Goal: Task Accomplishment & Management: Use online tool/utility

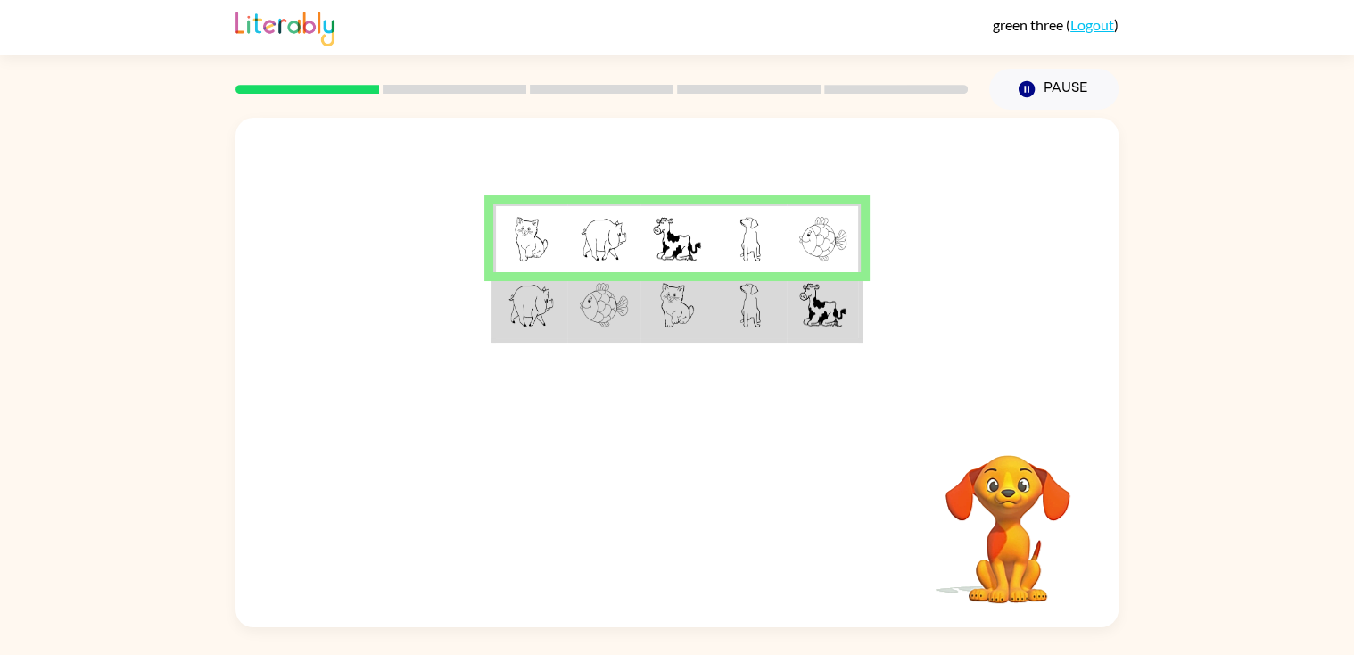
click at [681, 252] on img at bounding box center [677, 239] width 48 height 45
click at [669, 237] on img at bounding box center [677, 239] width 48 height 45
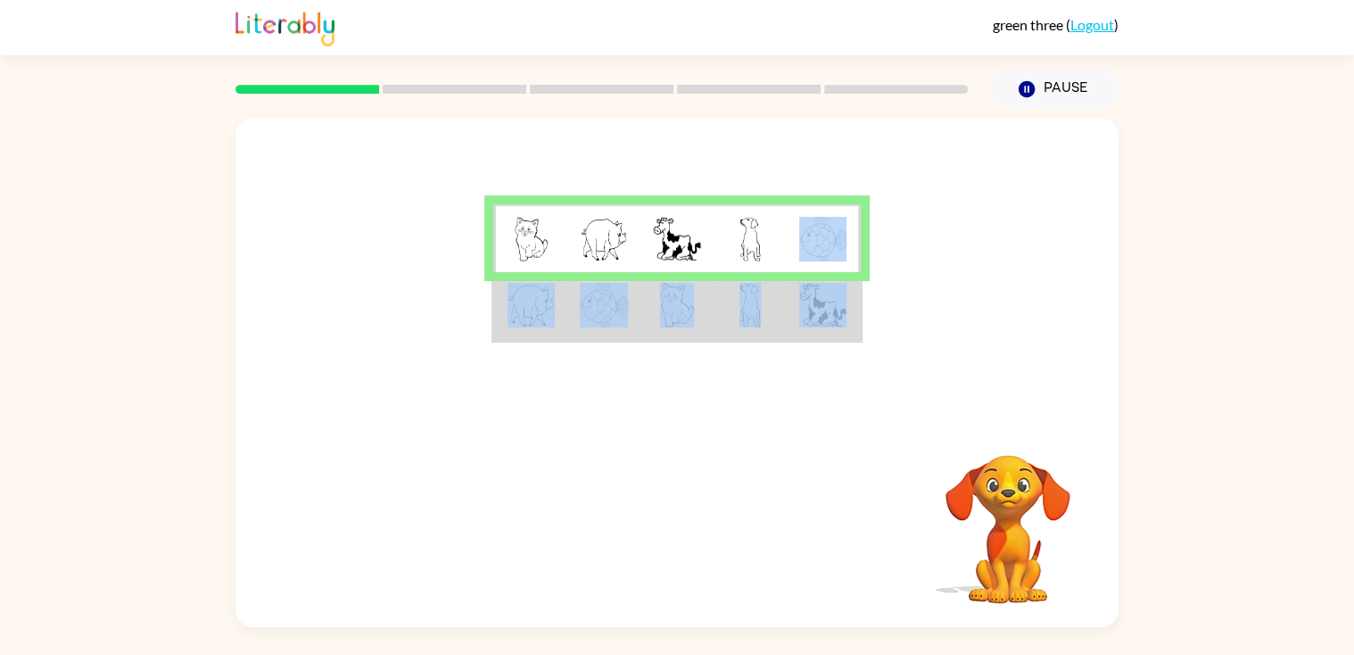
drag, startPoint x: 850, startPoint y: 260, endPoint x: 841, endPoint y: 316, distance: 56.9
click at [841, 316] on tbody at bounding box center [676, 272] width 367 height 136
click at [603, 233] on img at bounding box center [604, 239] width 48 height 45
click at [526, 305] on img at bounding box center [531, 305] width 46 height 45
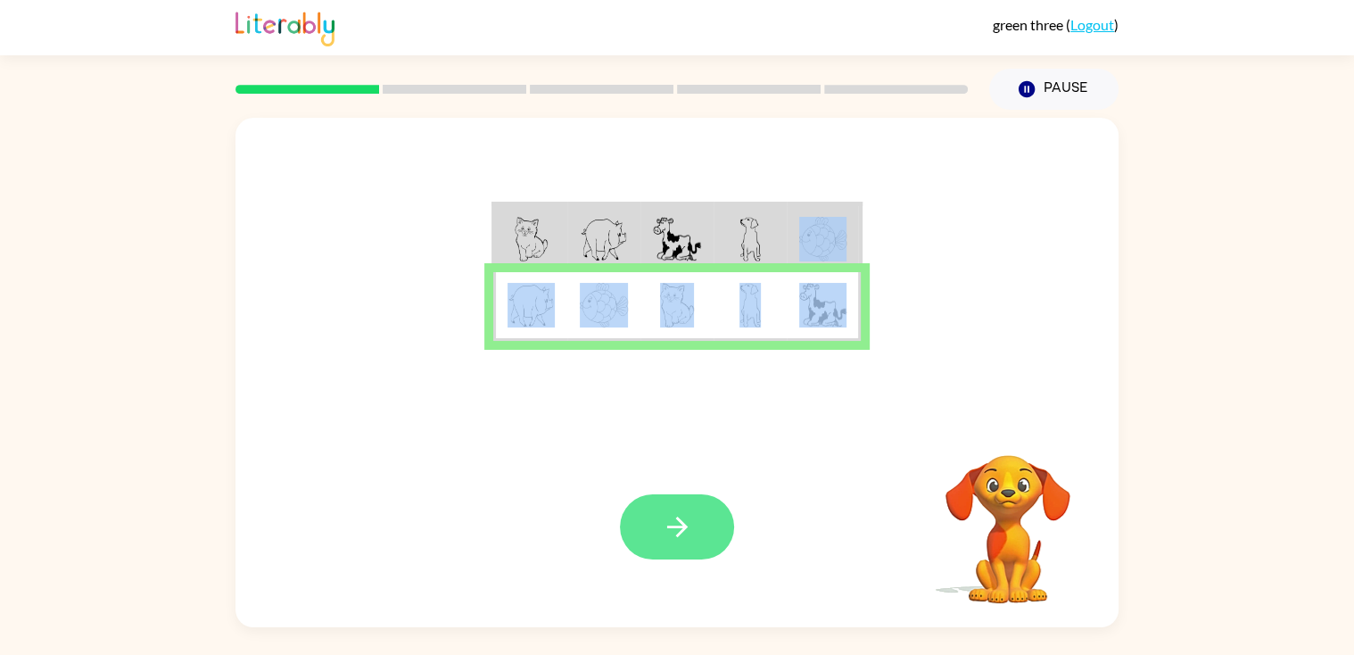
click at [657, 495] on button "button" at bounding box center [677, 526] width 114 height 65
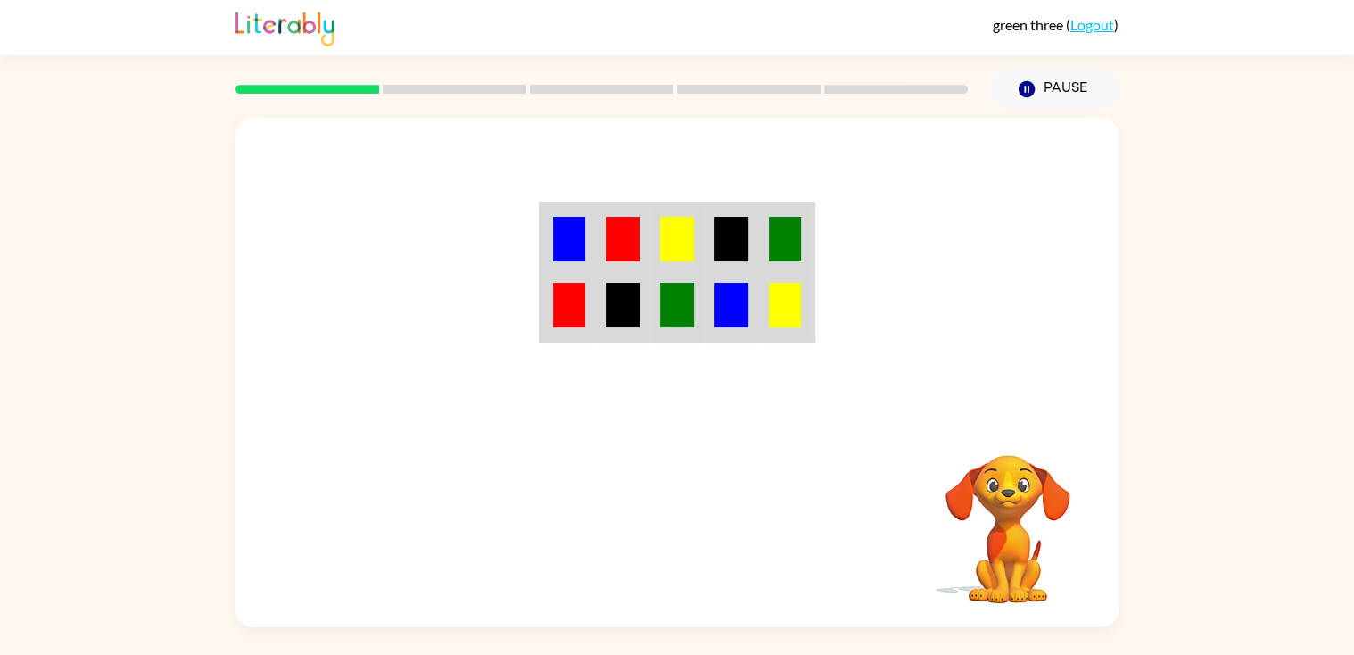
click at [234, 128] on div "Your browser must support playing .mp4 files to use Literably. Please try using…" at bounding box center [677, 368] width 1354 height 517
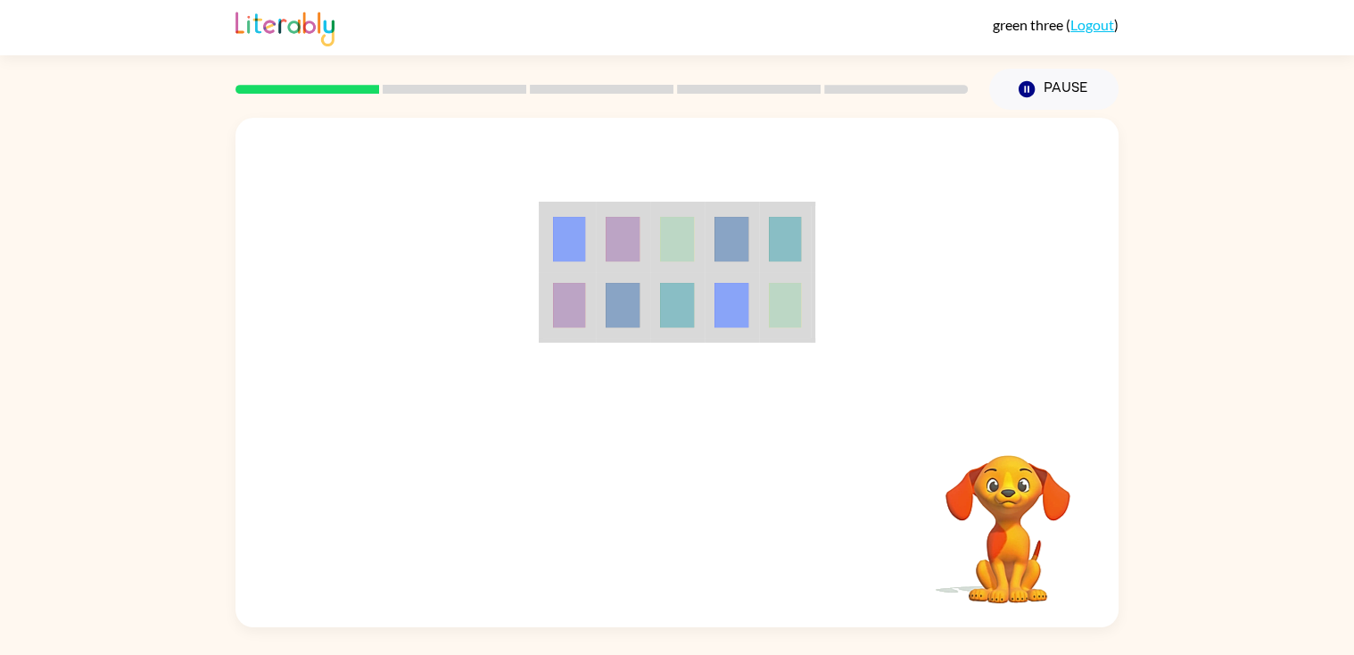
click at [234, 128] on div "Your browser must support playing .mp4 files to use Literably. Please try using…" at bounding box center [677, 368] width 1354 height 517
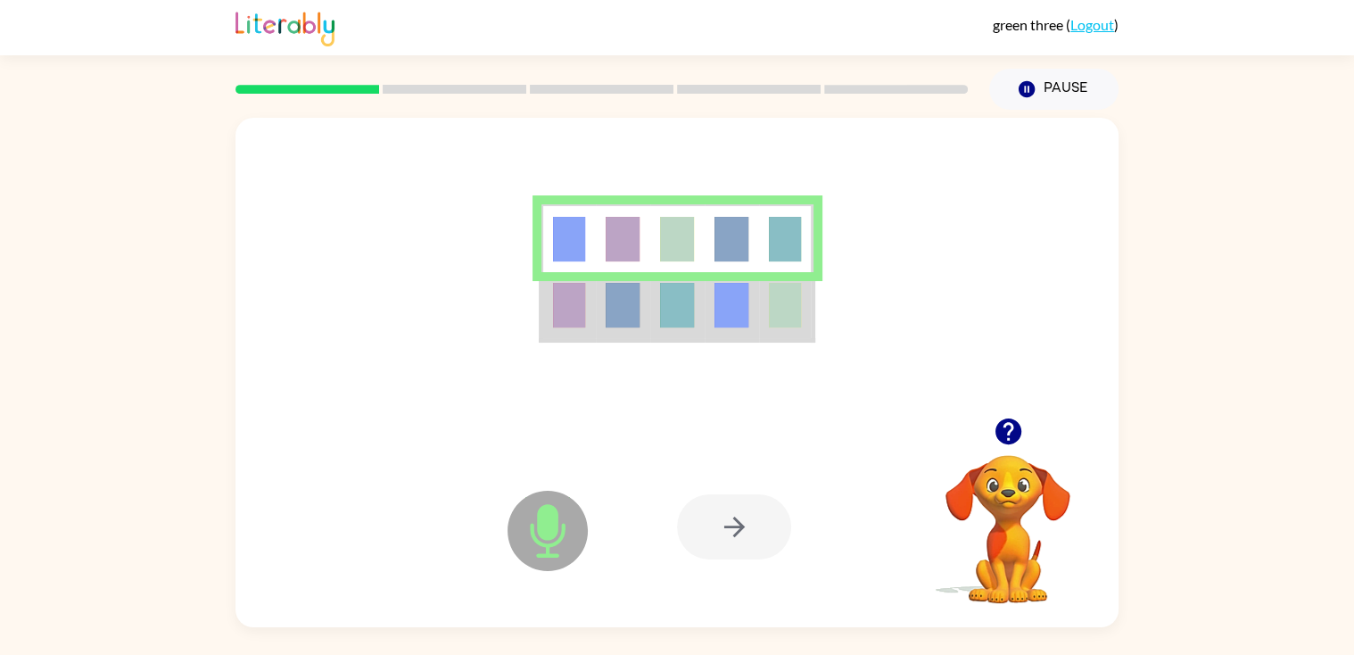
click at [737, 536] on div at bounding box center [734, 526] width 114 height 65
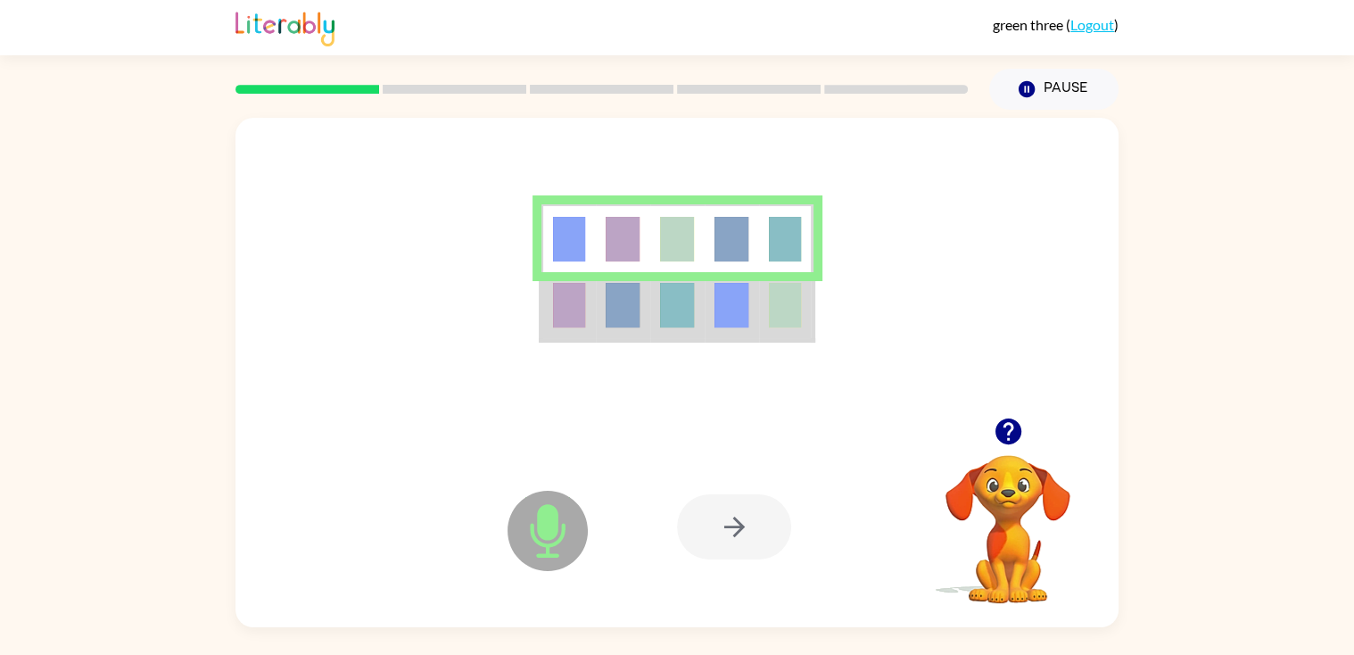
click at [737, 536] on div at bounding box center [734, 526] width 114 height 65
click at [1011, 429] on icon "button" at bounding box center [1008, 431] width 31 height 31
click at [732, 529] on div at bounding box center [734, 526] width 114 height 65
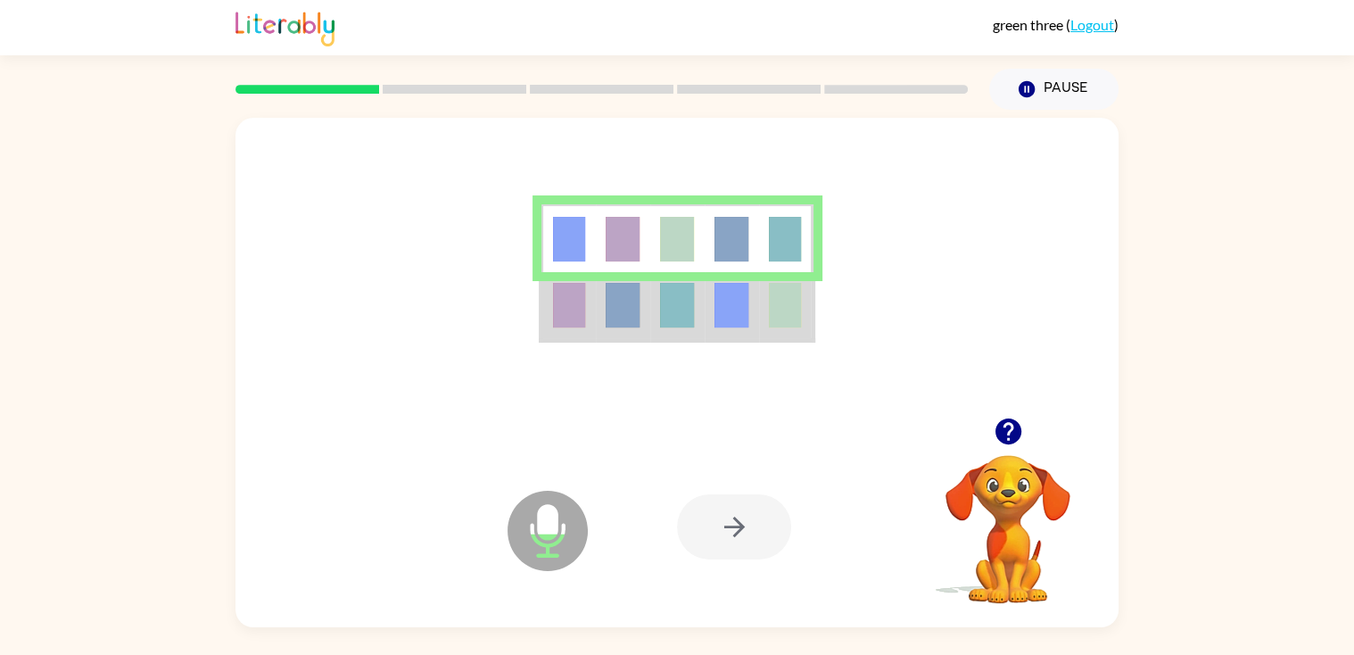
click at [508, 550] on icon "Microphone The Microphone is here when it is your turn to talk" at bounding box center [637, 553] width 268 height 134
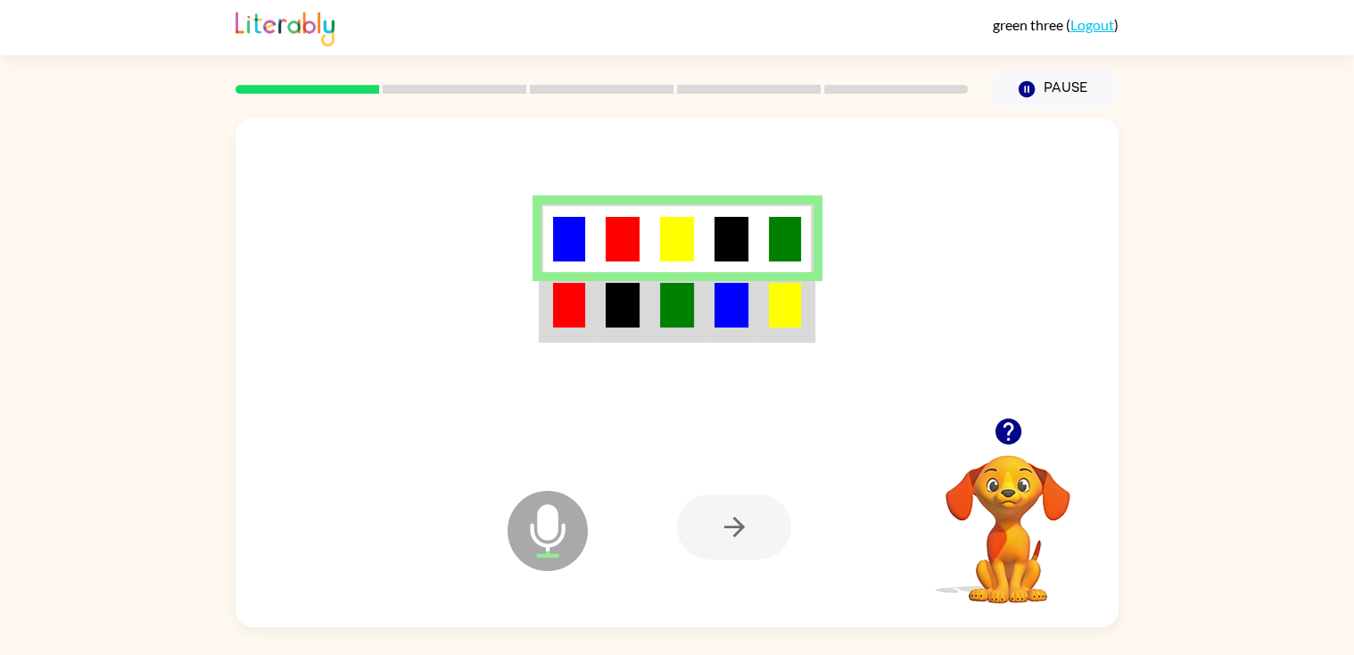
click at [550, 528] on icon "Microphone The Microphone is here when it is your turn to talk" at bounding box center [637, 553] width 268 height 134
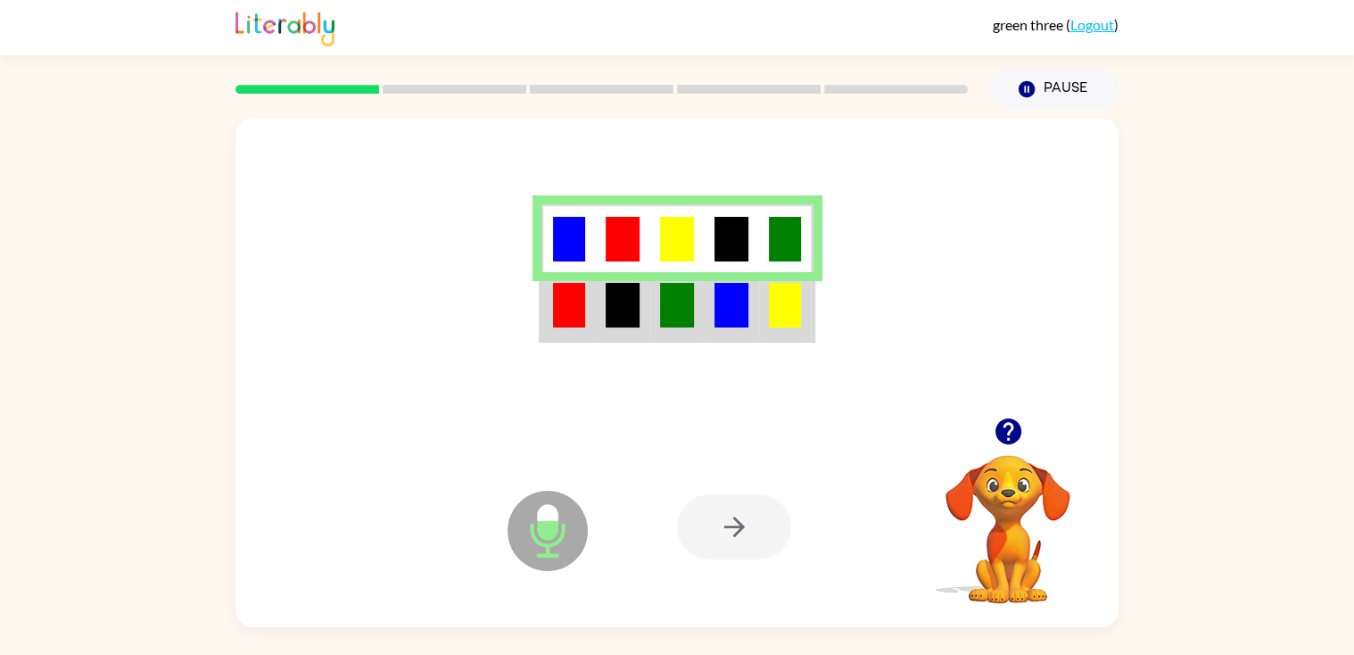
click at [550, 528] on icon "Microphone The Microphone is here when it is your turn to talk" at bounding box center [637, 553] width 268 height 134
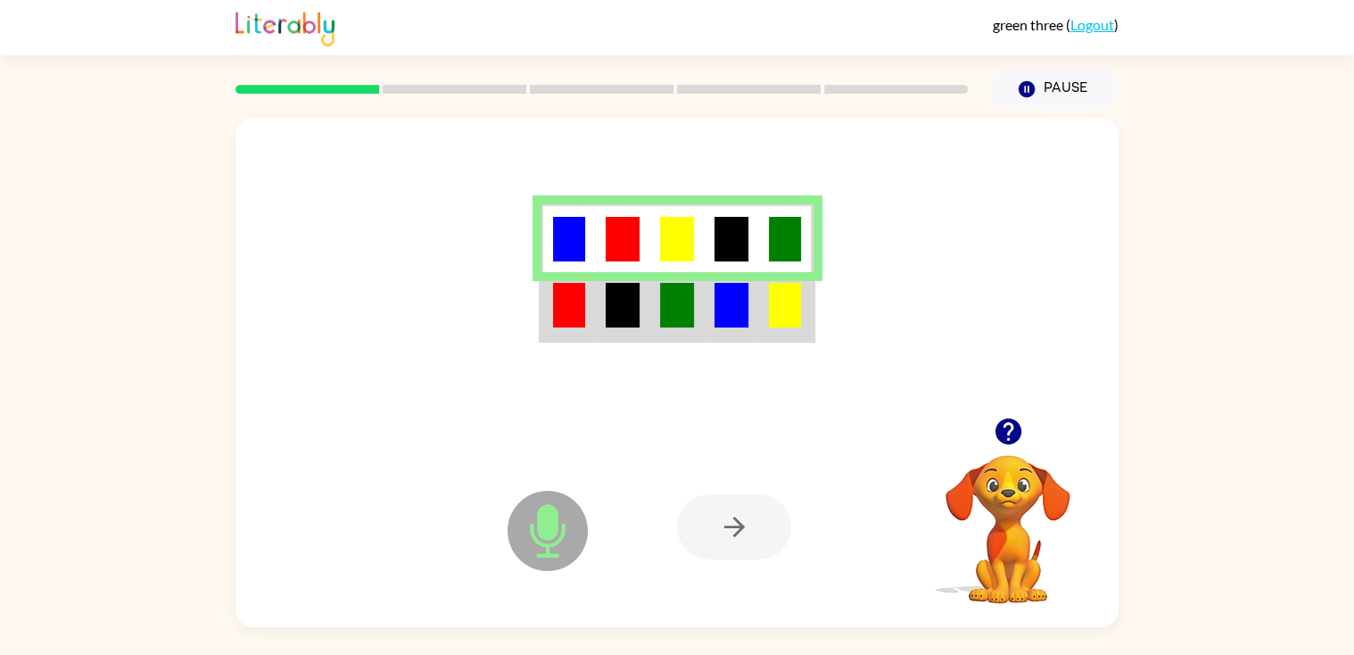
click at [550, 528] on icon "Microphone The Microphone is here when it is your turn to talk" at bounding box center [637, 553] width 268 height 134
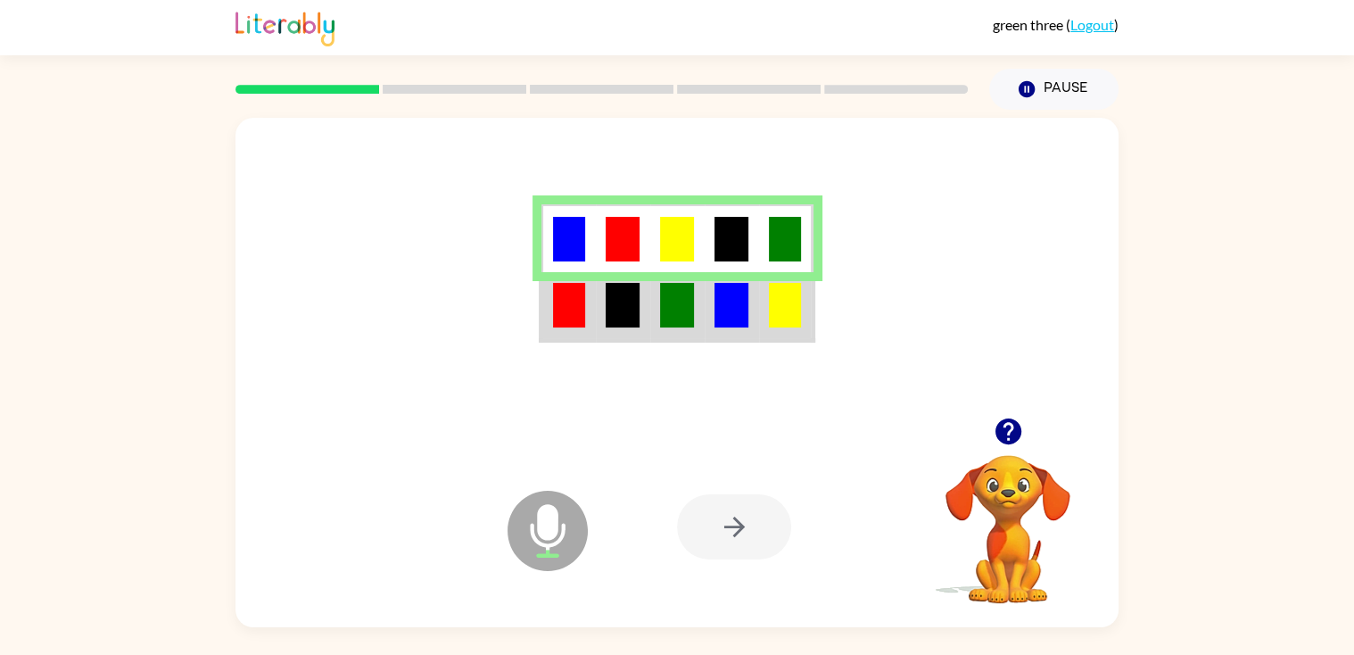
click at [995, 438] on icon "button" at bounding box center [1008, 431] width 31 height 31
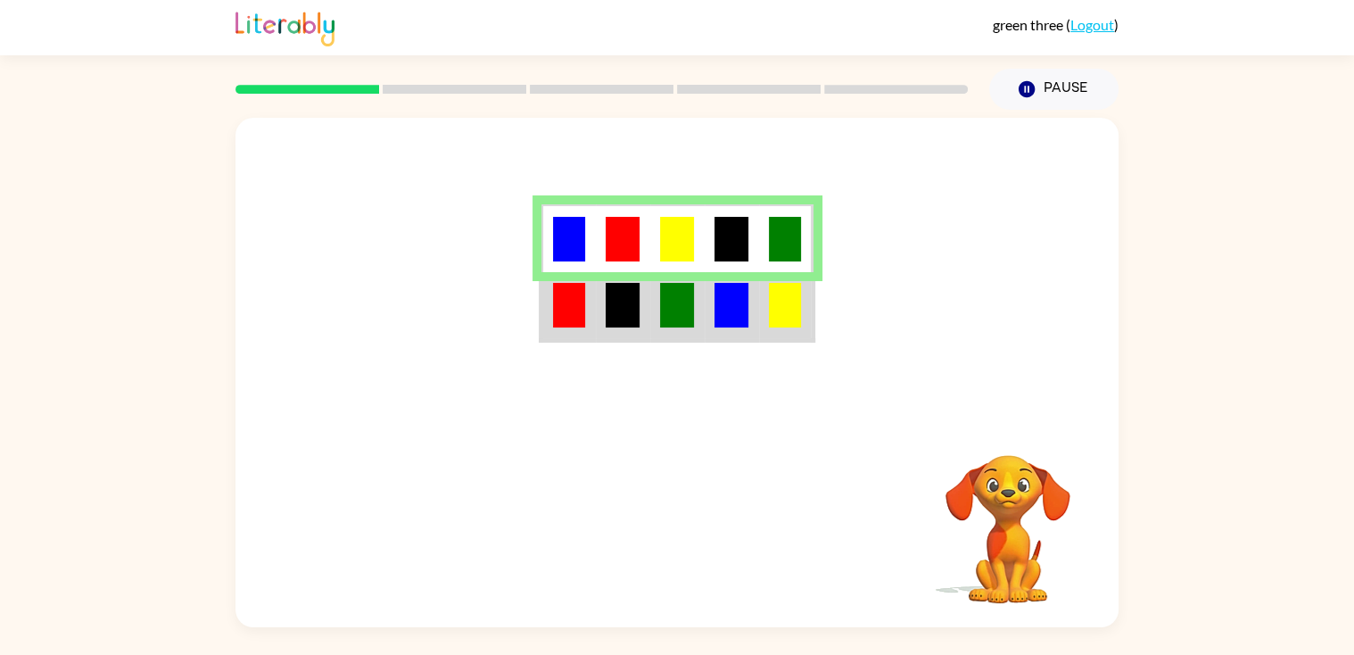
click at [995, 438] on video "Your browser must support playing .mp4 files to use Literably. Please try using…" at bounding box center [1008, 516] width 178 height 178
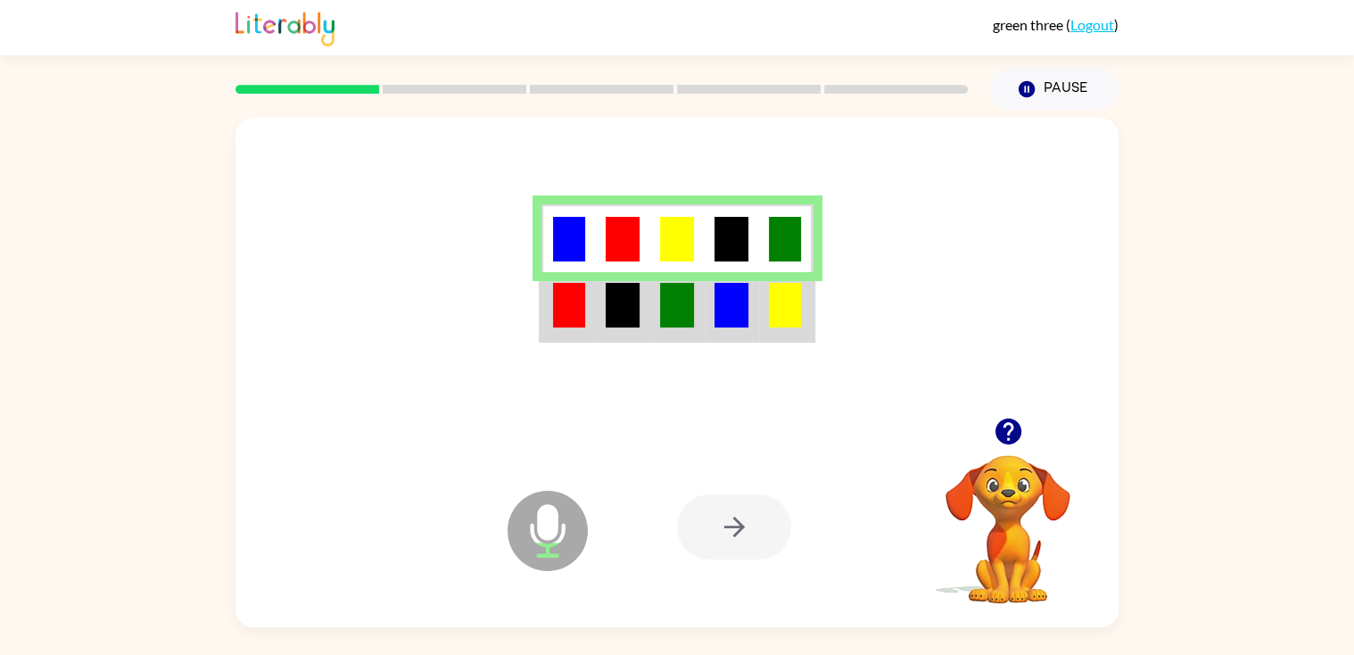
click at [561, 536] on icon "Microphone The Microphone is here when it is your turn to talk" at bounding box center [637, 553] width 268 height 134
click at [720, 533] on div at bounding box center [734, 526] width 114 height 65
click at [737, 541] on div at bounding box center [734, 526] width 114 height 65
click at [705, 305] on td at bounding box center [732, 306] width 54 height 69
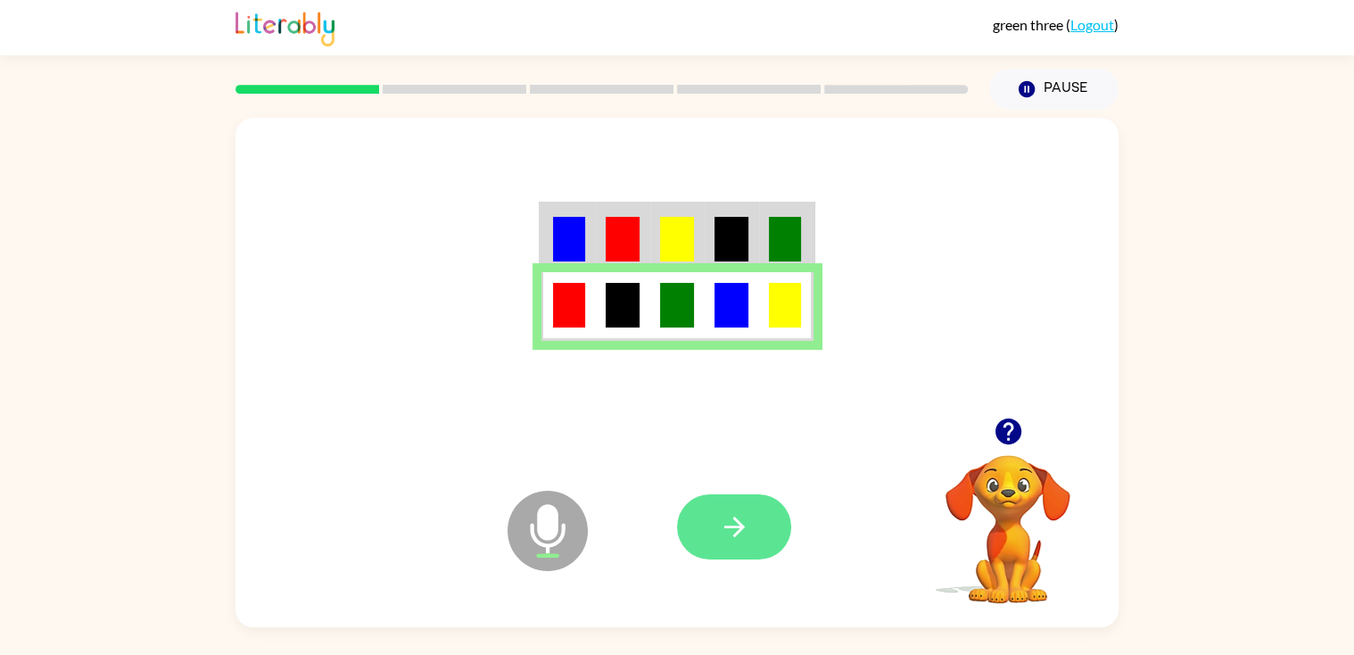
click at [768, 531] on button "button" at bounding box center [734, 526] width 114 height 65
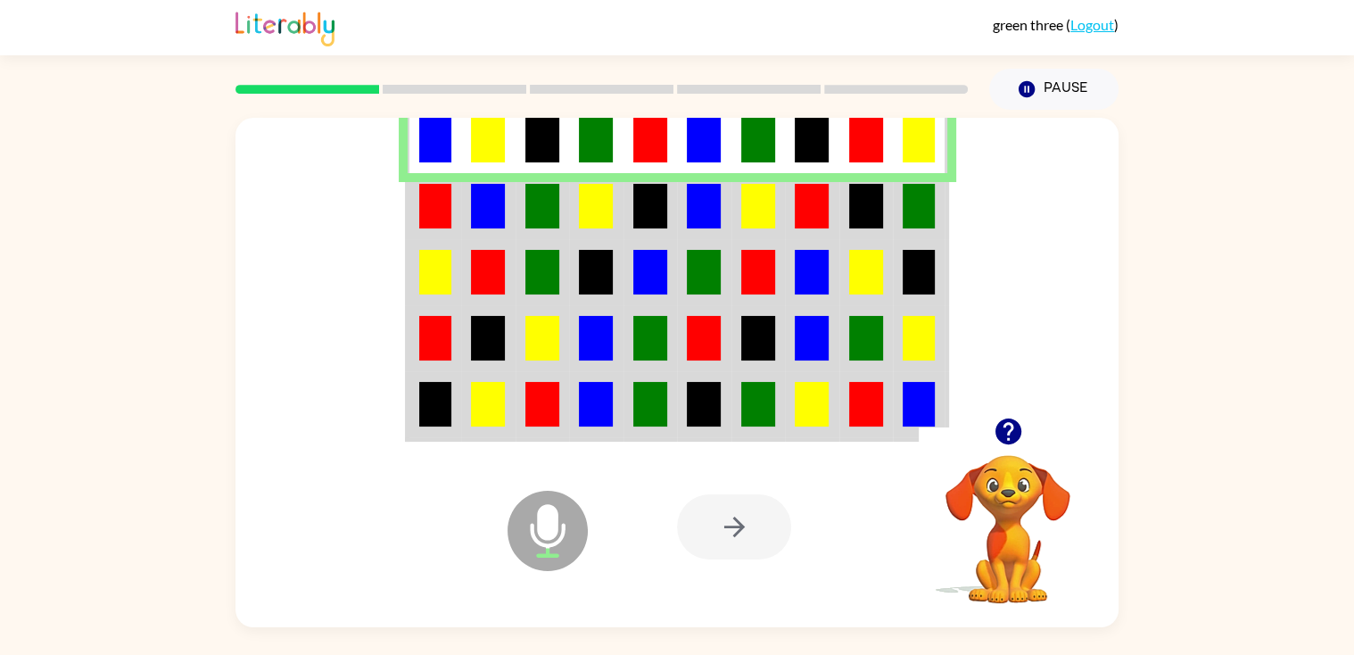
click at [410, 187] on td at bounding box center [435, 206] width 54 height 66
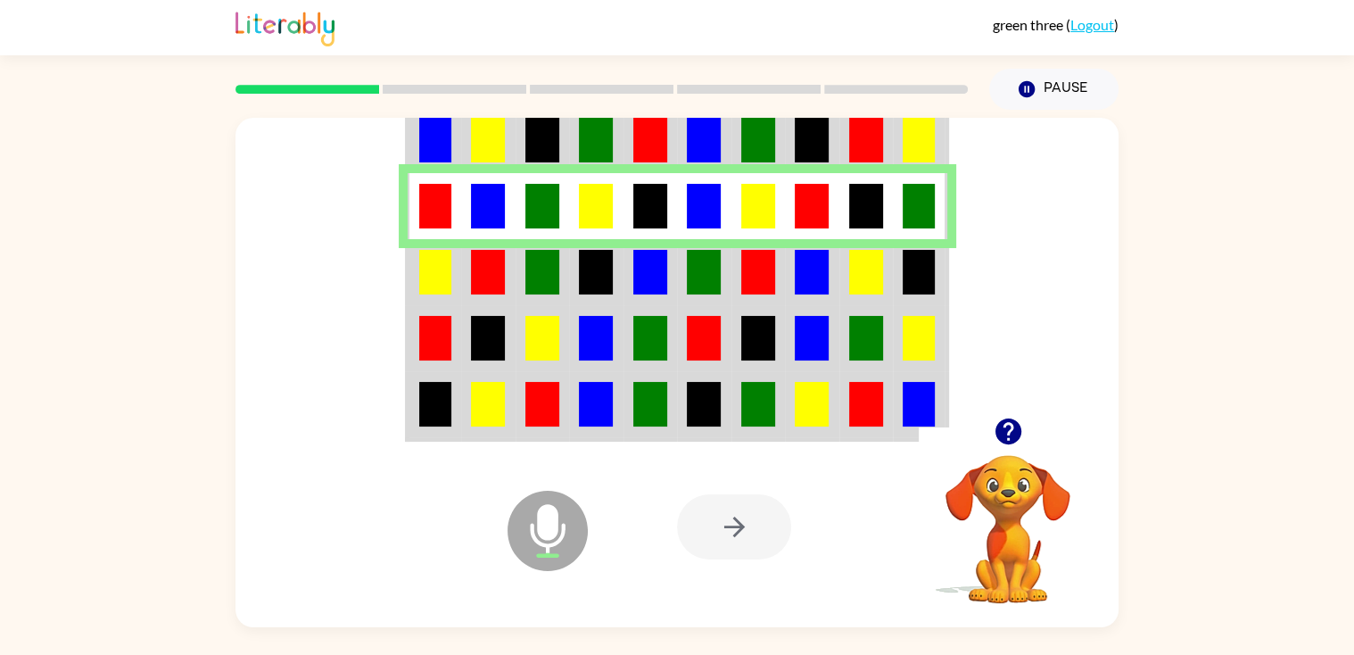
click at [423, 261] on img at bounding box center [435, 272] width 32 height 45
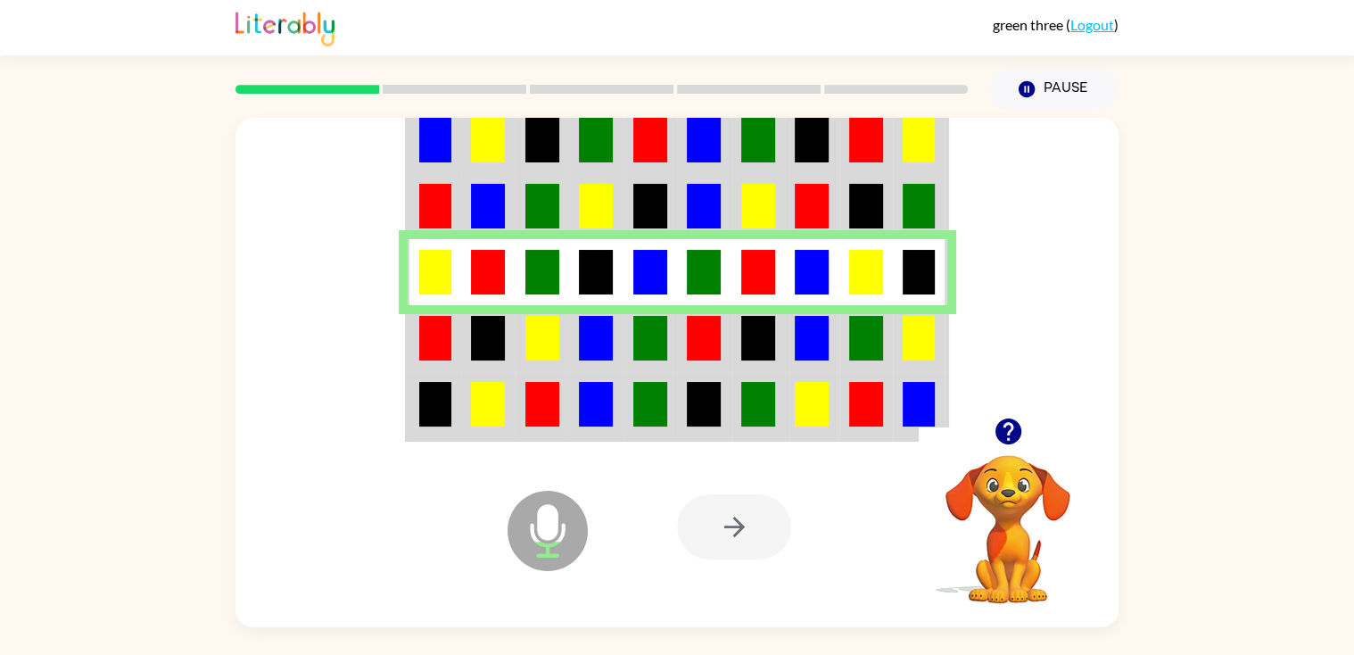
click at [408, 342] on td at bounding box center [435, 338] width 54 height 66
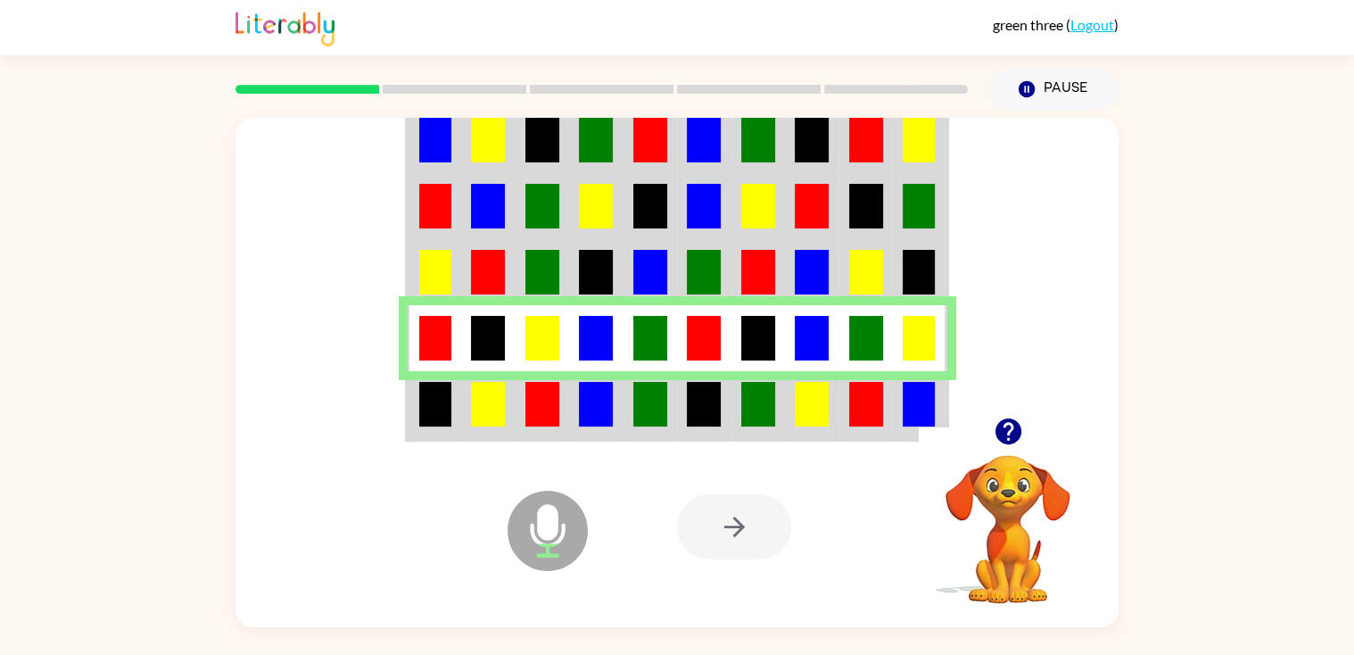
click at [472, 402] on img at bounding box center [488, 404] width 34 height 45
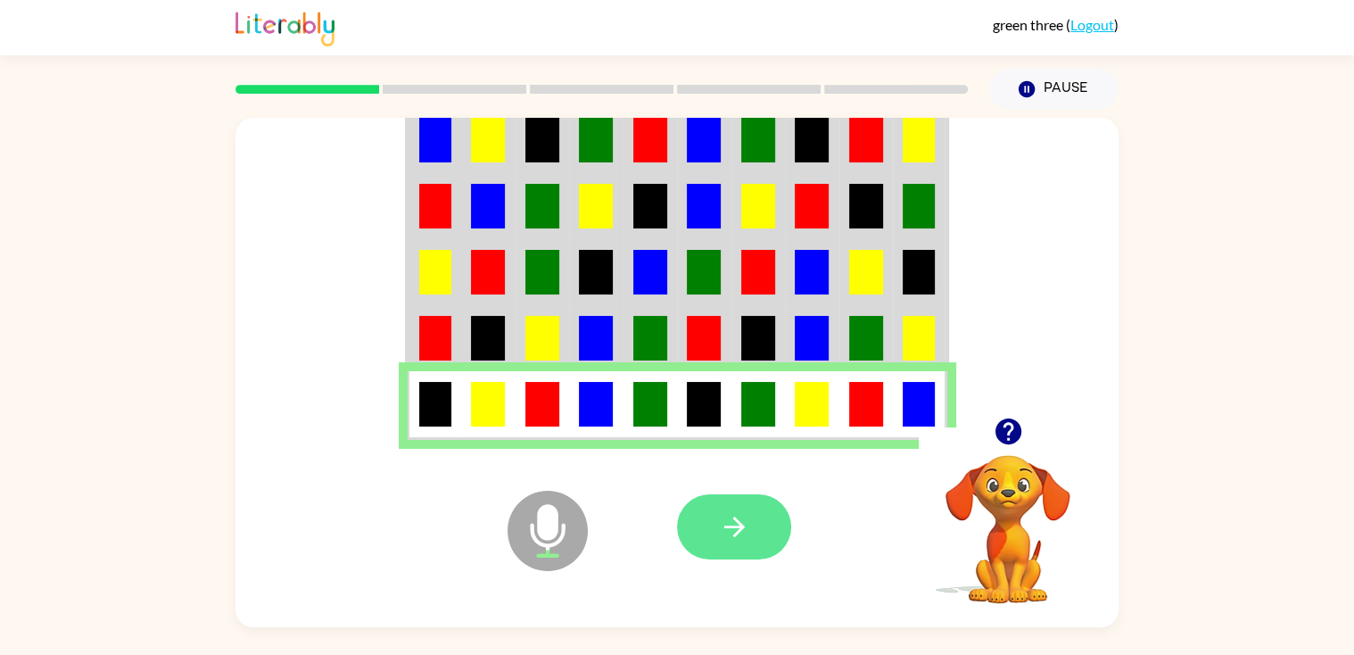
click at [767, 516] on button "button" at bounding box center [734, 526] width 114 height 65
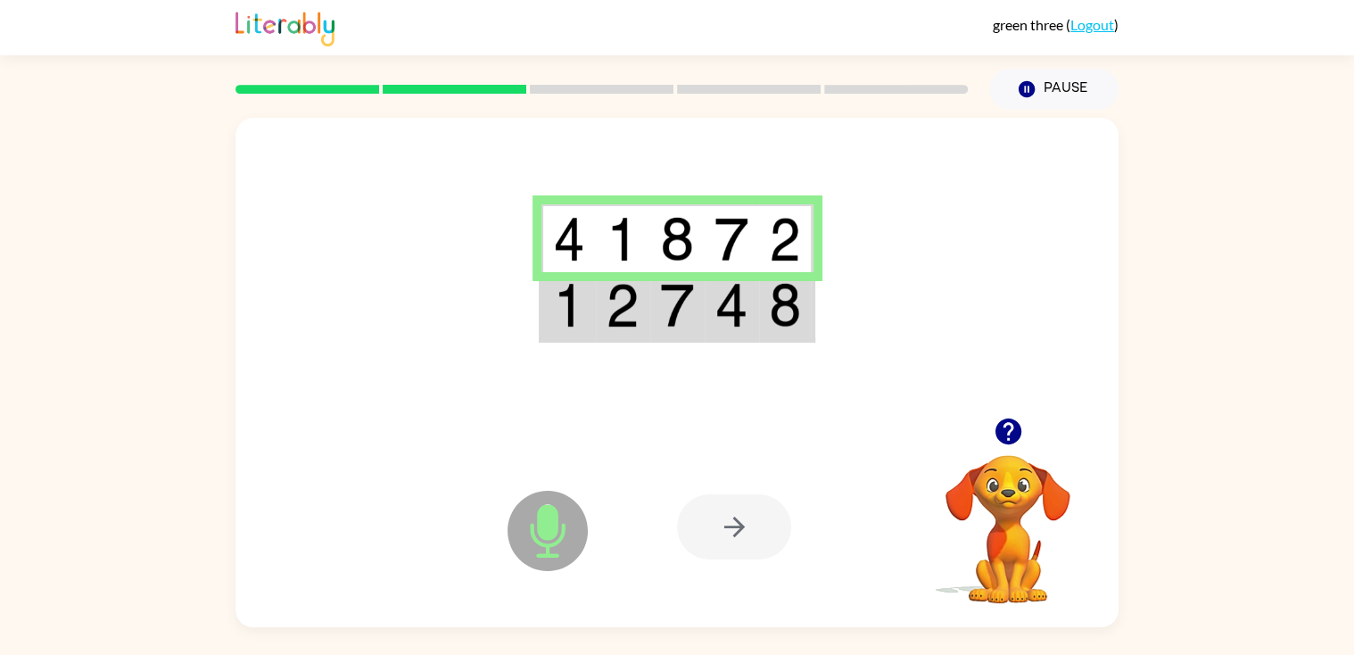
click at [585, 310] on td at bounding box center [568, 306] width 54 height 69
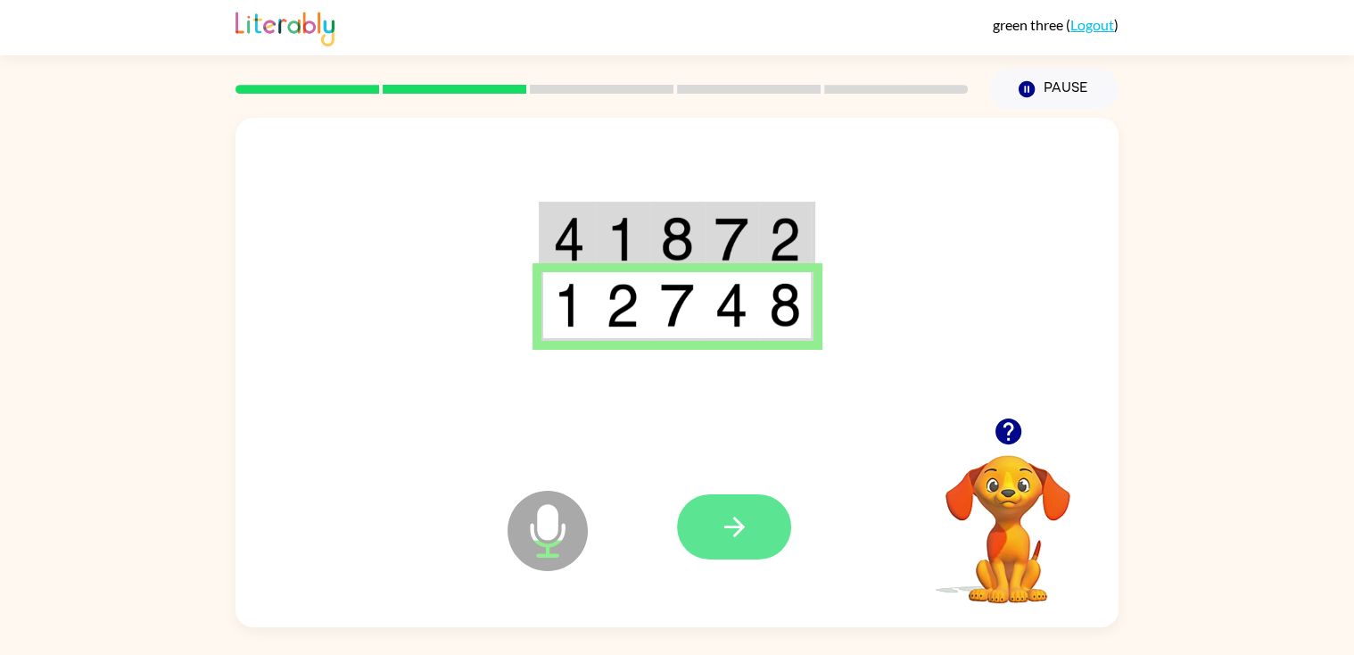
click at [731, 518] on icon "button" at bounding box center [734, 526] width 31 height 31
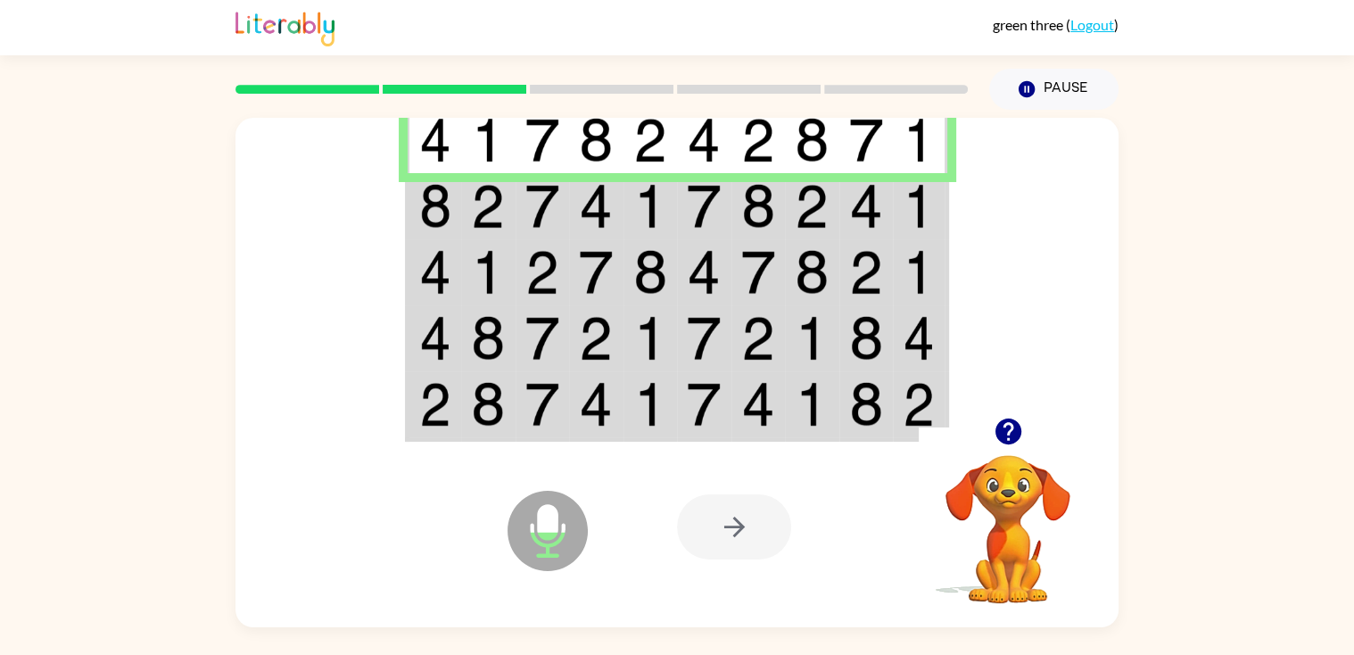
click at [446, 205] on img at bounding box center [435, 206] width 32 height 45
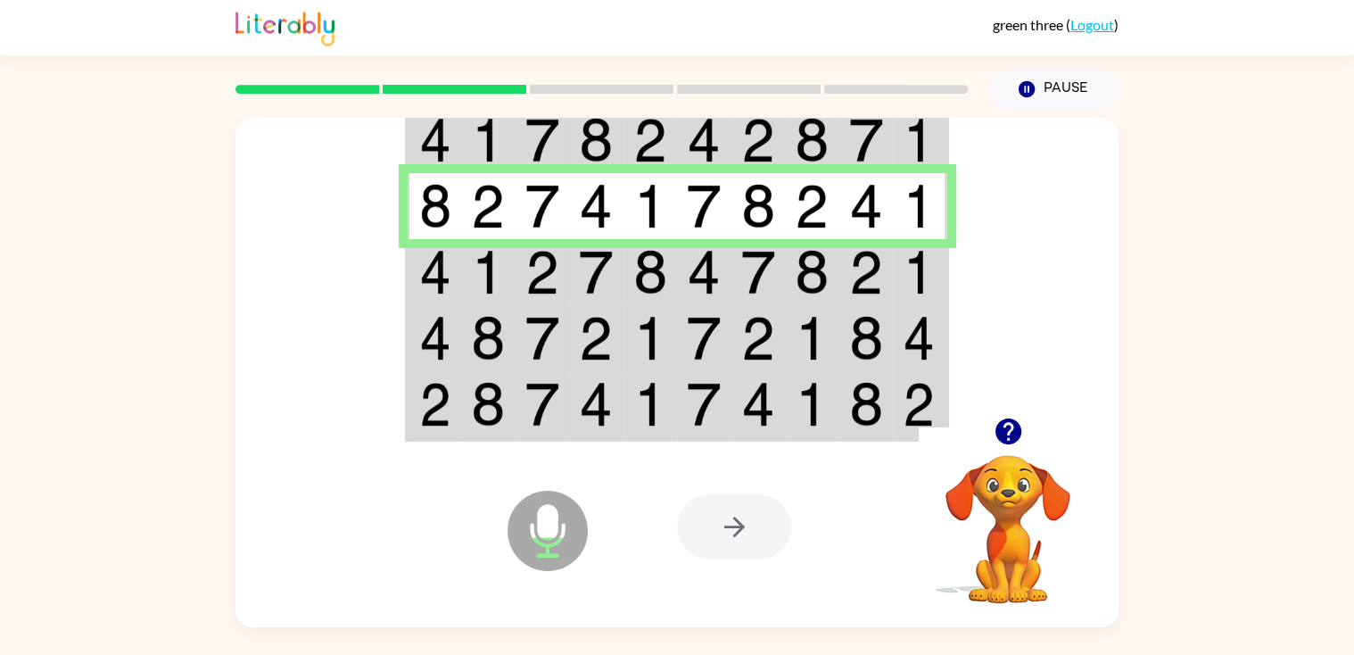
click at [438, 282] on img at bounding box center [435, 272] width 32 height 45
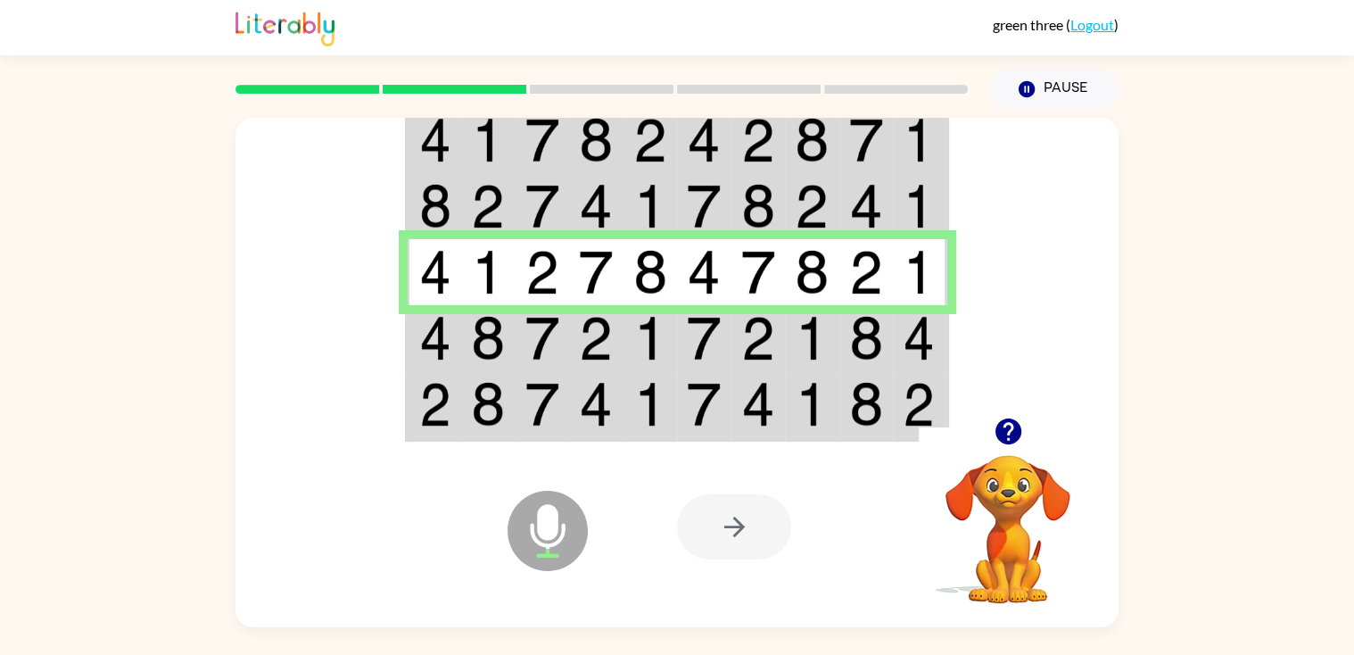
click at [413, 335] on td at bounding box center [435, 338] width 54 height 66
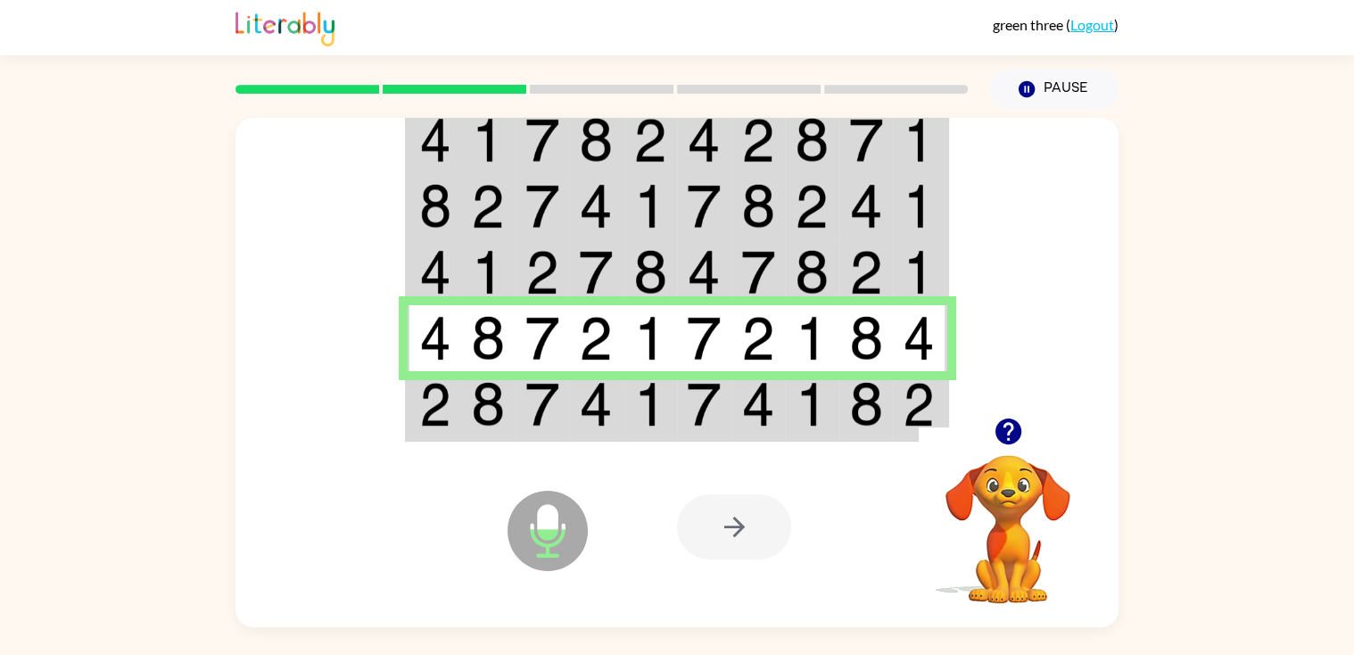
click at [438, 408] on img at bounding box center [435, 404] width 32 height 45
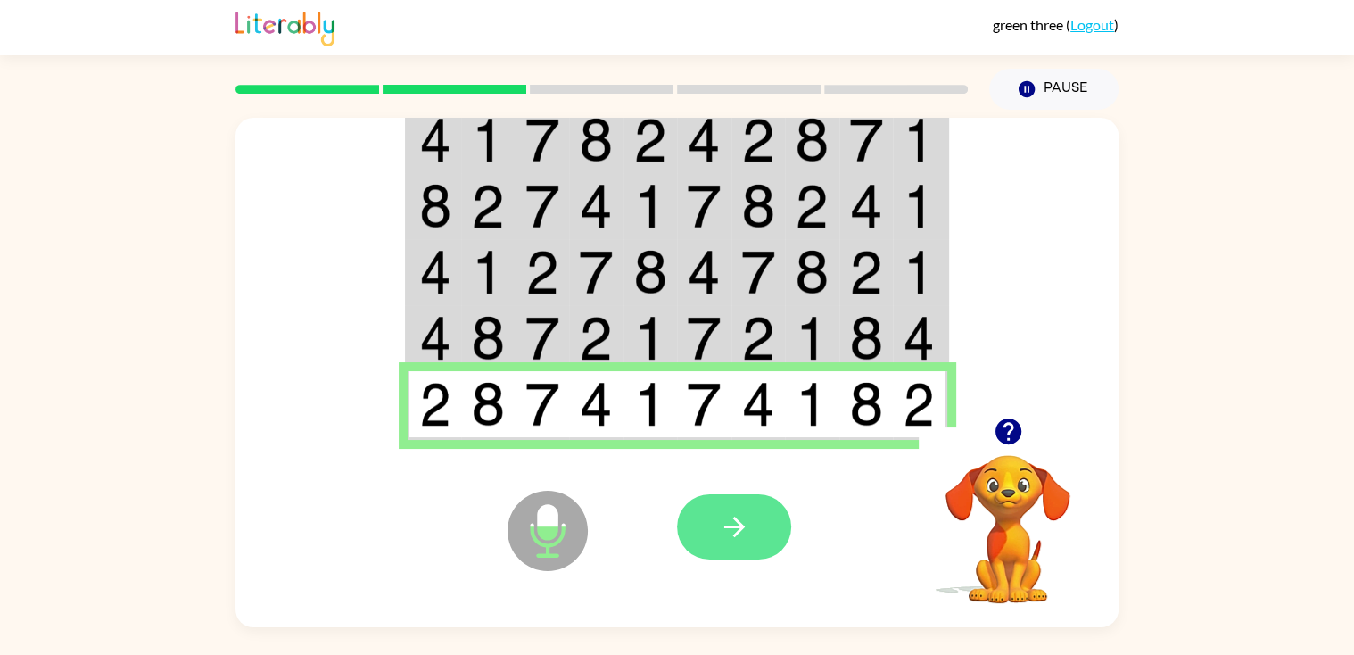
click at [695, 539] on button "button" at bounding box center [734, 526] width 114 height 65
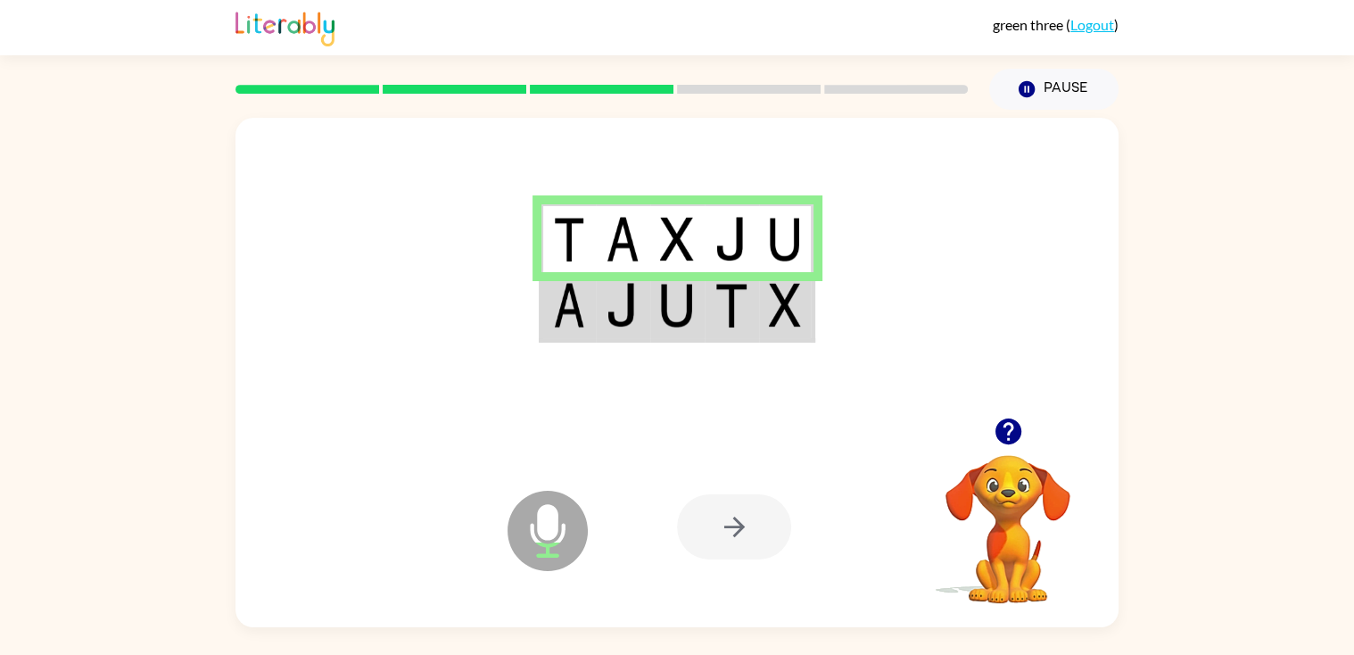
click at [609, 303] on img at bounding box center [623, 305] width 34 height 45
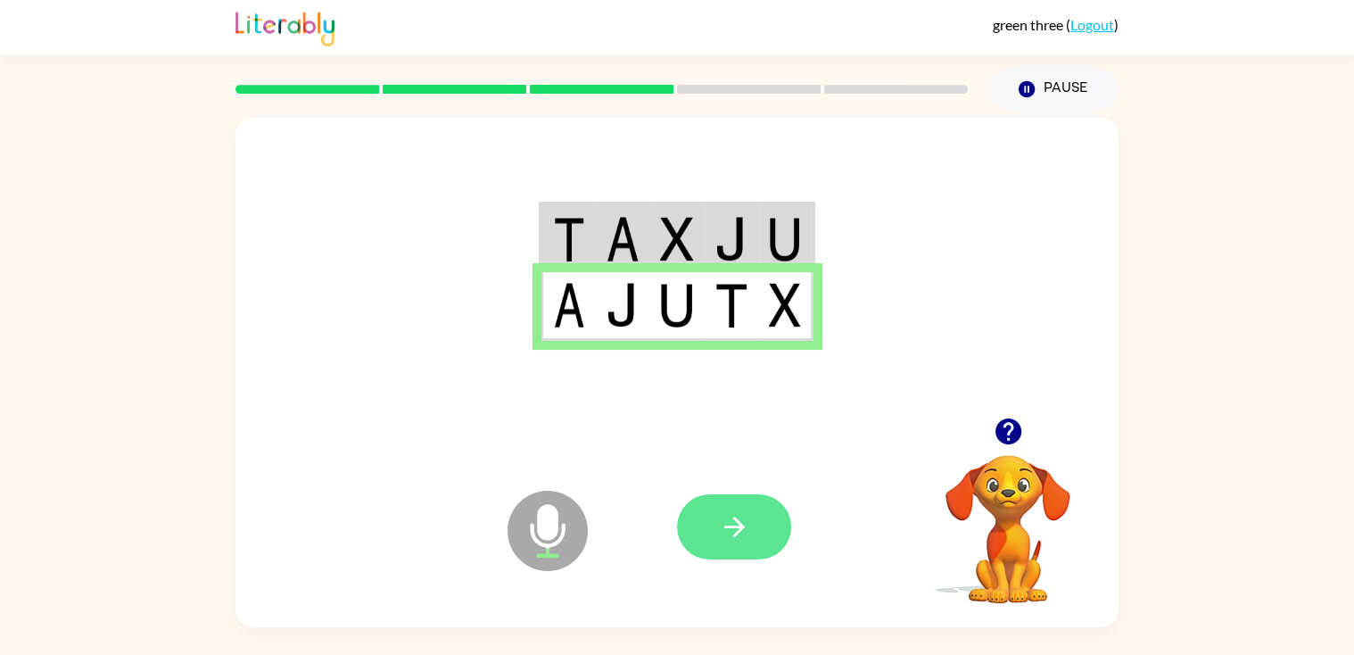
click at [698, 543] on button "button" at bounding box center [734, 526] width 114 height 65
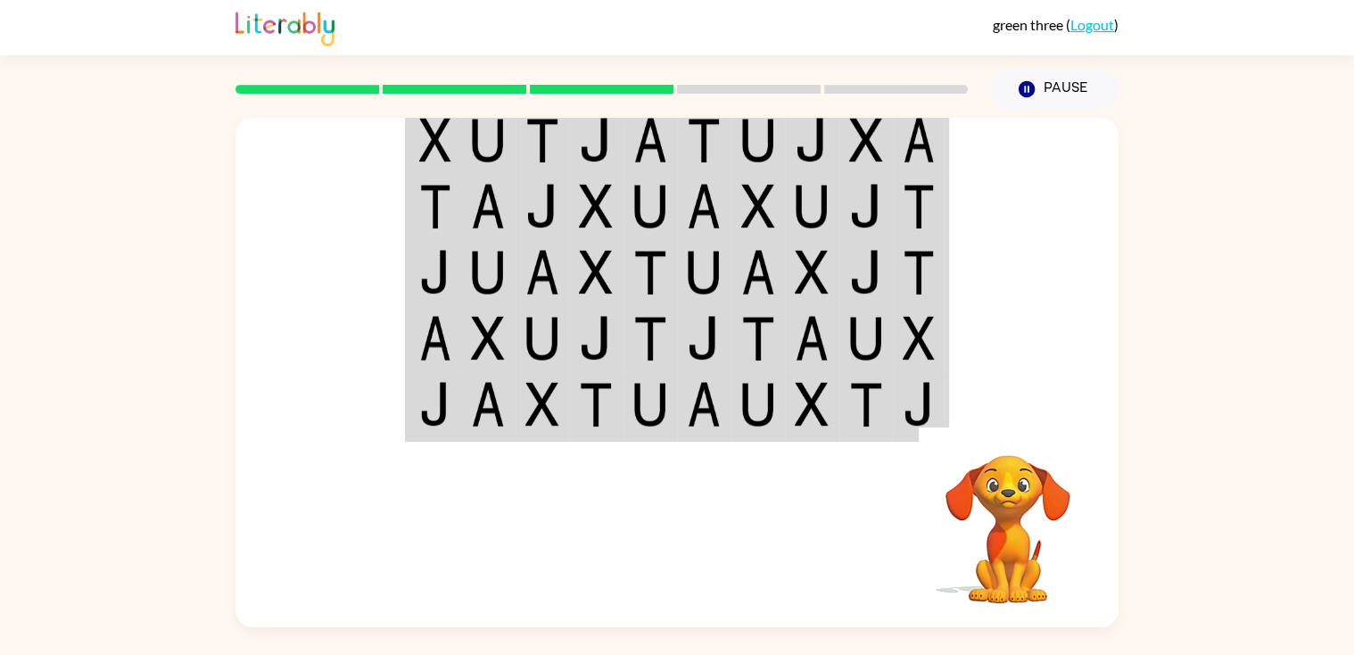
click at [675, 471] on div "Your browser must support playing .mp4 files to use Literably. Please try using…" at bounding box center [676, 526] width 883 height 201
click at [616, 417] on td at bounding box center [596, 405] width 54 height 69
click at [915, 477] on div at bounding box center [808, 526] width 263 height 201
click at [986, 537] on video "Your browser must support playing .mp4 files to use Literably. Please try using…" at bounding box center [1008, 516] width 178 height 178
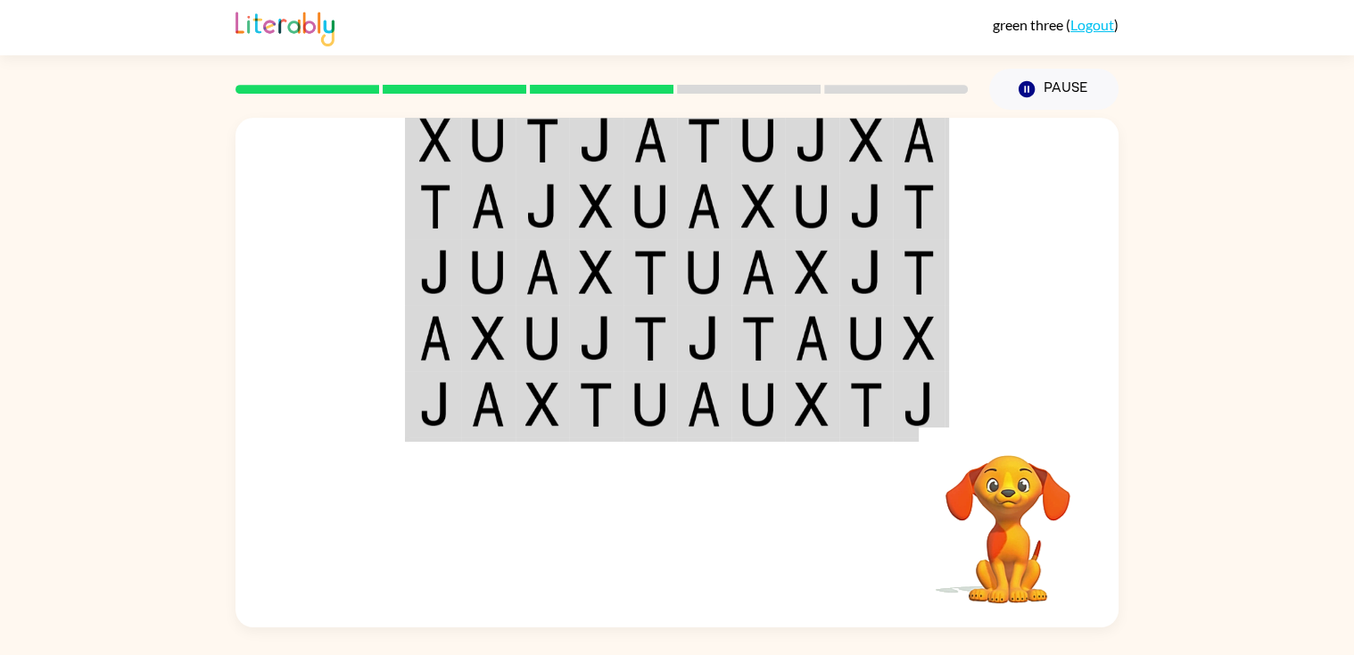
click at [986, 537] on video "Your browser must support playing .mp4 files to use Literably. Please try using…" at bounding box center [1008, 516] width 178 height 178
click at [1041, 89] on button "Pause Pause" at bounding box center [1053, 89] width 129 height 41
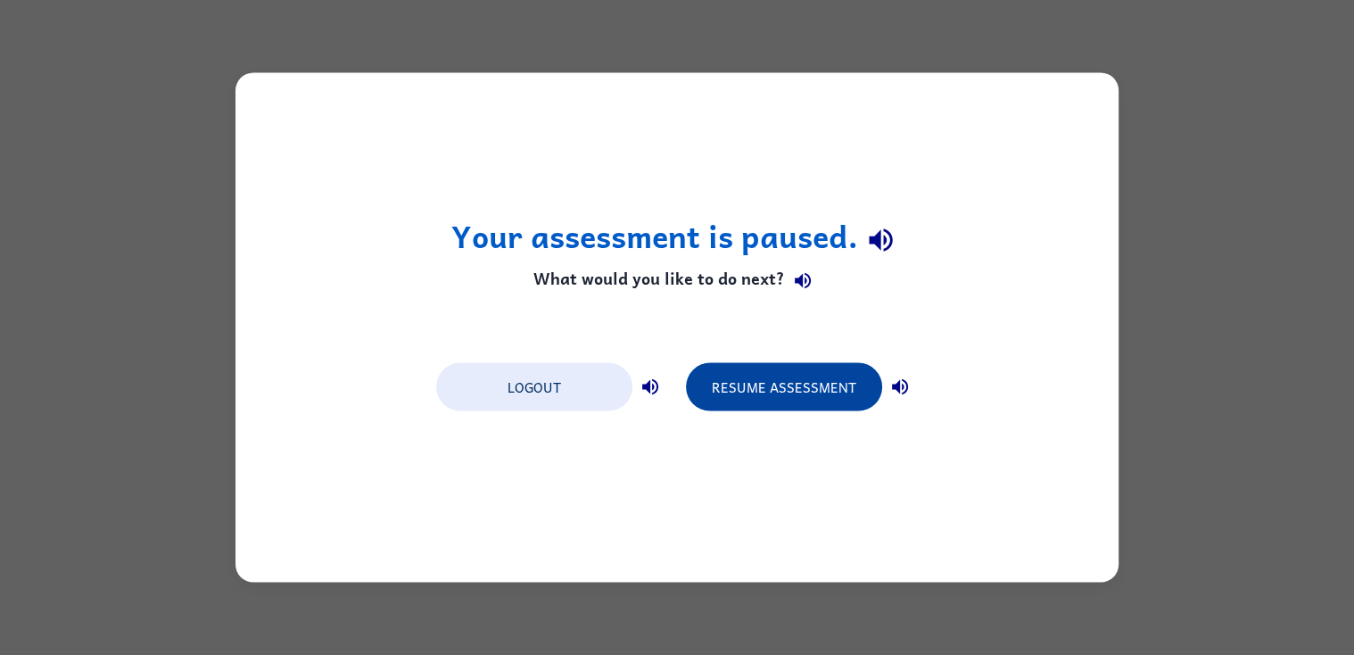
click at [806, 385] on button "Resume Assessment" at bounding box center [784, 387] width 196 height 48
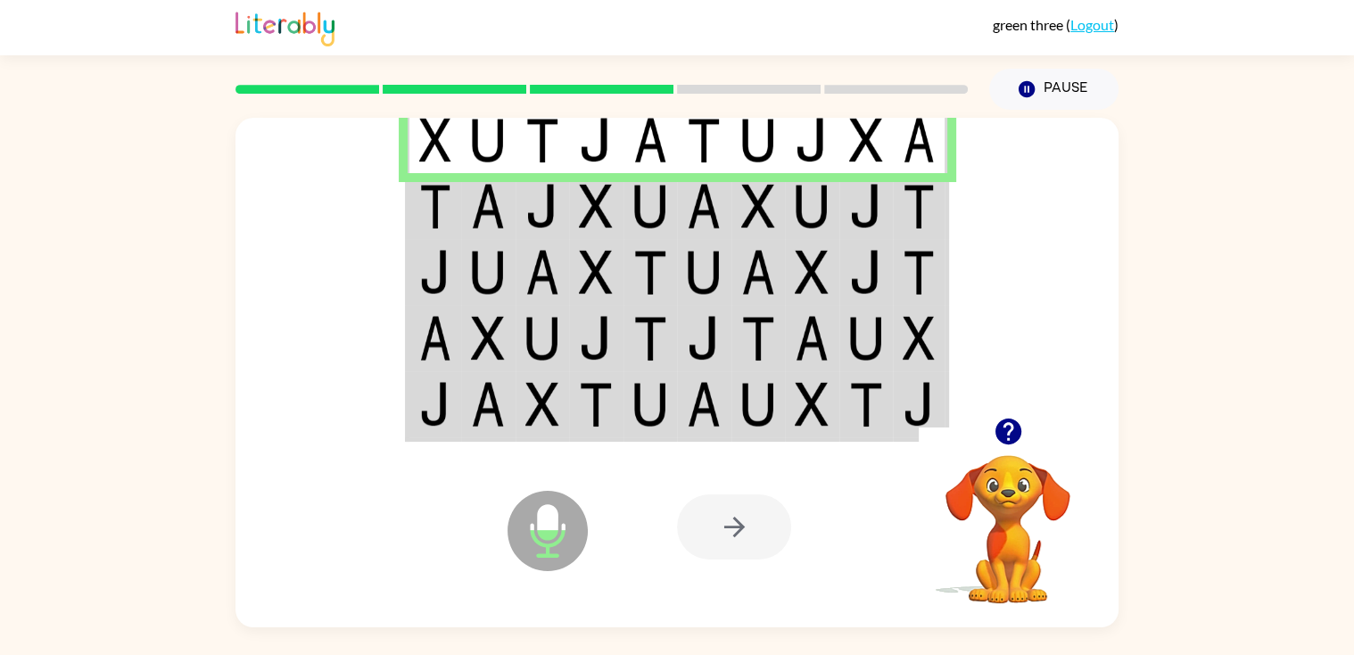
click at [424, 223] on img at bounding box center [435, 206] width 32 height 45
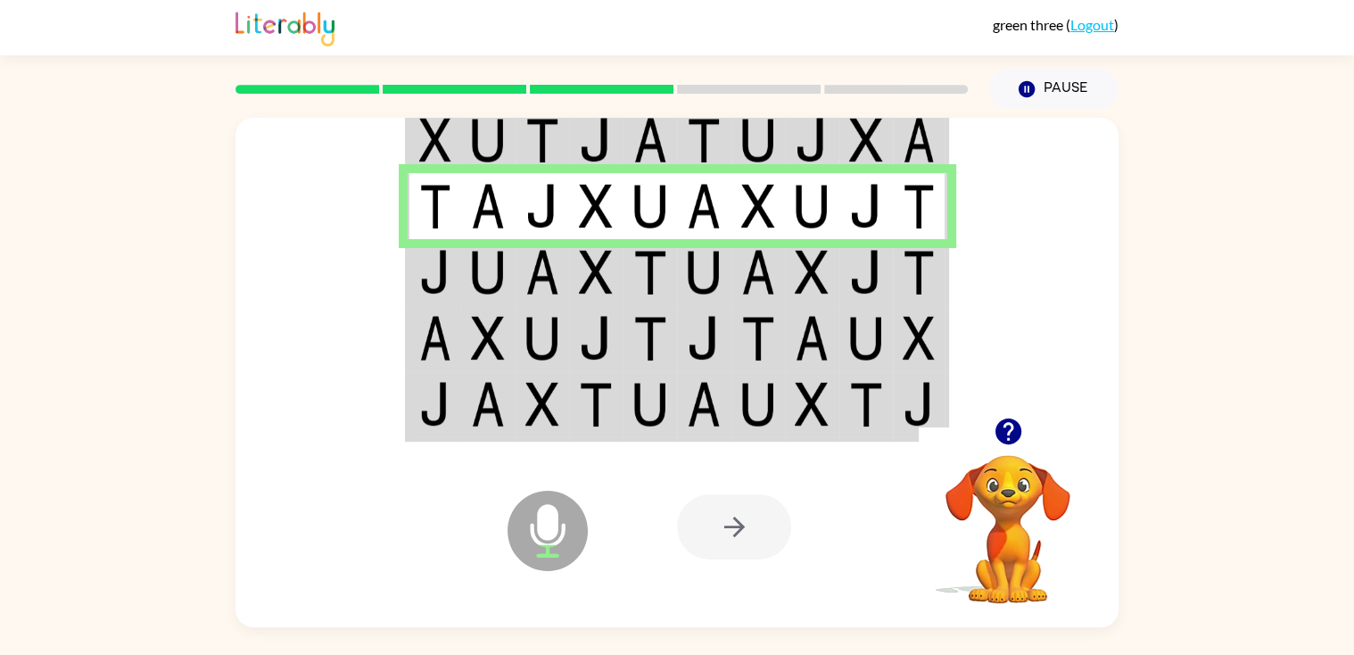
click at [461, 280] on td at bounding box center [488, 272] width 54 height 66
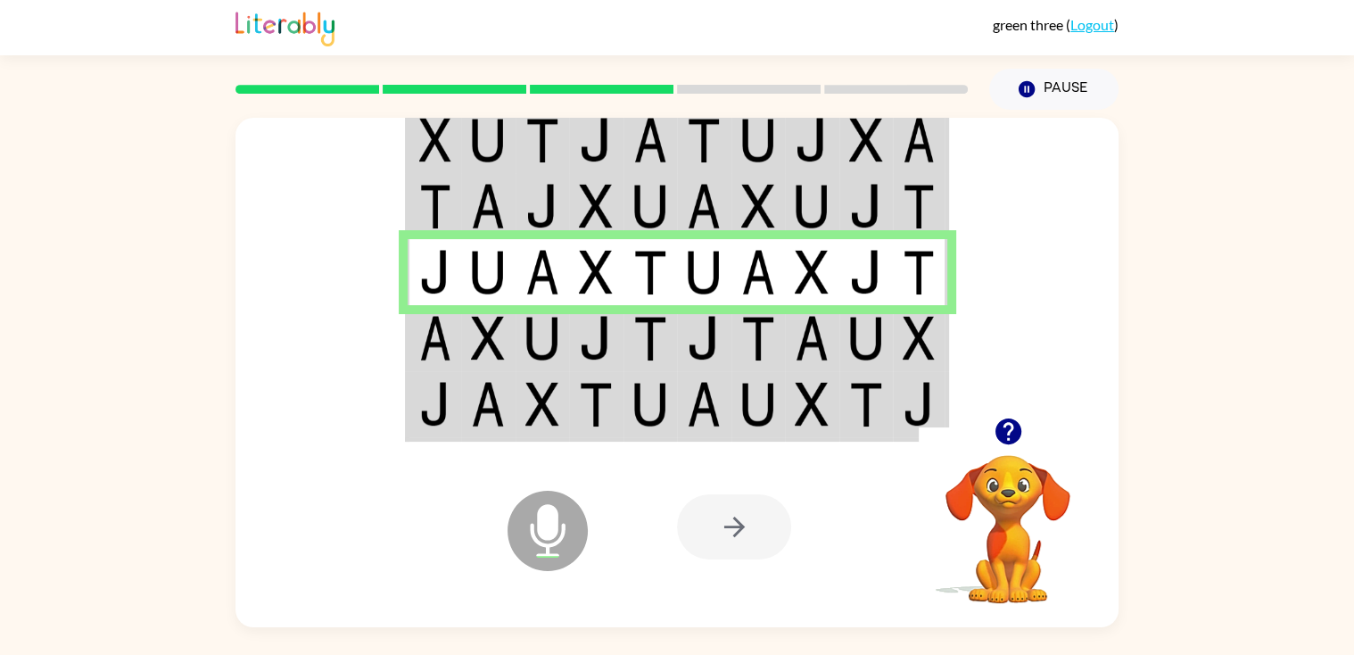
click at [399, 340] on div at bounding box center [676, 268] width 883 height 300
click at [422, 343] on img at bounding box center [435, 338] width 32 height 45
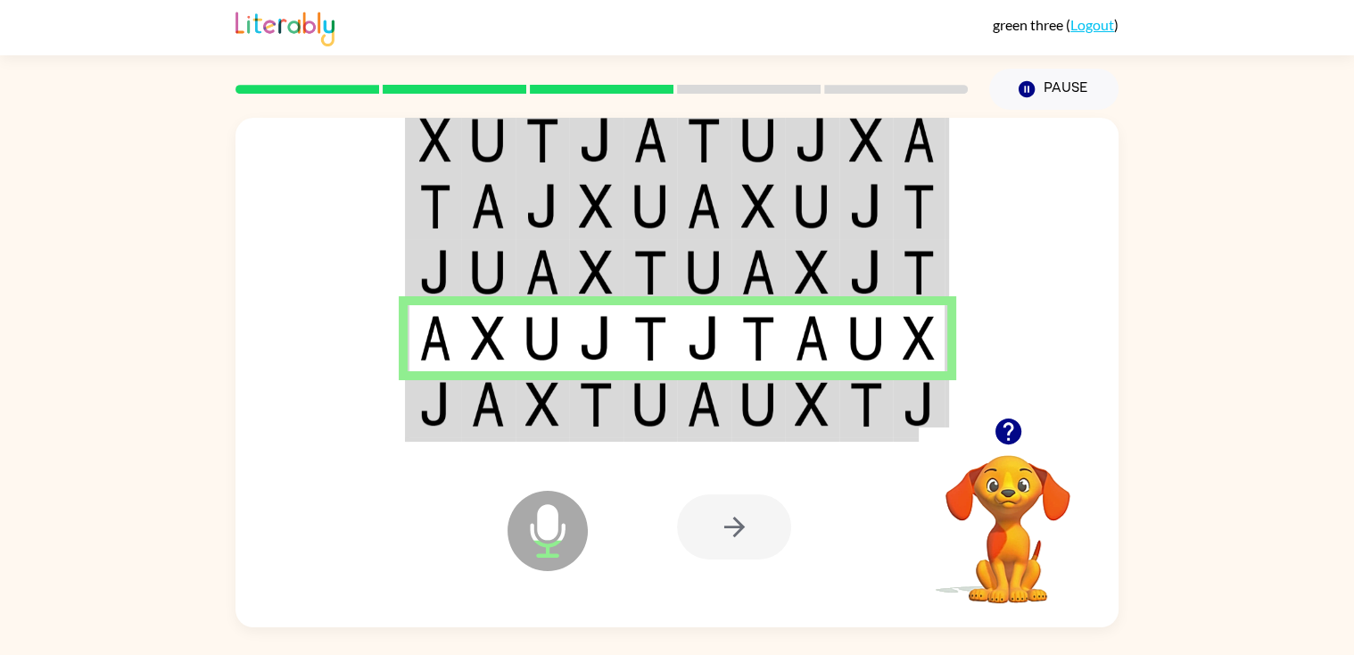
click at [434, 417] on img at bounding box center [435, 404] width 32 height 45
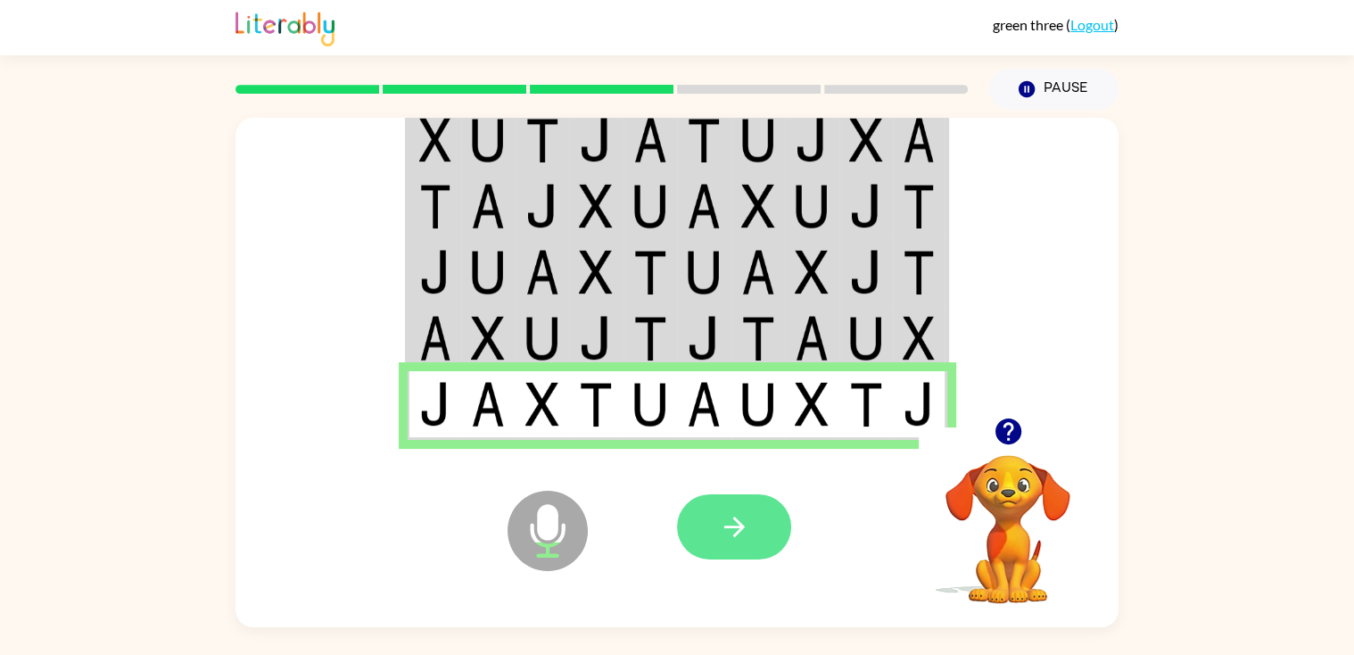
click at [722, 520] on icon "button" at bounding box center [734, 526] width 31 height 31
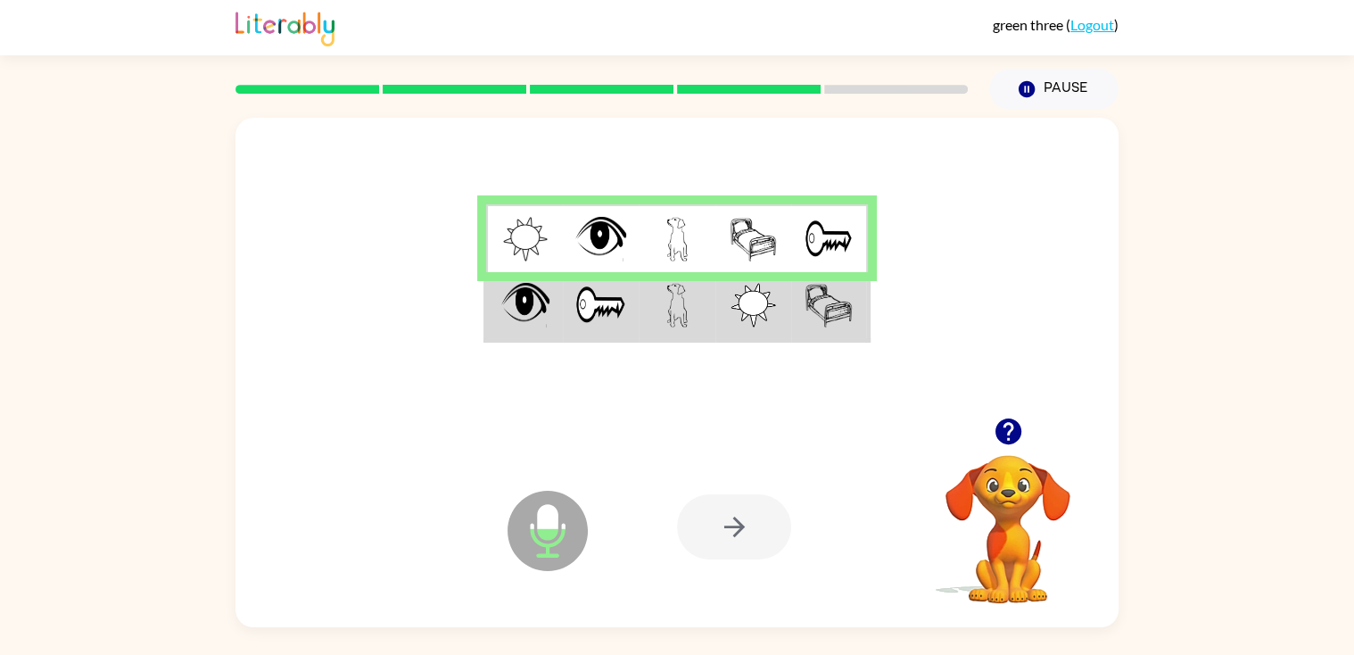
click at [533, 322] on img at bounding box center [525, 305] width 49 height 45
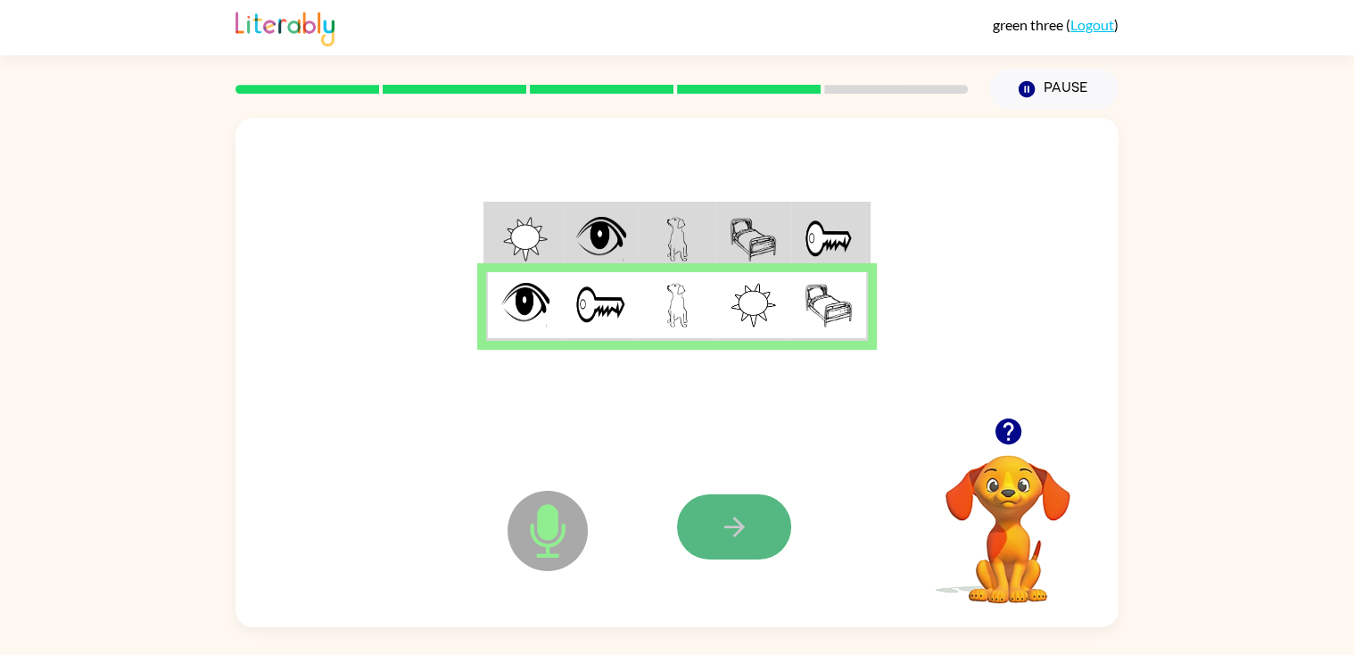
click at [754, 511] on button "button" at bounding box center [734, 526] width 114 height 65
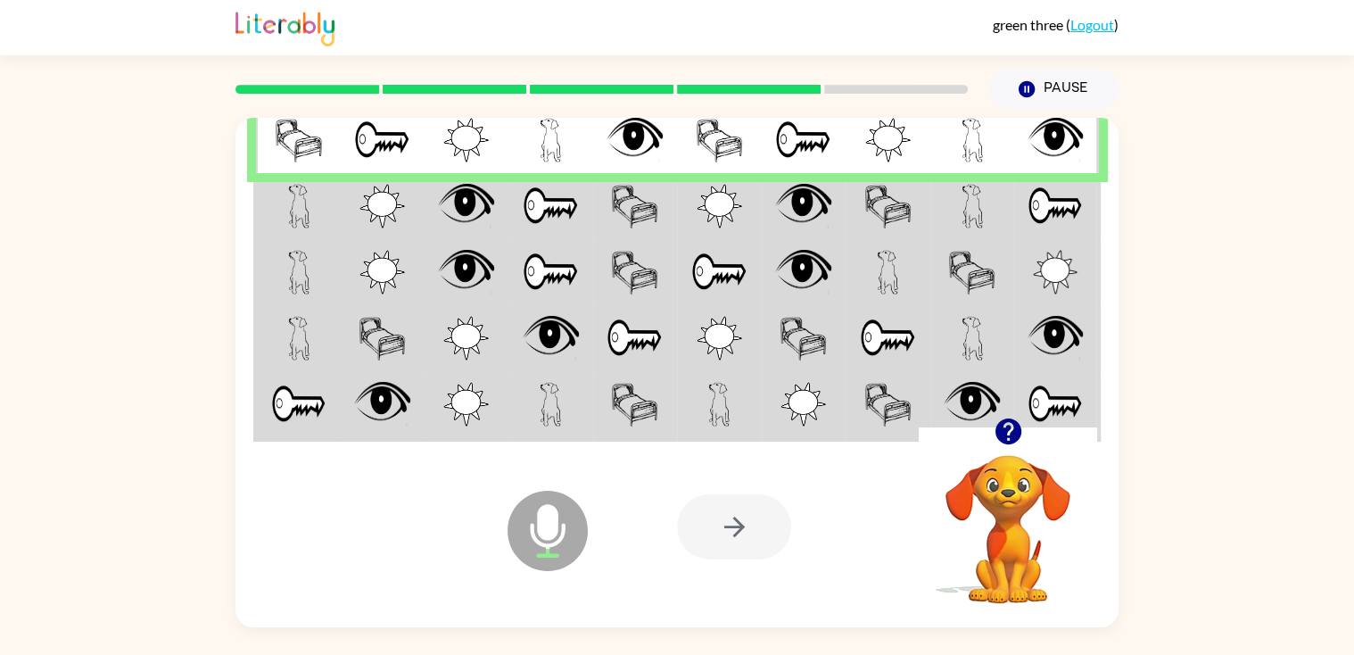
click at [277, 215] on td at bounding box center [298, 206] width 85 height 66
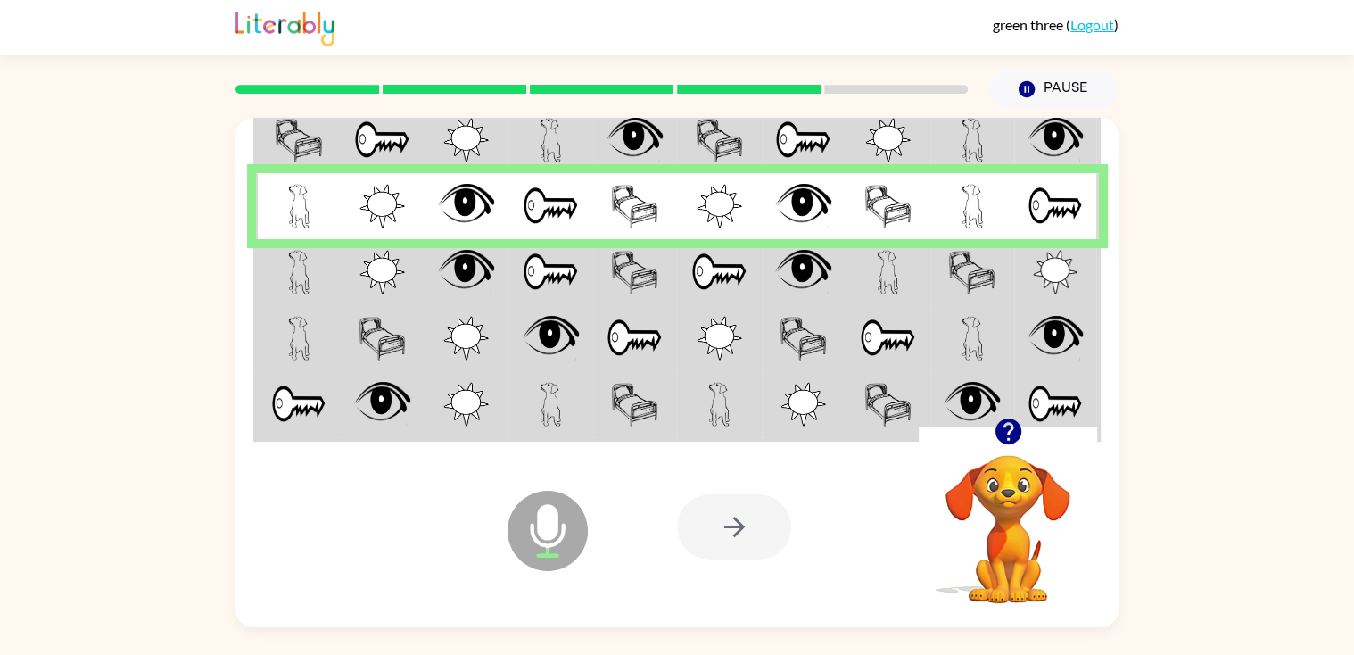
click at [288, 266] on img at bounding box center [298, 272] width 21 height 45
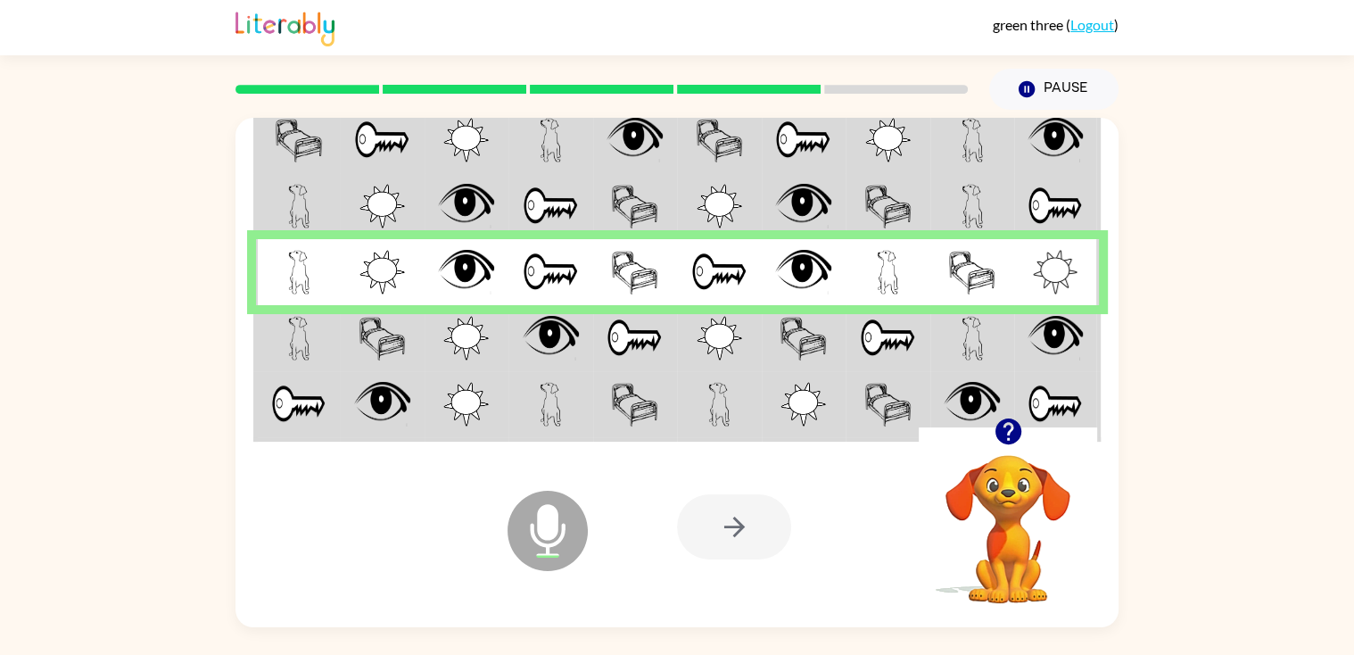
click at [291, 337] on img at bounding box center [298, 338] width 21 height 45
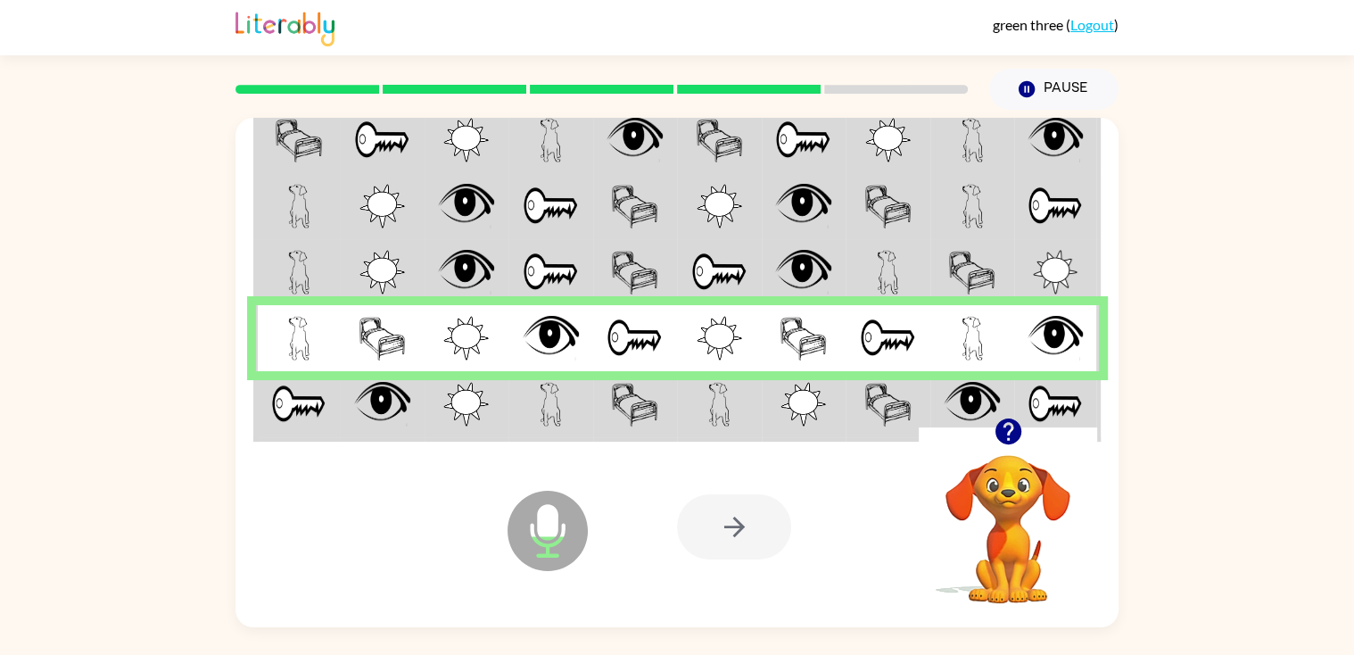
click at [282, 404] on img at bounding box center [298, 404] width 55 height 45
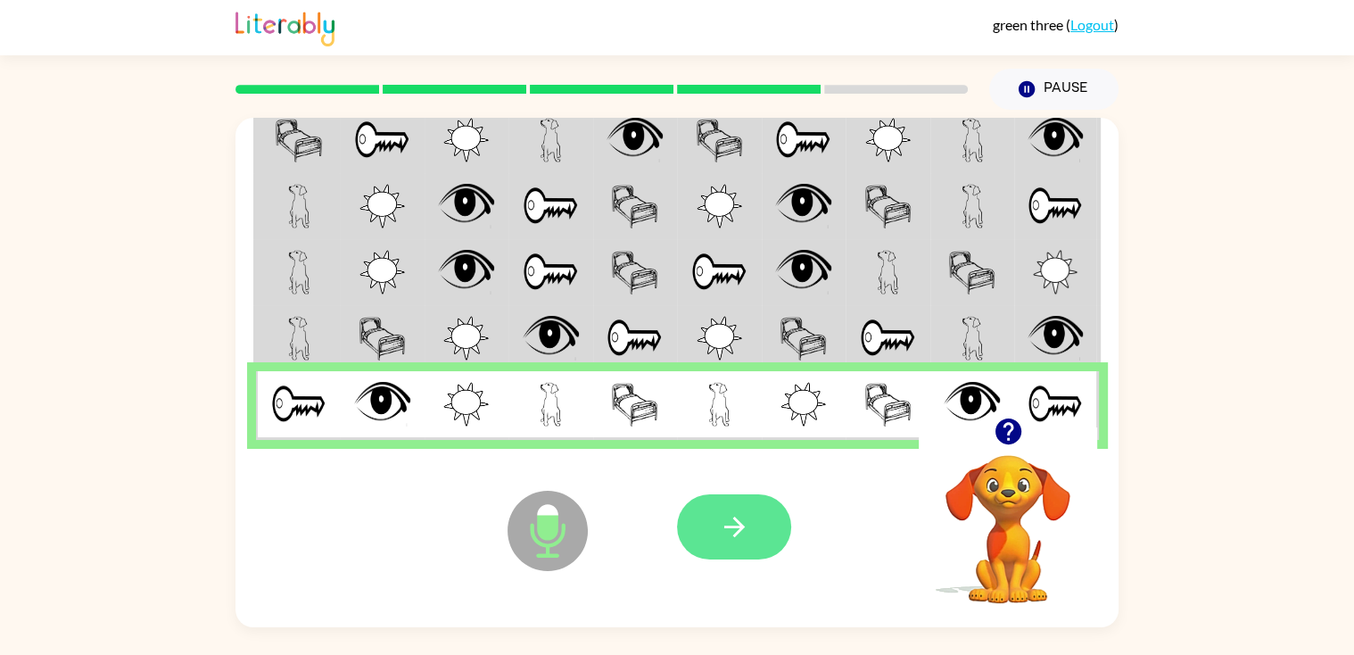
click at [758, 523] on button "button" at bounding box center [734, 526] width 114 height 65
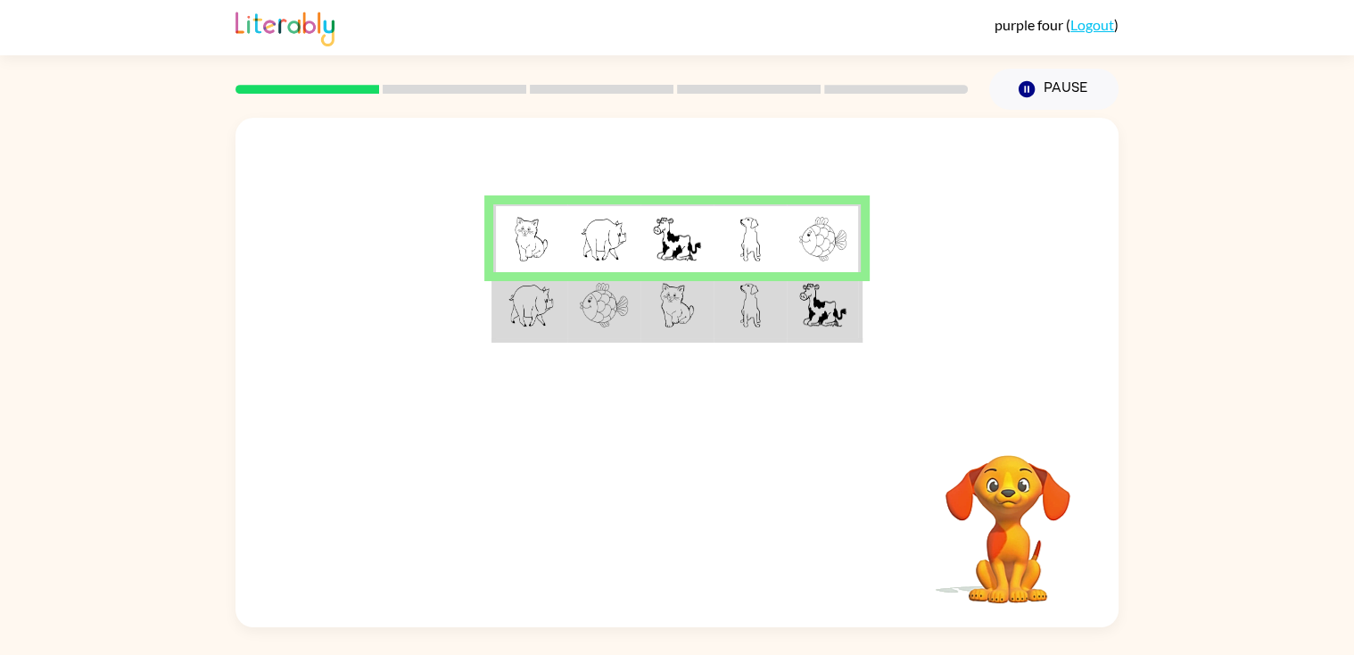
click at [662, 244] on img at bounding box center [677, 239] width 48 height 45
click at [528, 235] on img at bounding box center [532, 239] width 34 height 45
click at [581, 237] on img at bounding box center [604, 239] width 48 height 45
click at [540, 276] on td at bounding box center [529, 306] width 73 height 69
click at [531, 310] on img at bounding box center [531, 305] width 46 height 45
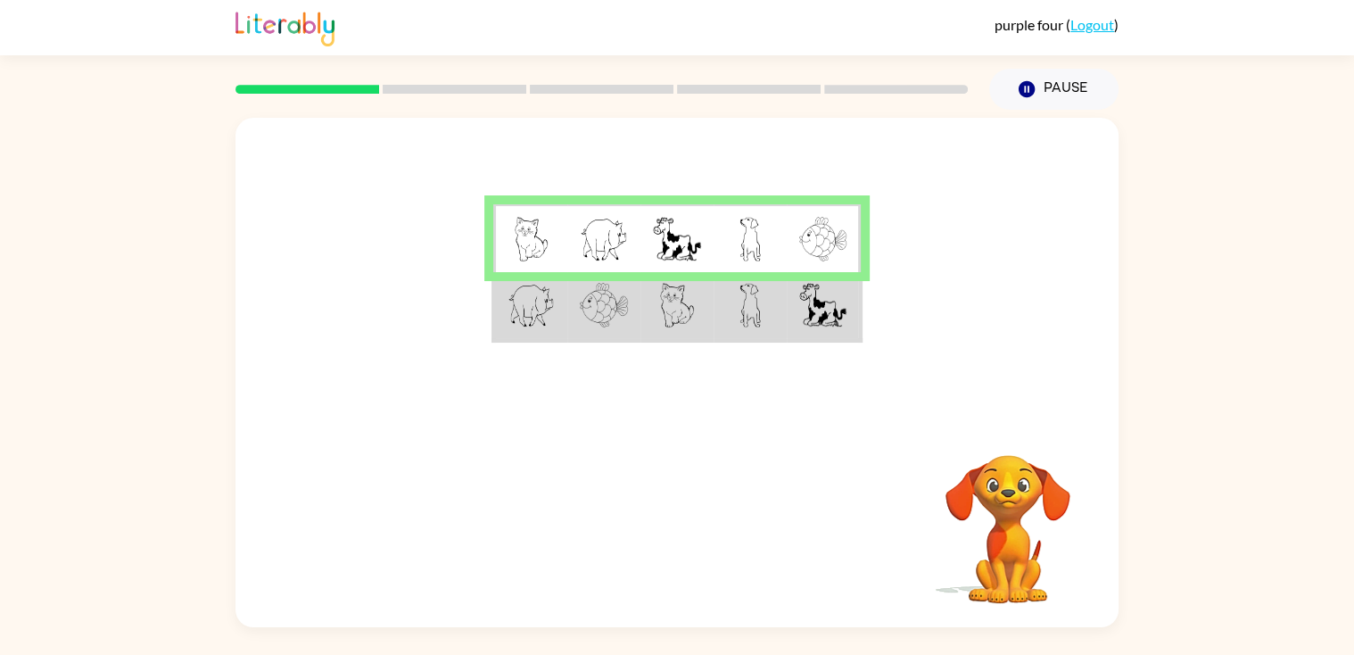
click at [531, 310] on img at bounding box center [531, 305] width 46 height 45
click at [552, 277] on td at bounding box center [529, 306] width 73 height 69
click at [1028, 76] on button "Pause Pause" at bounding box center [1053, 89] width 129 height 41
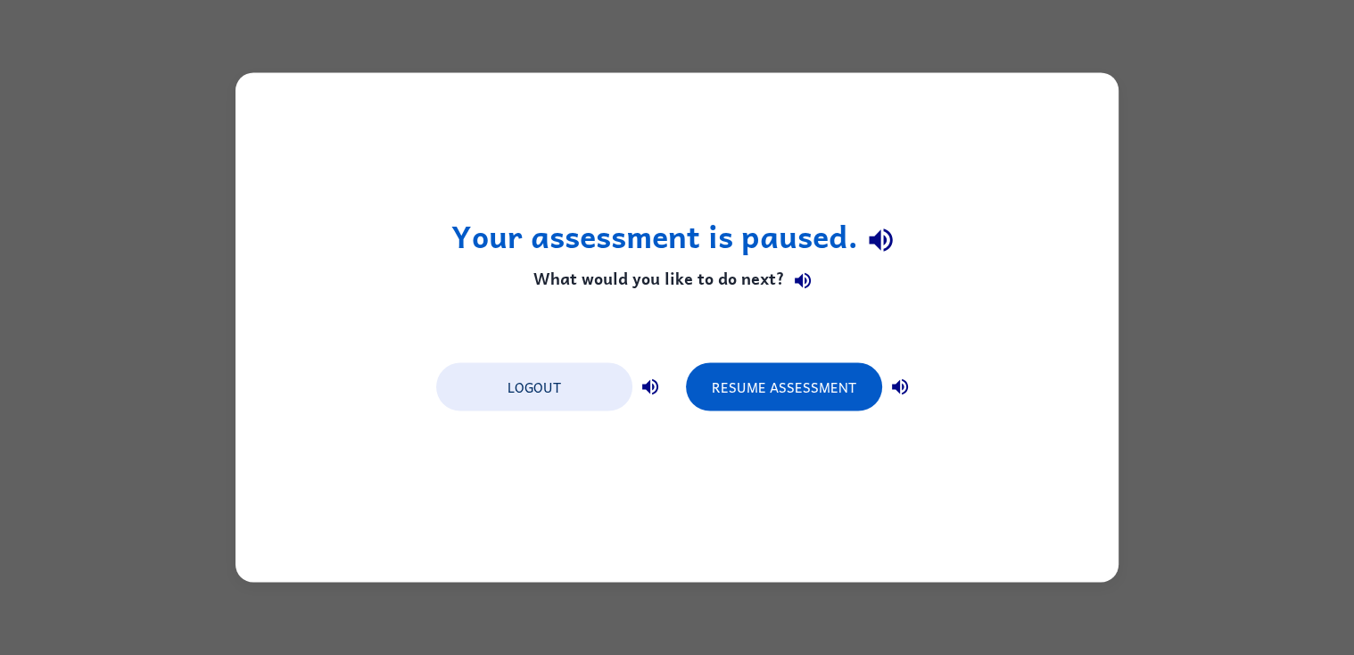
click at [891, 384] on icon "button" at bounding box center [899, 386] width 21 height 21
click at [871, 384] on button "Resume Assessment" at bounding box center [784, 387] width 196 height 48
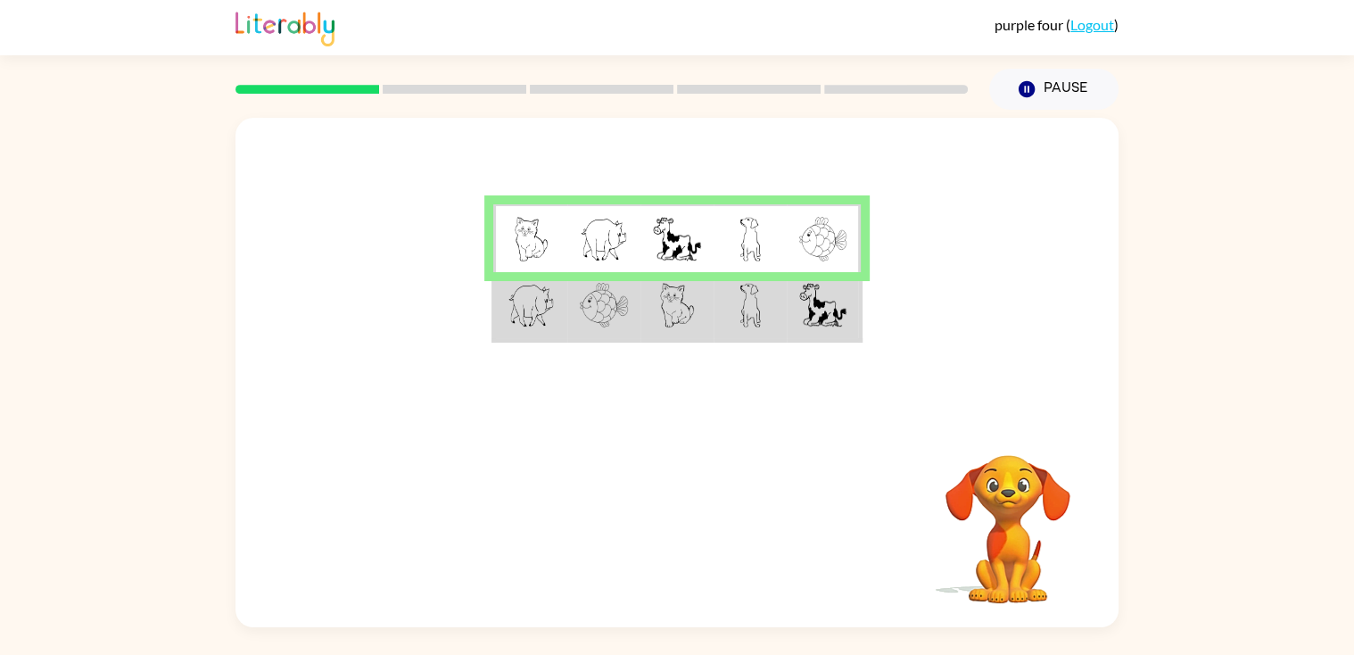
click at [741, 285] on img at bounding box center [749, 305] width 21 height 45
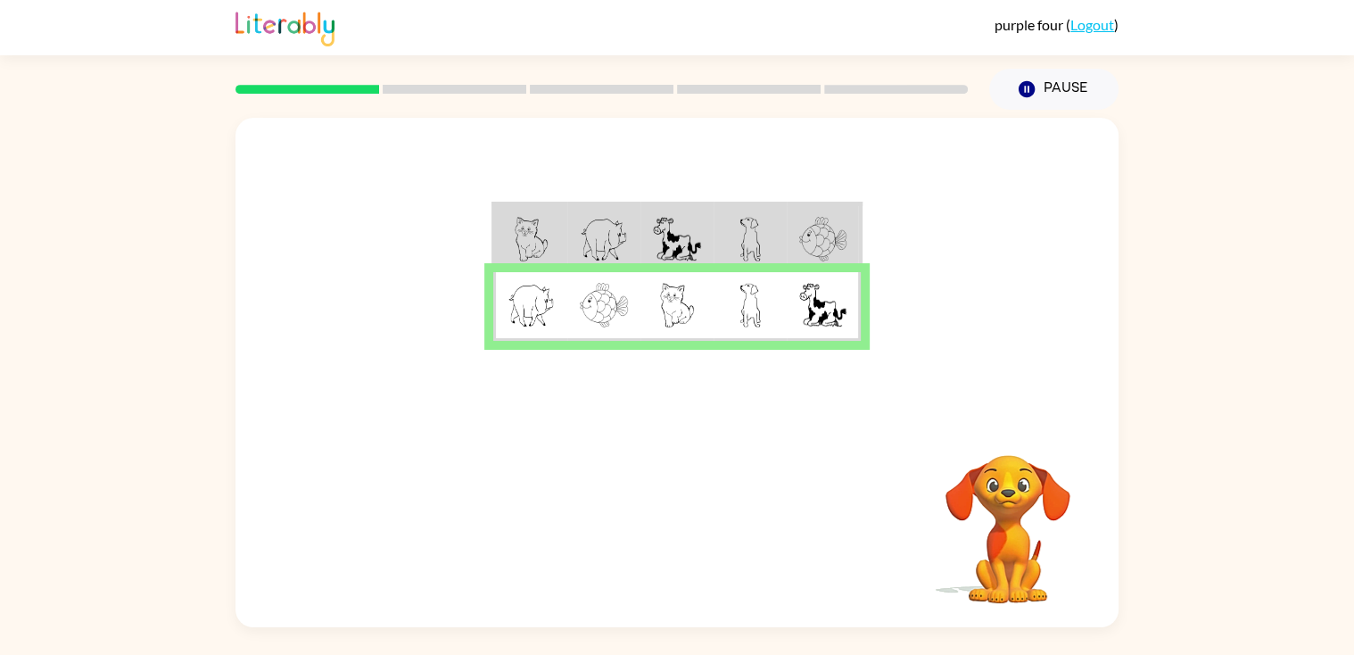
click at [736, 211] on td at bounding box center [750, 238] width 73 height 69
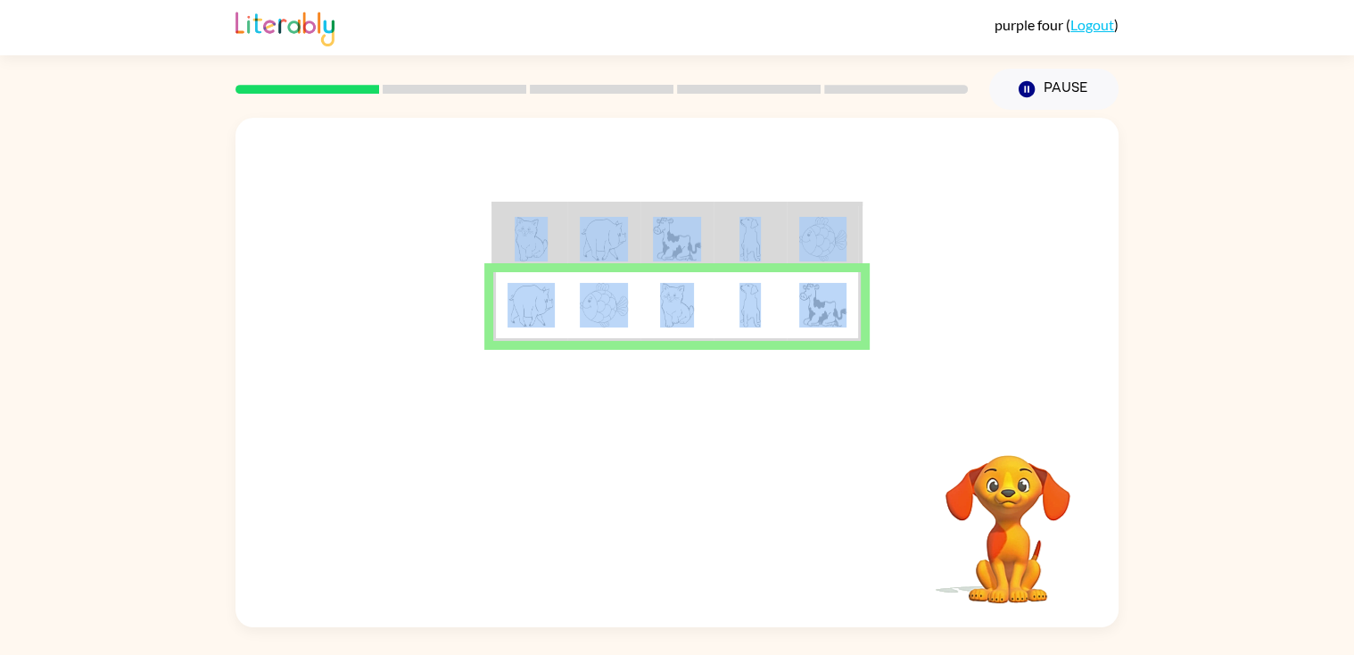
click at [736, 212] on td at bounding box center [750, 238] width 73 height 69
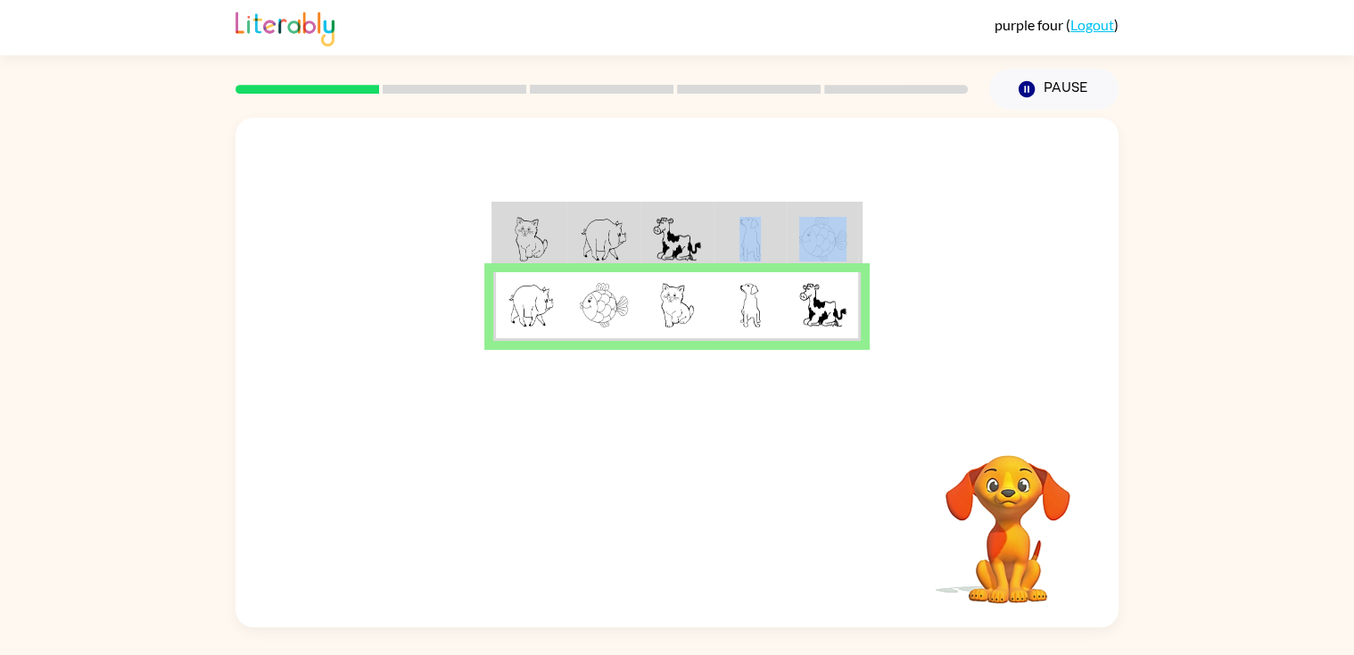
click at [738, 212] on td at bounding box center [750, 238] width 73 height 69
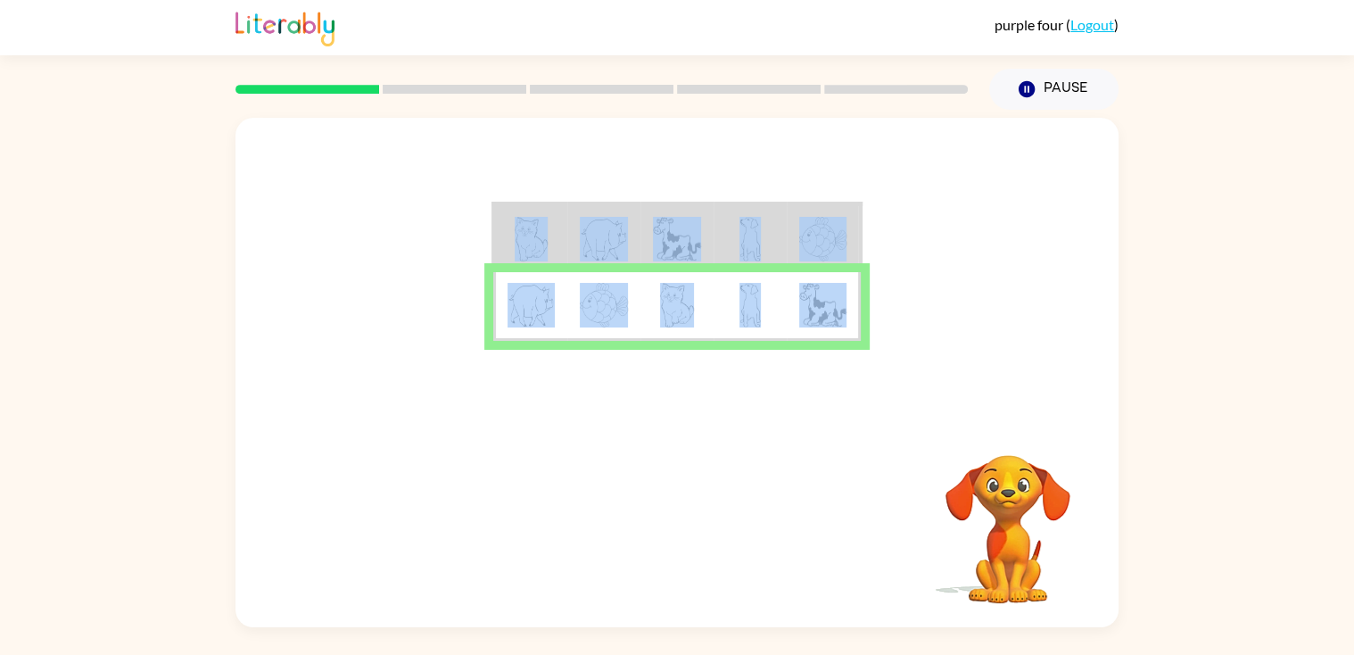
click at [738, 212] on td at bounding box center [750, 238] width 73 height 69
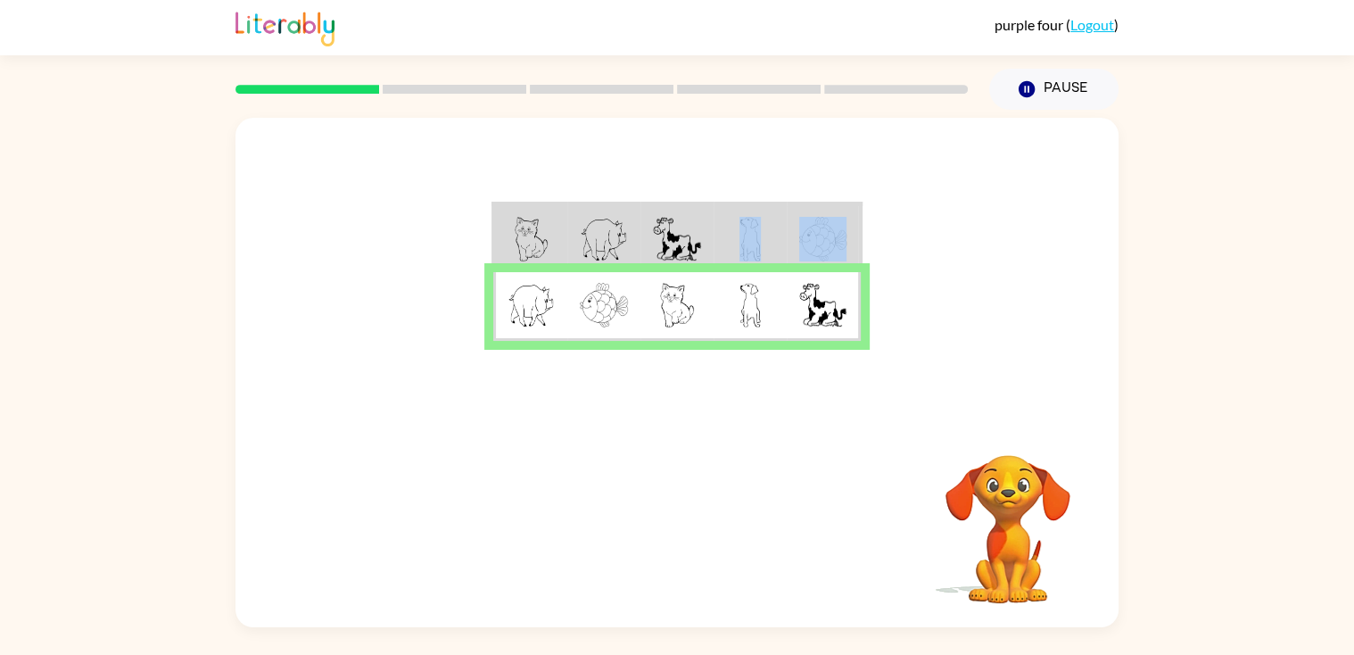
click at [738, 212] on td at bounding box center [750, 238] width 73 height 69
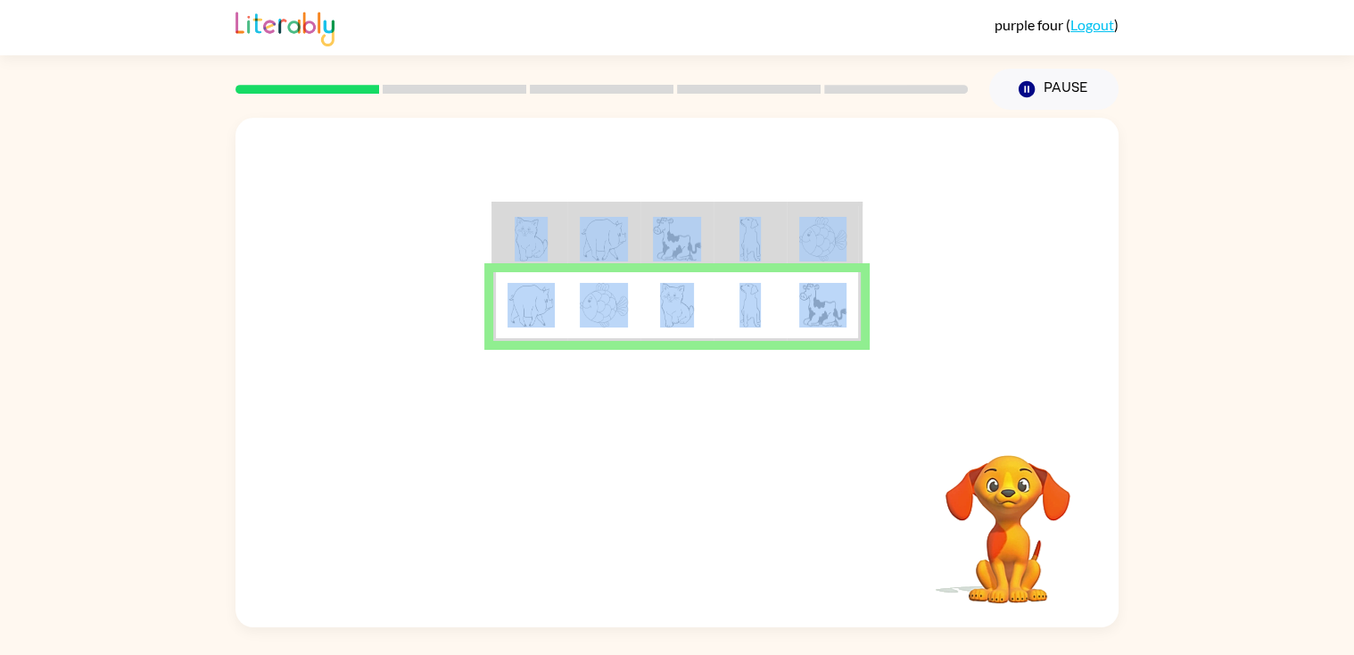
click at [738, 213] on td at bounding box center [750, 238] width 73 height 69
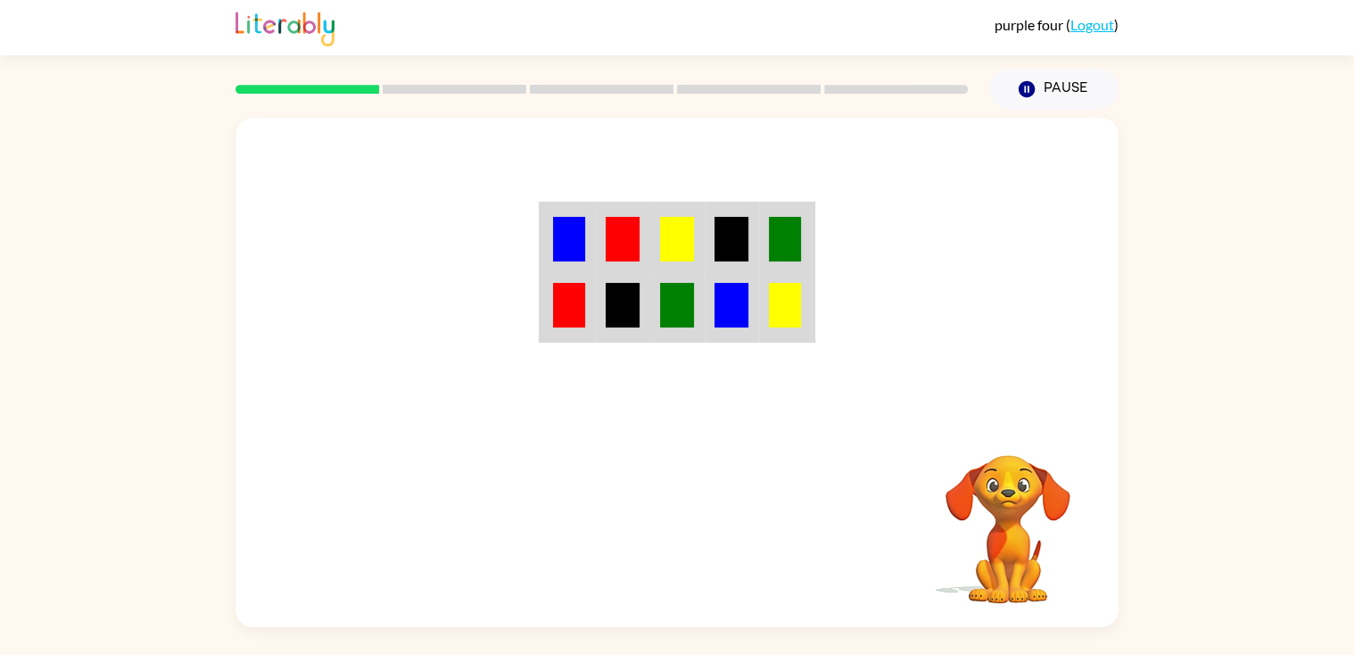
click at [777, 119] on div at bounding box center [676, 268] width 883 height 300
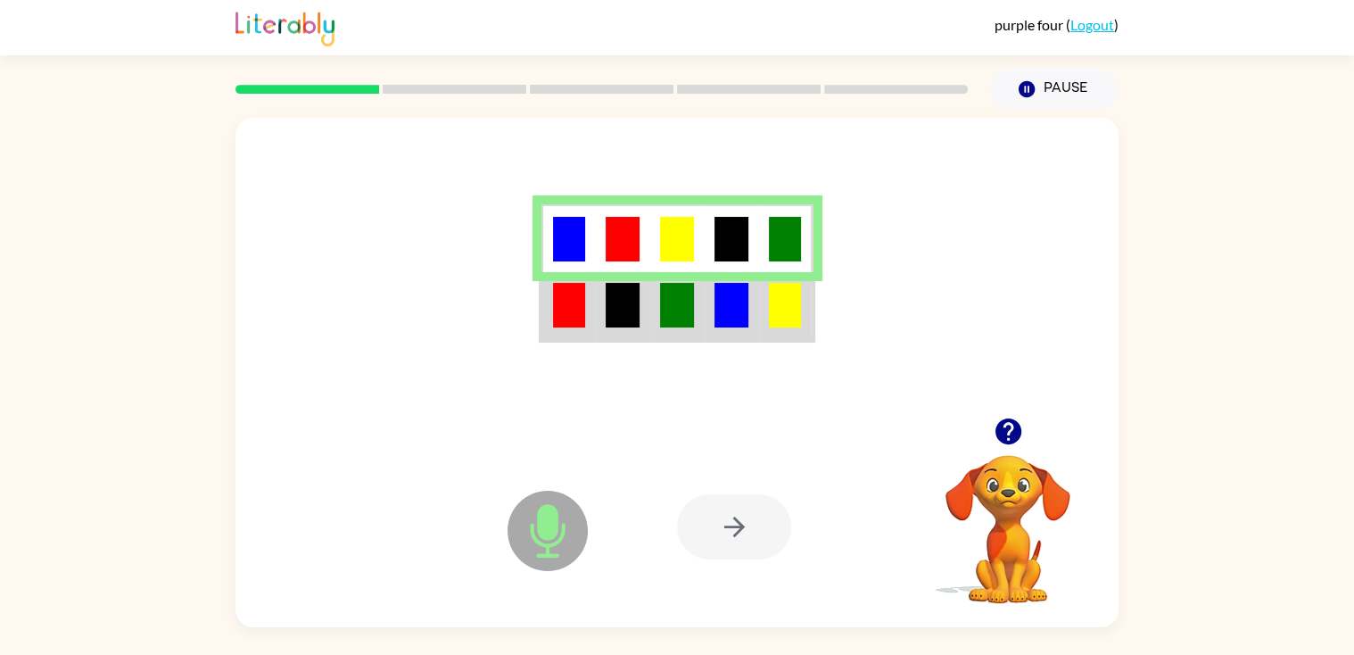
click at [794, 297] on img at bounding box center [785, 305] width 32 height 45
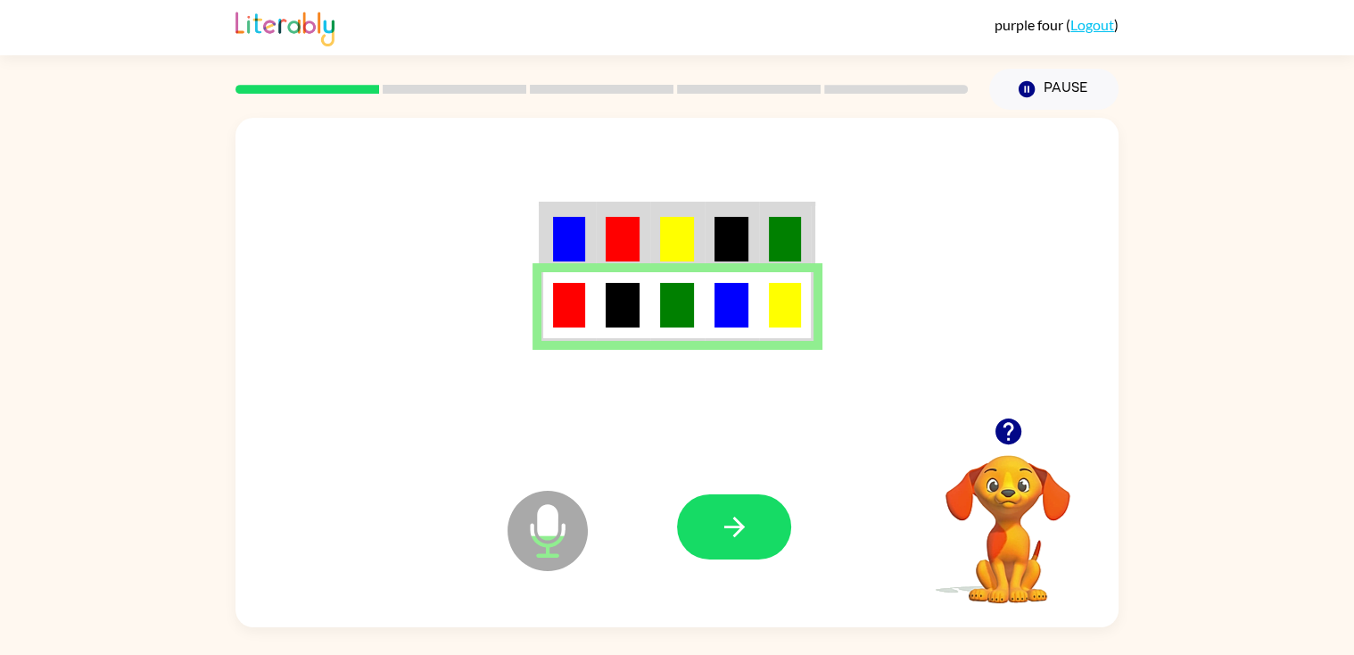
click at [716, 248] on img at bounding box center [731, 239] width 34 height 45
click at [702, 538] on button "button" at bounding box center [734, 526] width 114 height 65
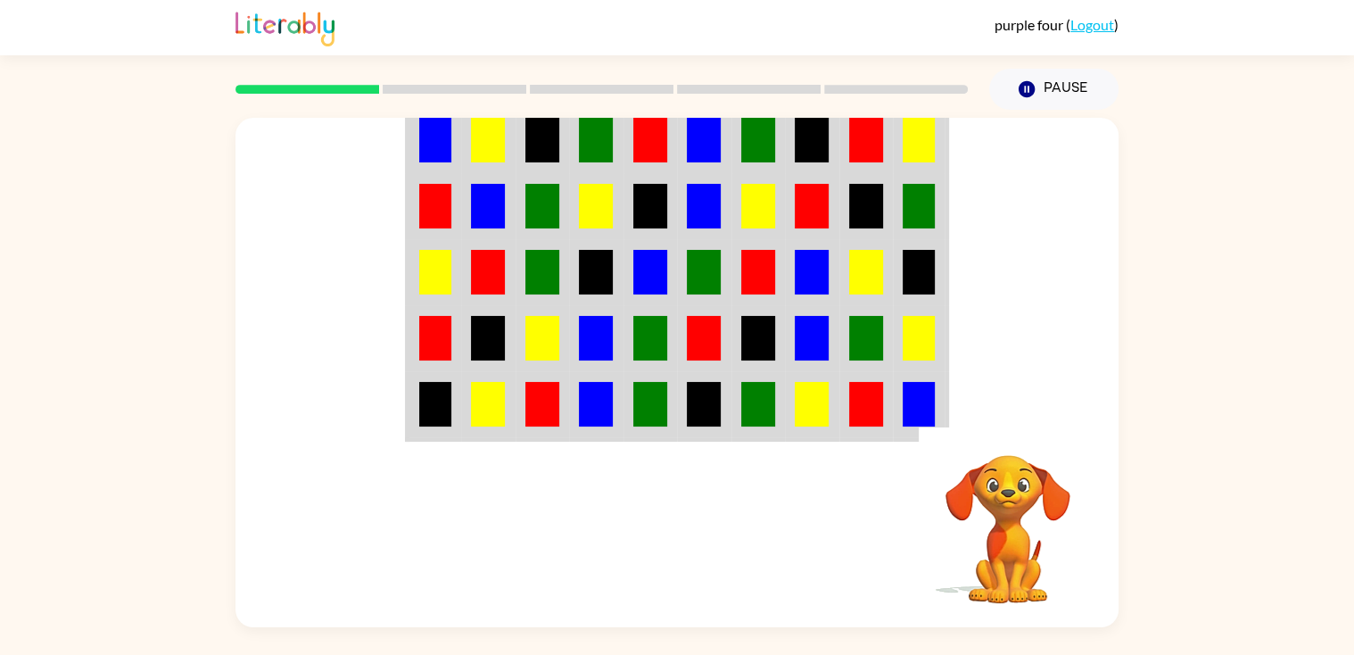
click at [509, 150] on td at bounding box center [488, 139] width 54 height 69
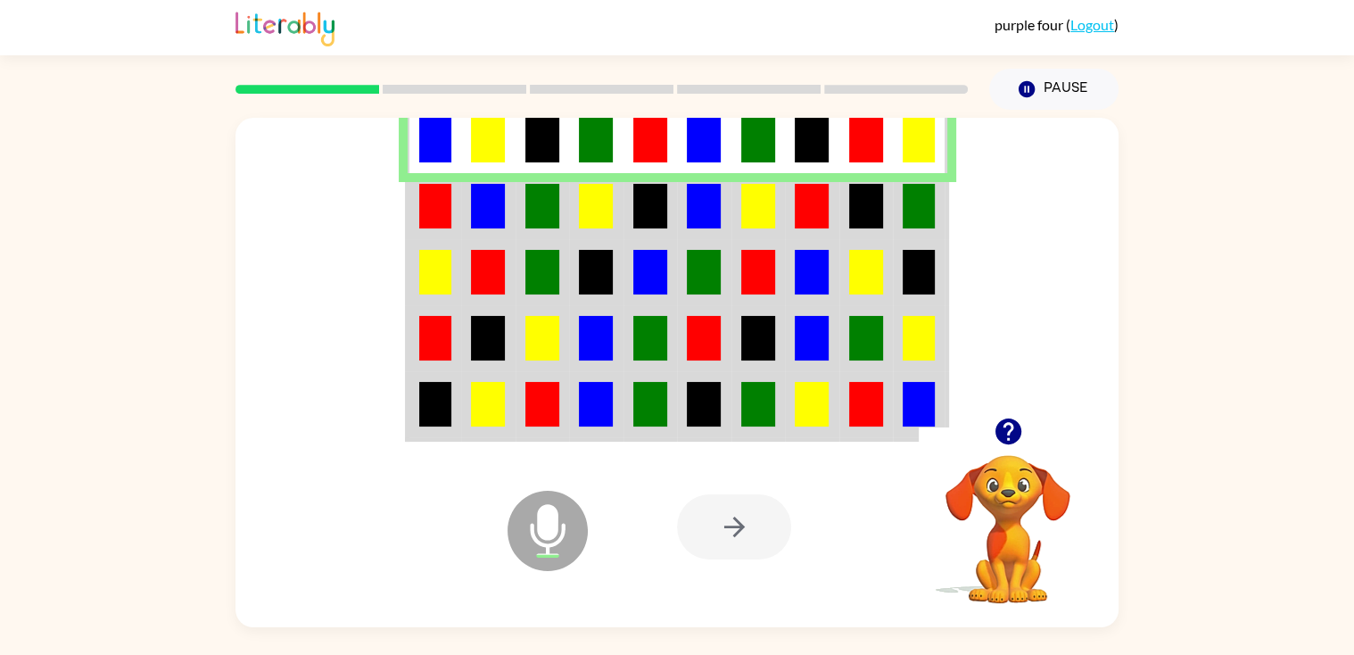
click at [517, 202] on td at bounding box center [543, 206] width 54 height 66
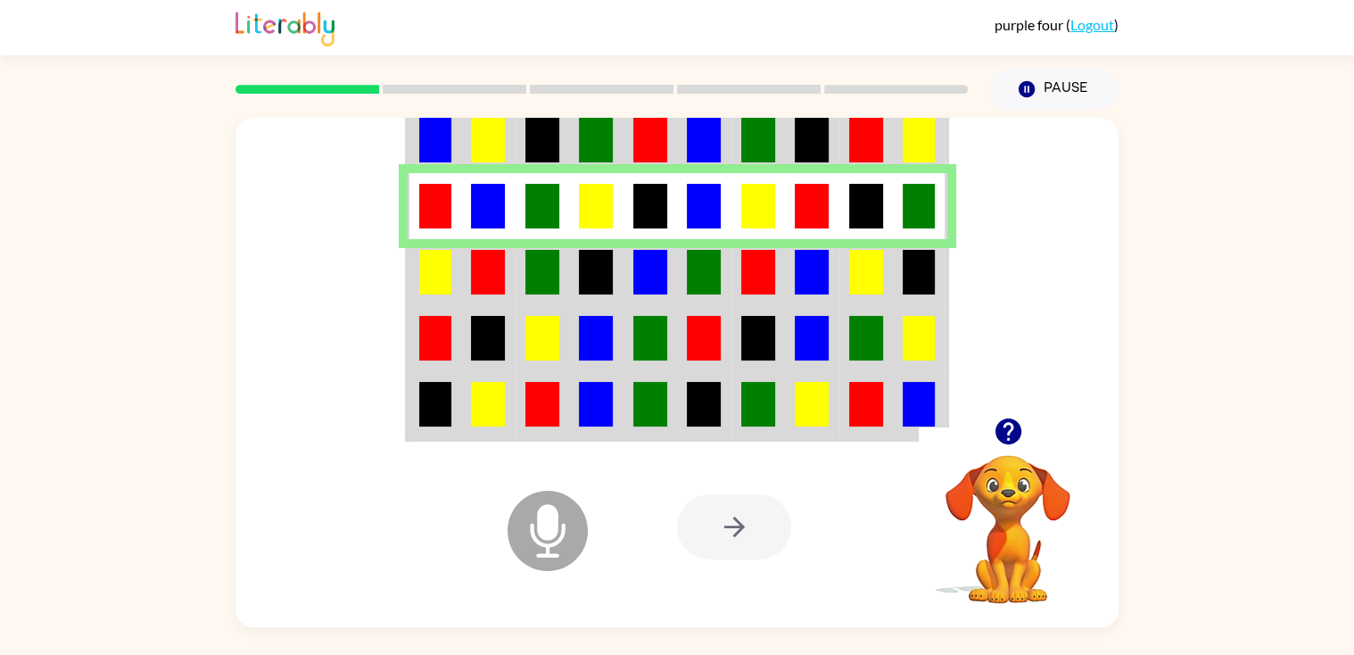
click at [516, 259] on td at bounding box center [543, 272] width 54 height 66
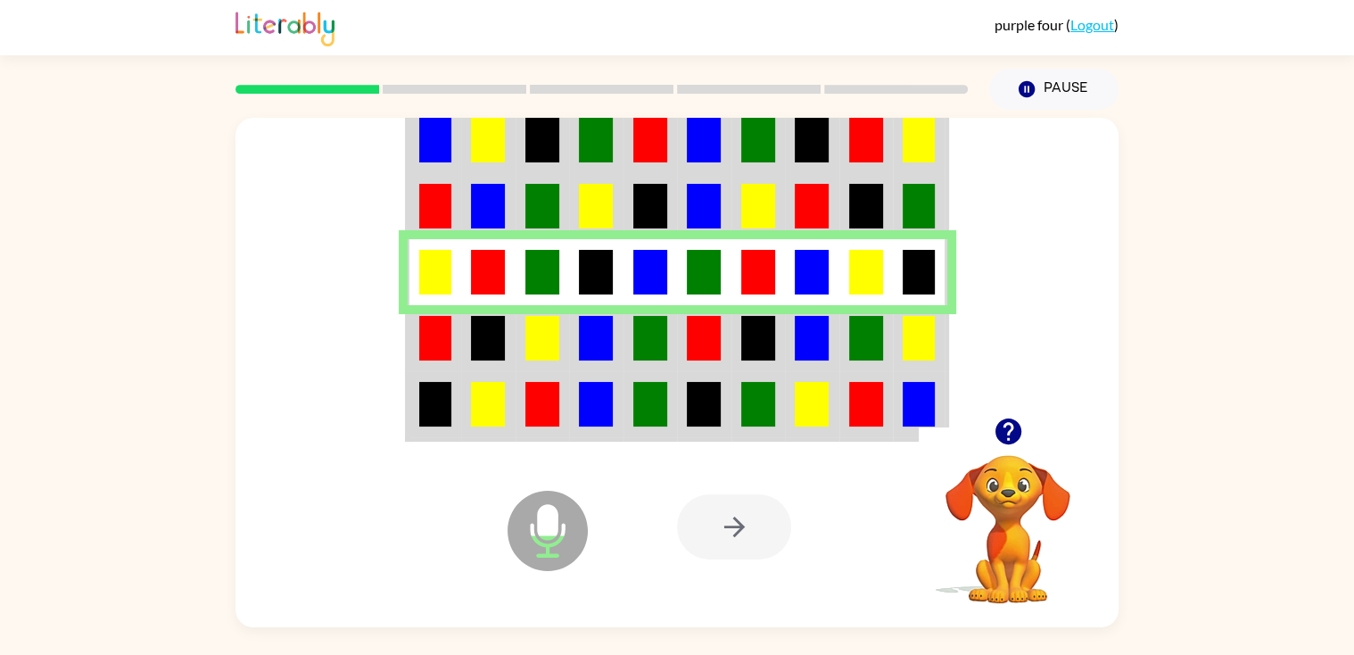
click at [516, 331] on td at bounding box center [543, 338] width 54 height 66
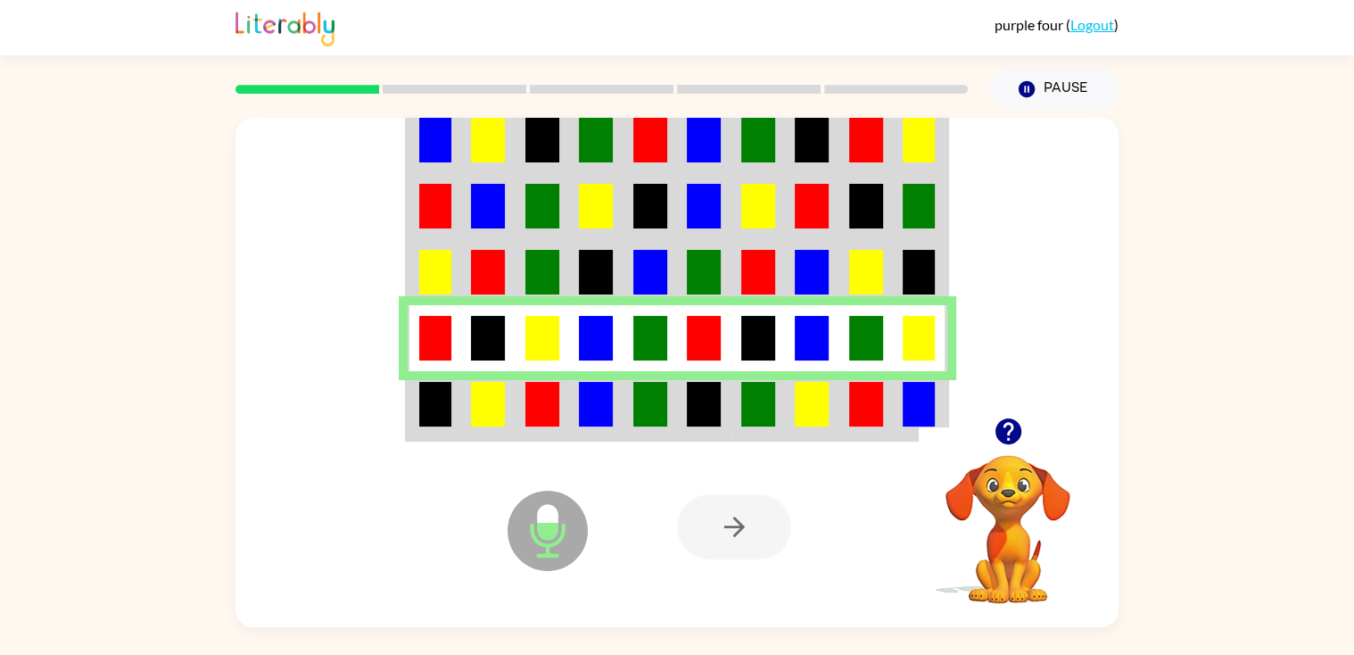
click at [526, 401] on img at bounding box center [542, 404] width 34 height 45
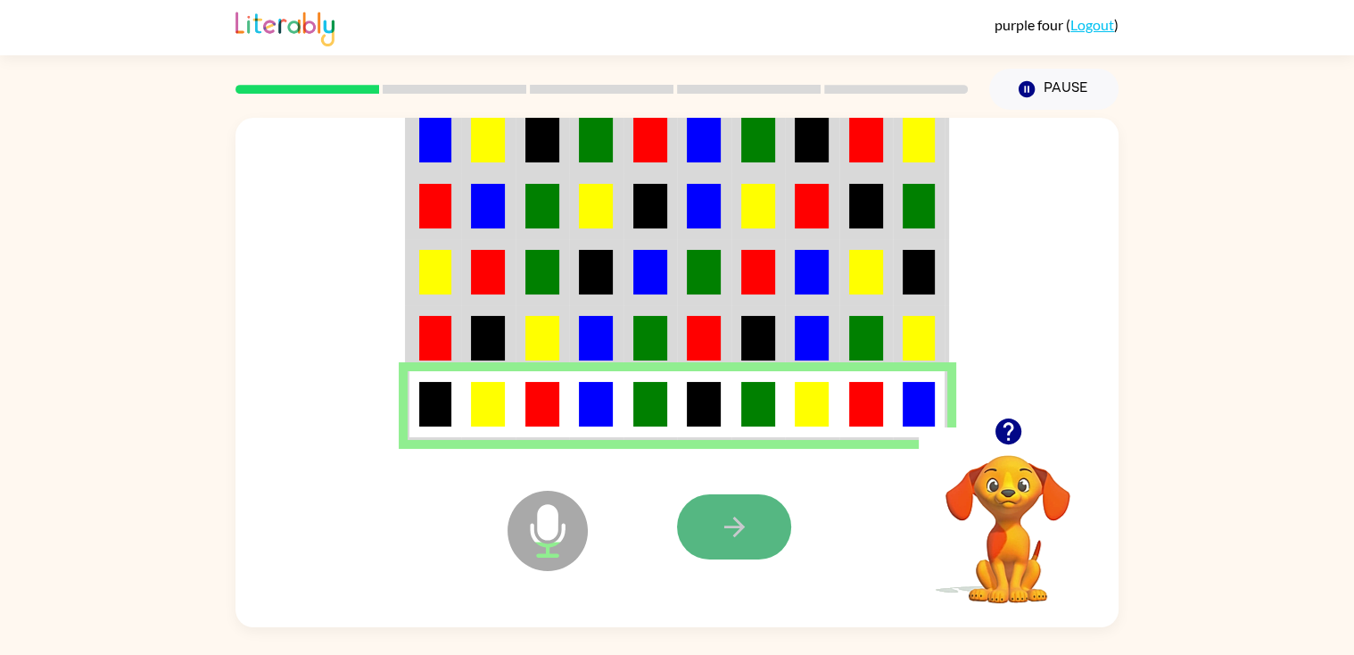
click at [757, 525] on button "button" at bounding box center [734, 526] width 114 height 65
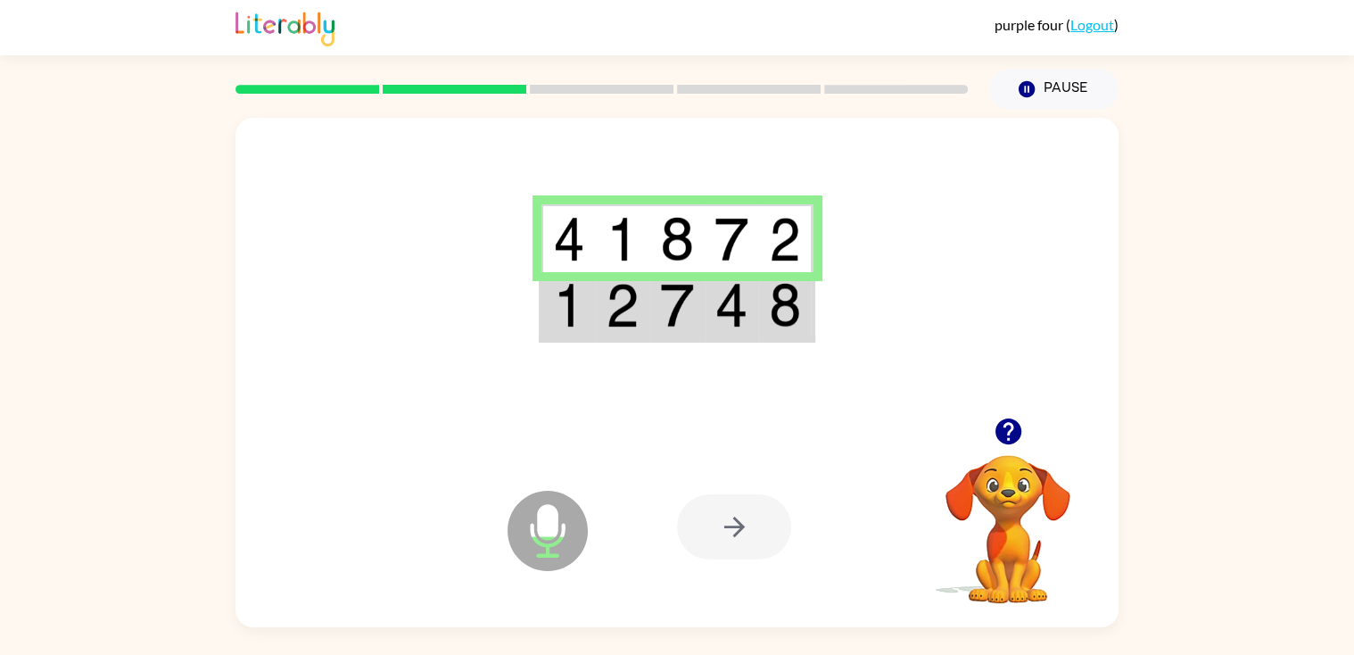
click at [746, 310] on img at bounding box center [731, 305] width 34 height 45
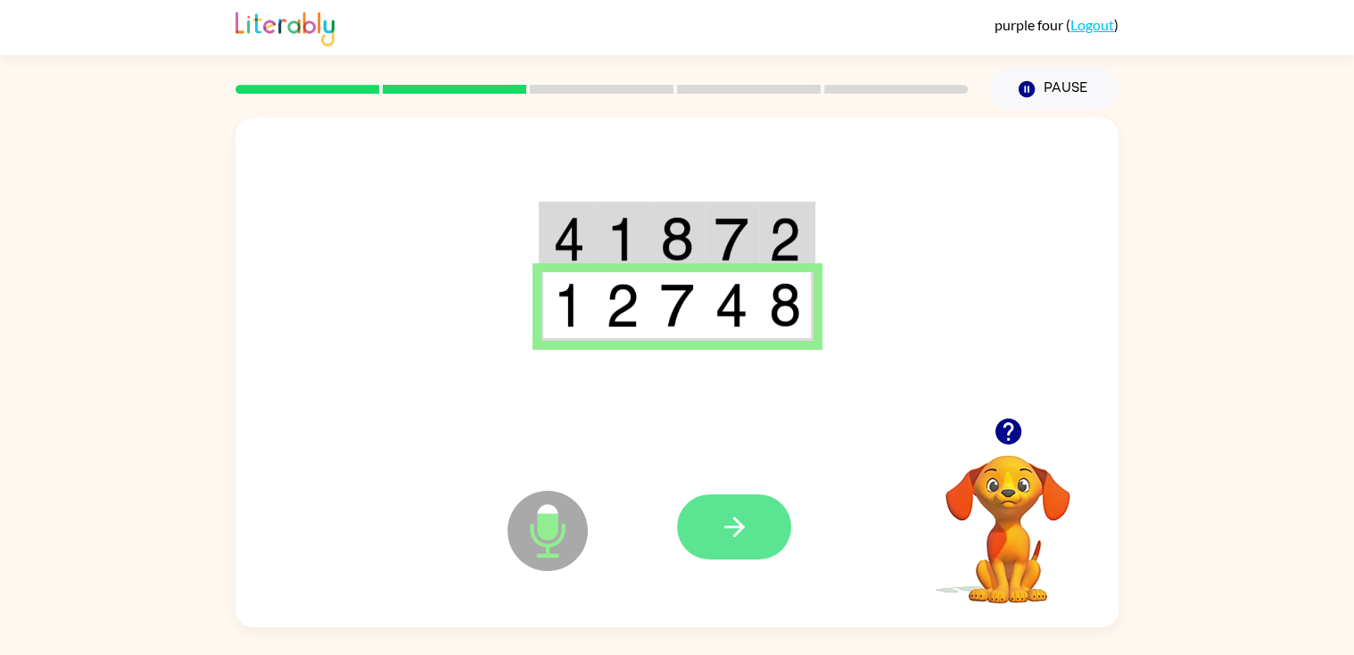
click at [764, 522] on button "button" at bounding box center [734, 526] width 114 height 65
click at [764, 522] on div at bounding box center [734, 526] width 114 height 65
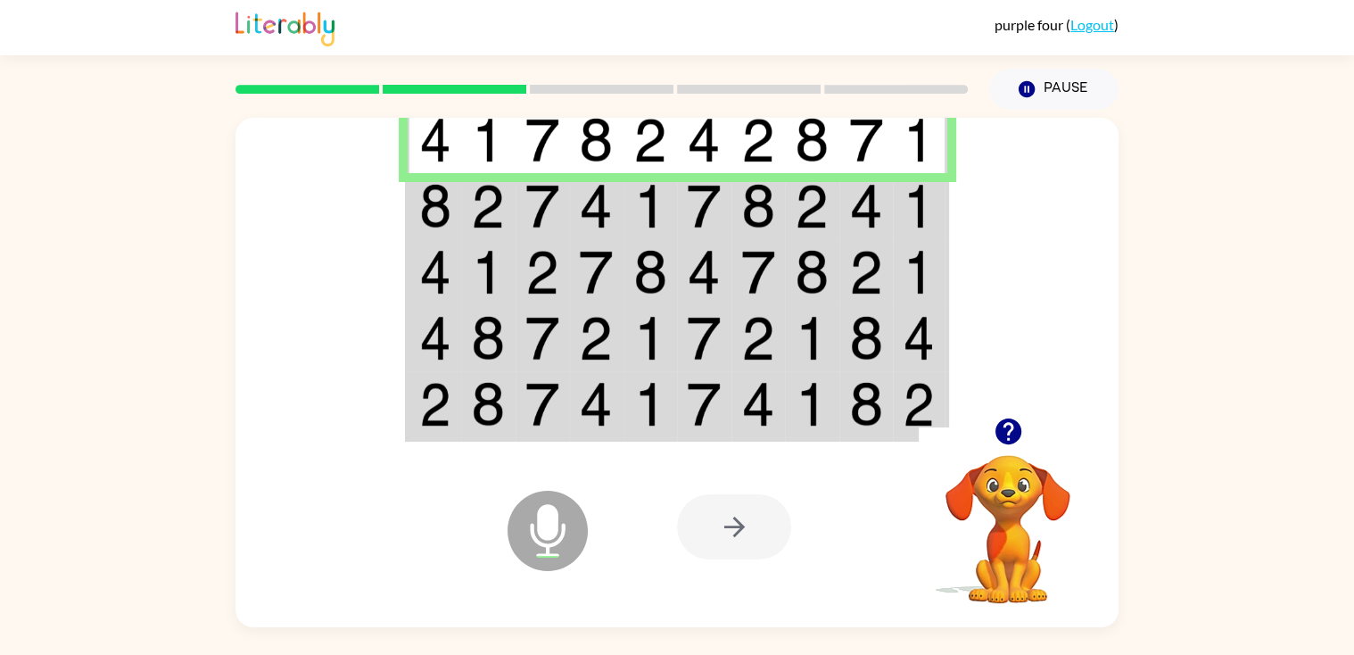
click at [666, 182] on td at bounding box center [650, 206] width 54 height 66
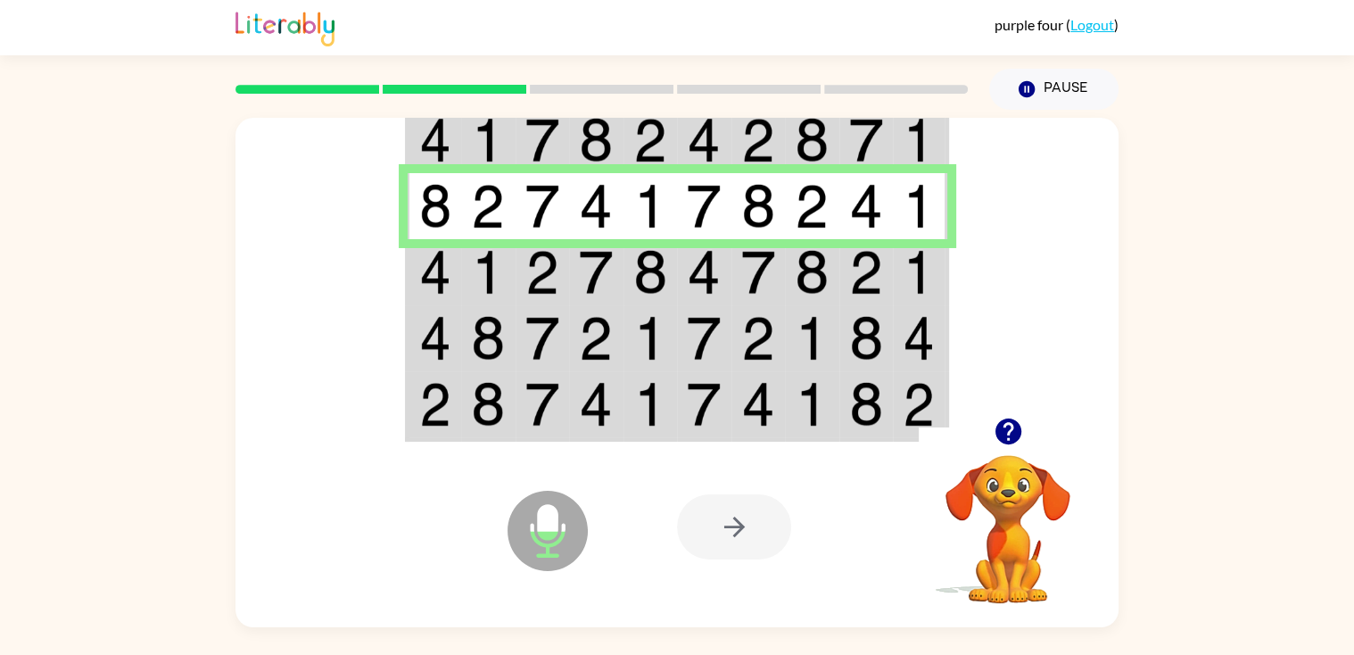
click at [654, 264] on img at bounding box center [650, 272] width 34 height 45
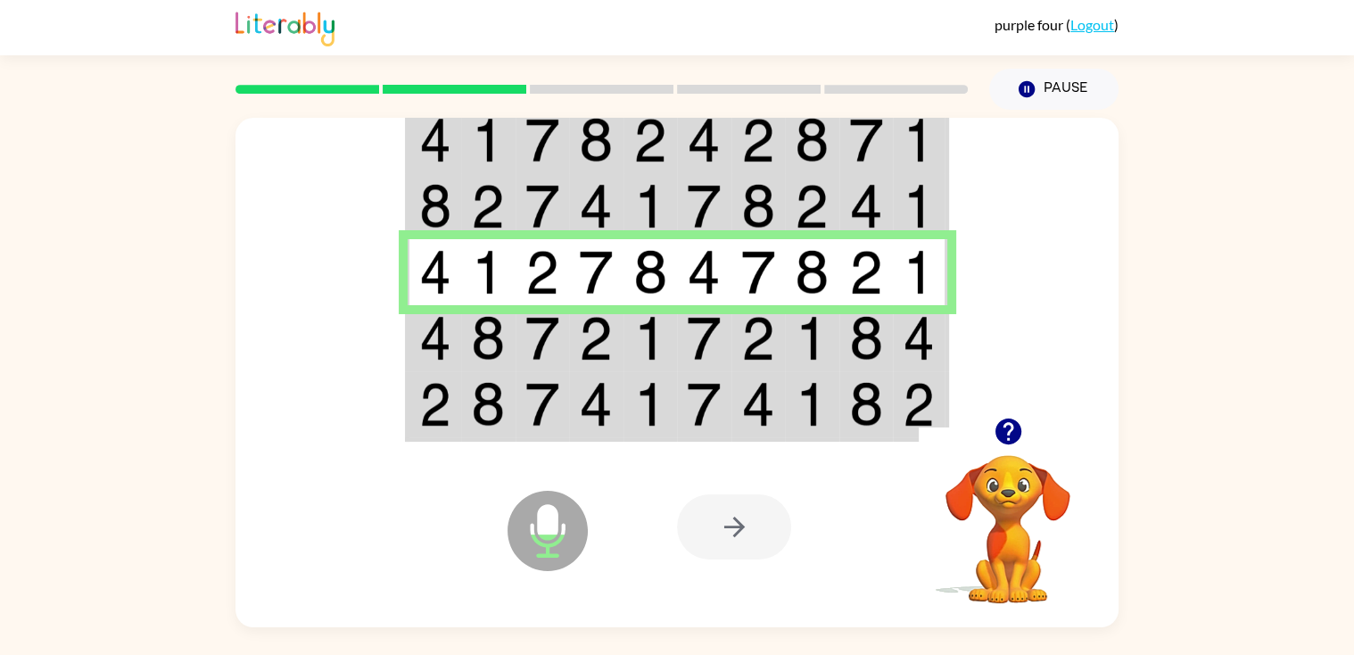
click at [628, 343] on td at bounding box center [650, 338] width 54 height 66
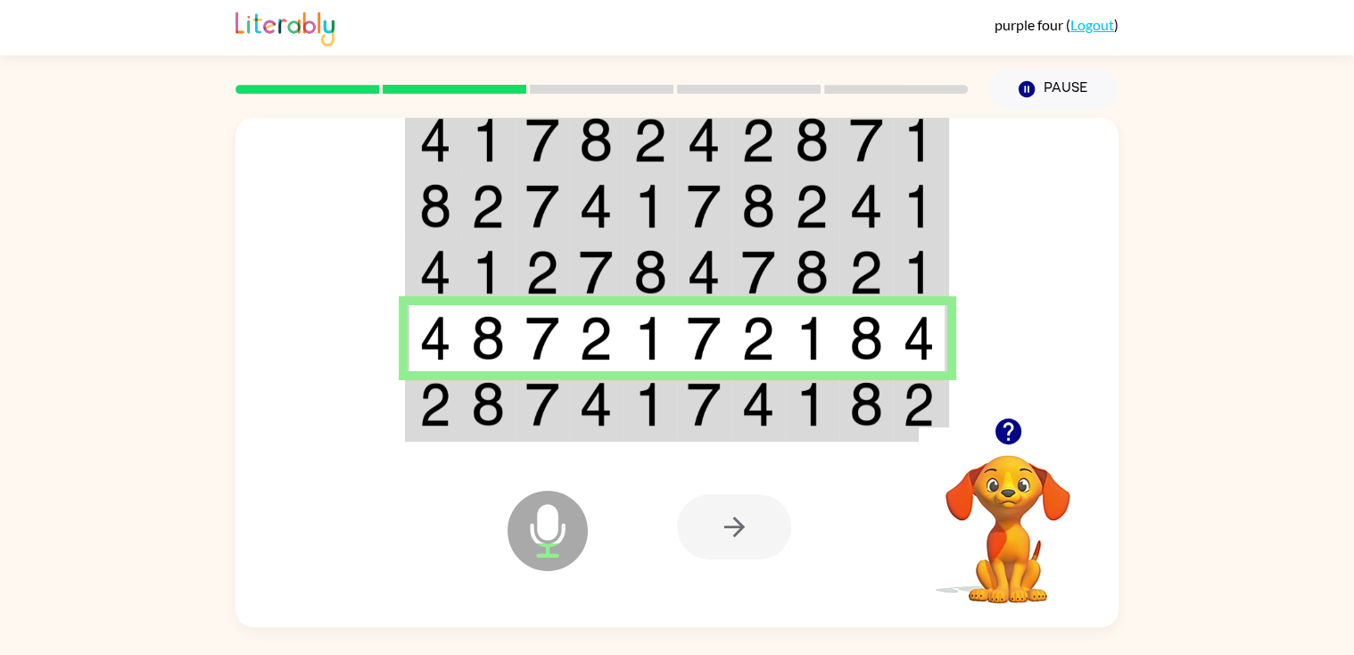
click at [620, 398] on td at bounding box center [596, 405] width 54 height 69
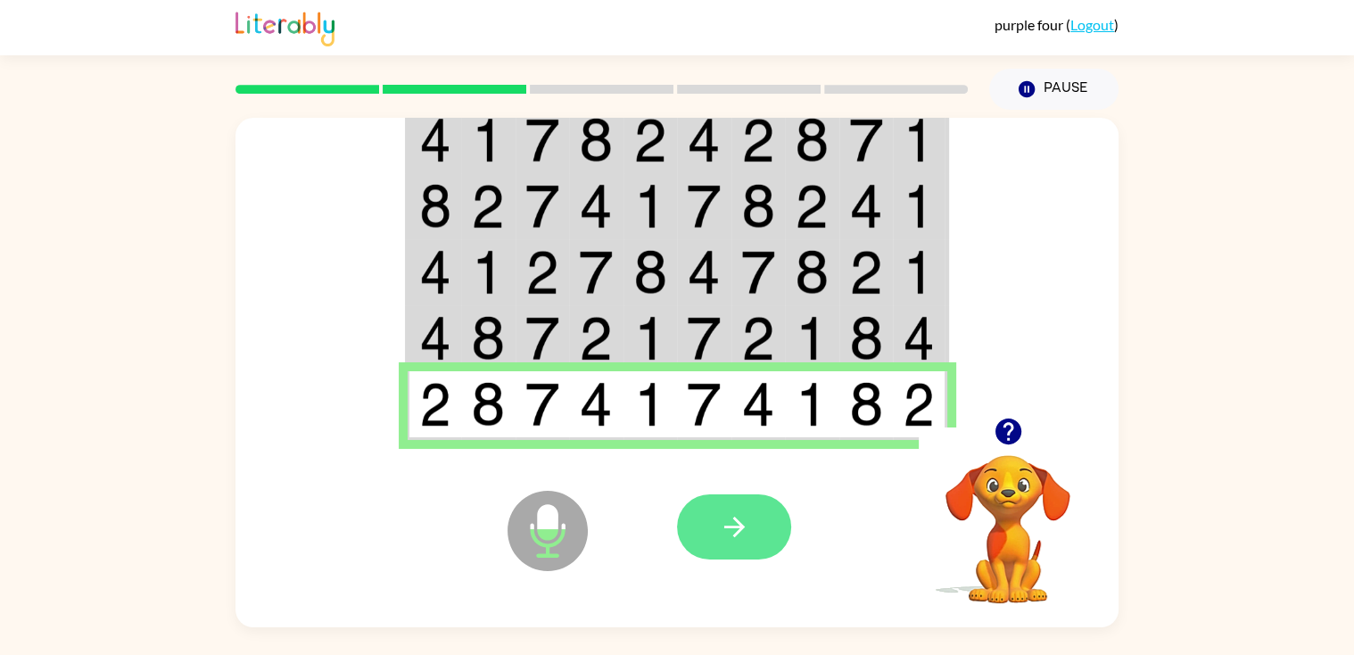
click at [735, 496] on button "button" at bounding box center [734, 526] width 114 height 65
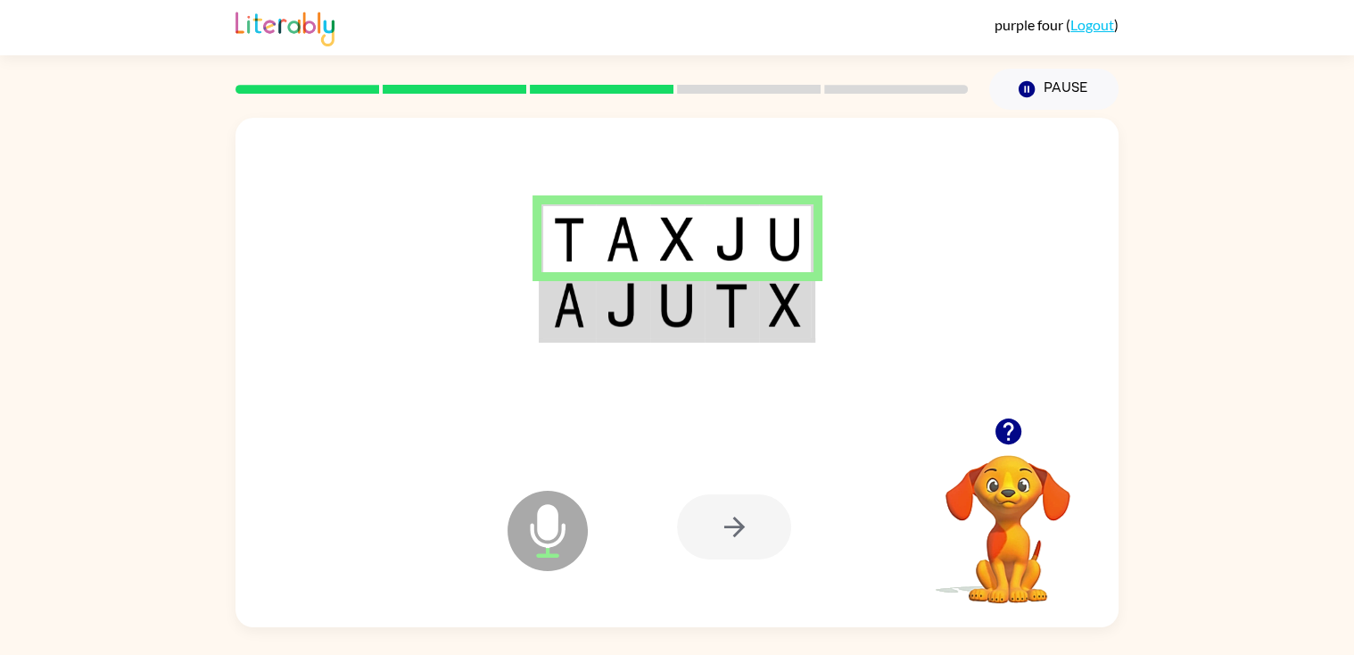
click at [761, 291] on td at bounding box center [786, 306] width 54 height 69
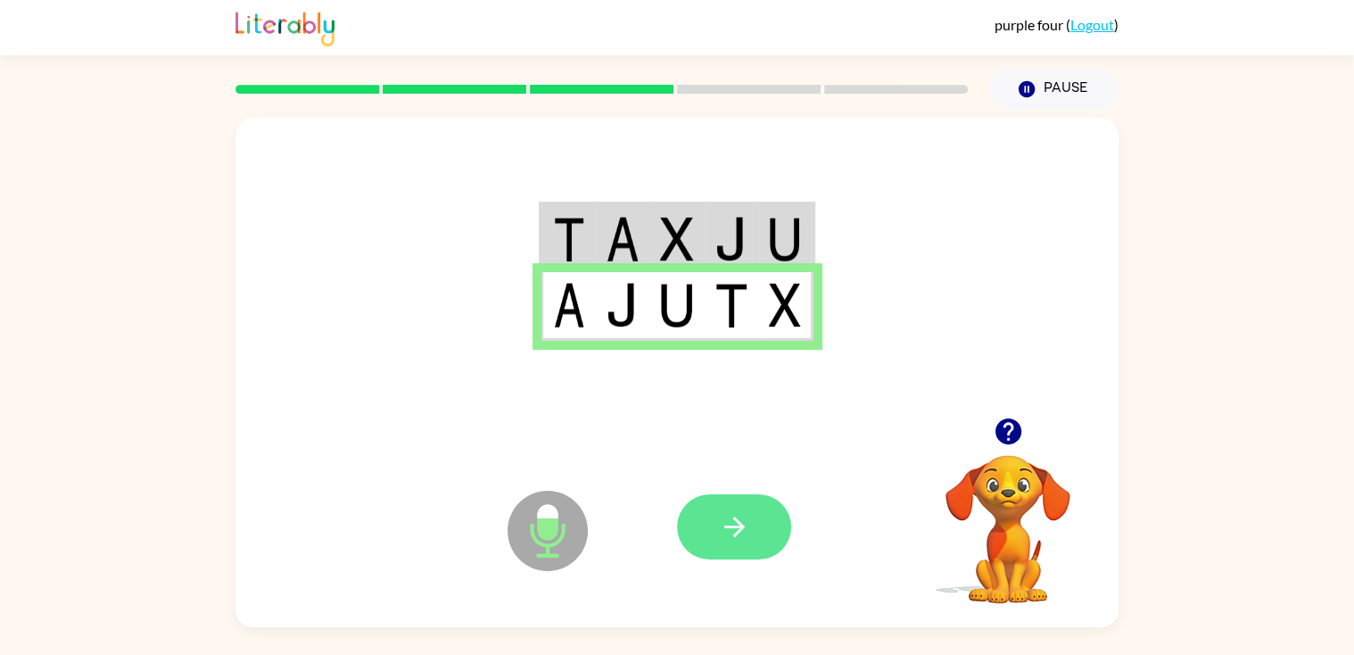
click at [743, 500] on button "button" at bounding box center [734, 526] width 114 height 65
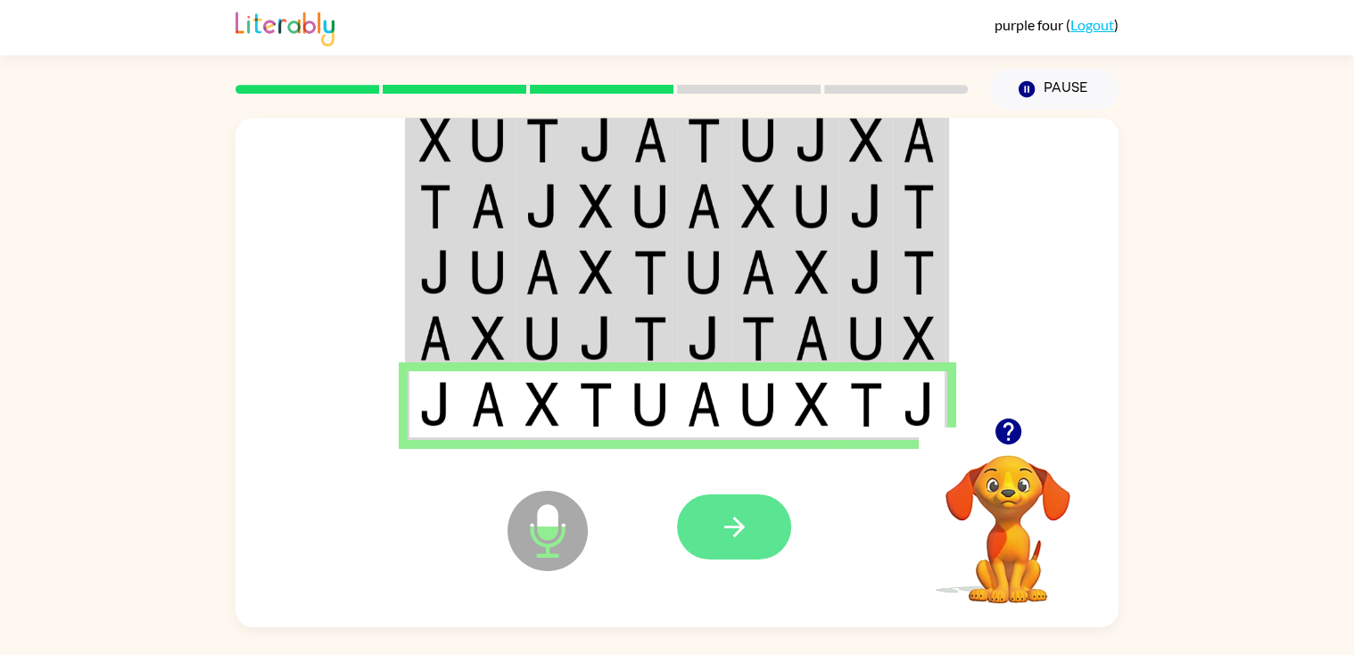
click at [712, 515] on button "button" at bounding box center [734, 526] width 114 height 65
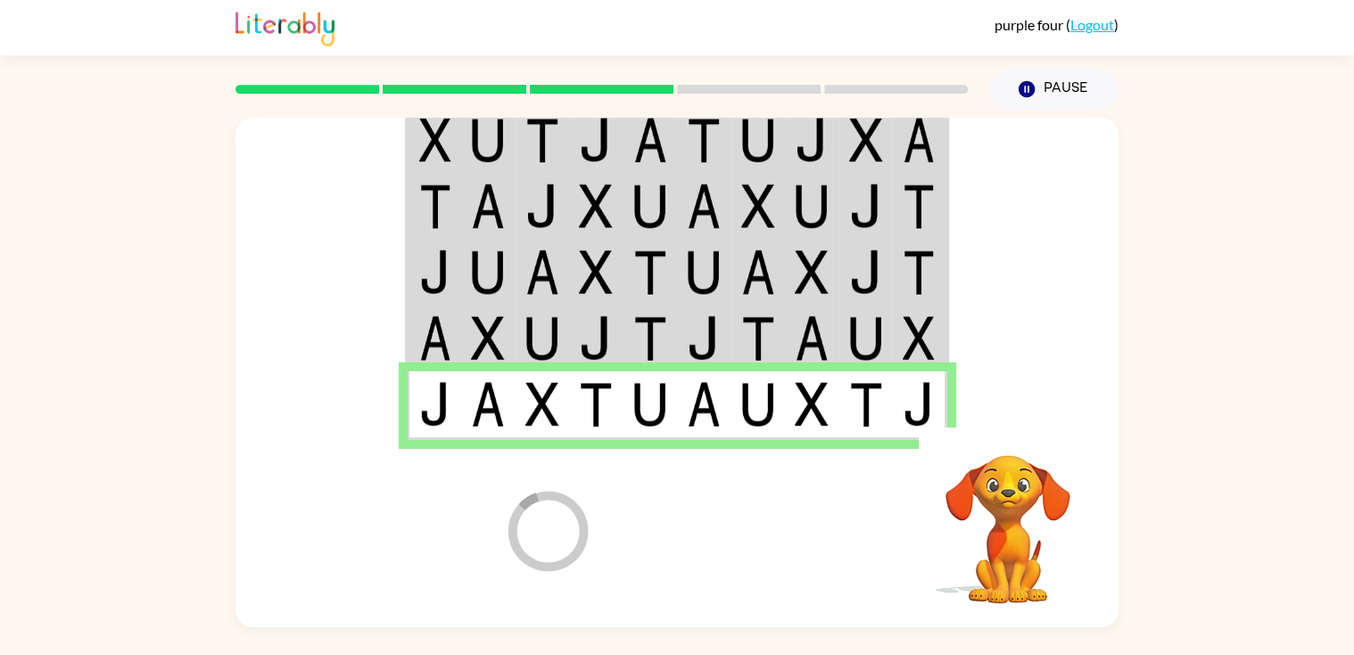
click at [712, 515] on div at bounding box center [808, 526] width 263 height 201
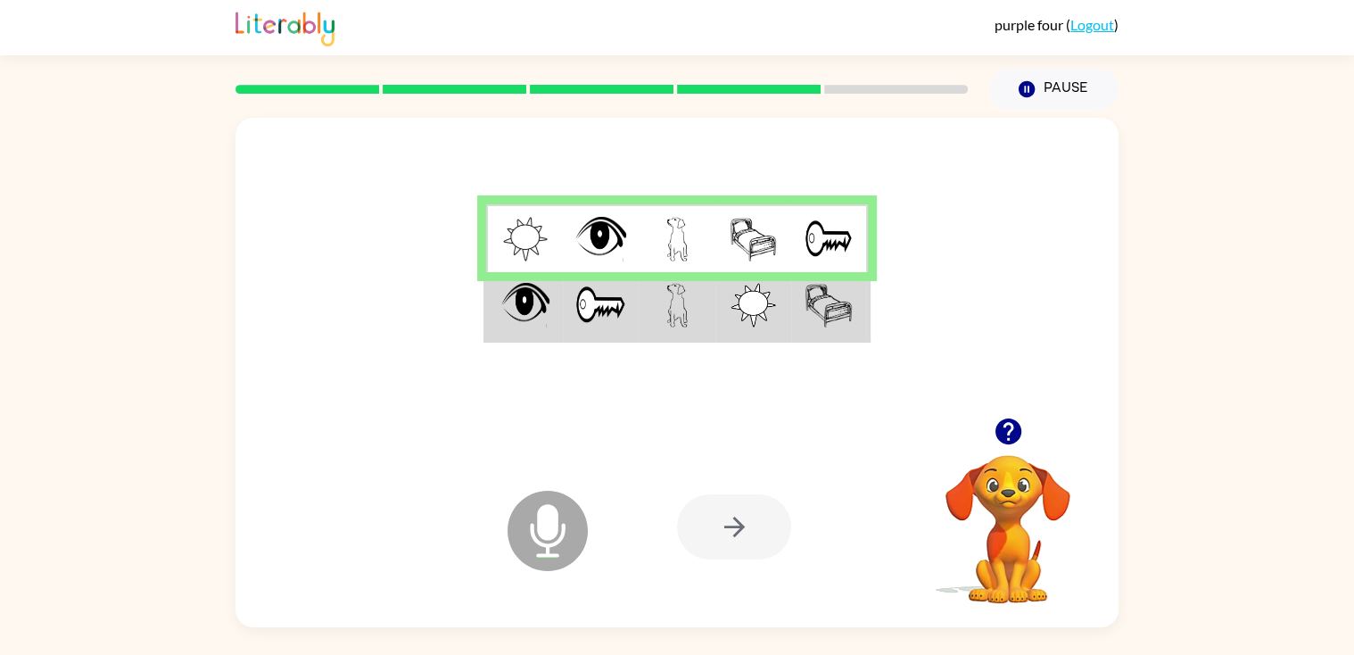
click at [744, 293] on img at bounding box center [753, 305] width 45 height 45
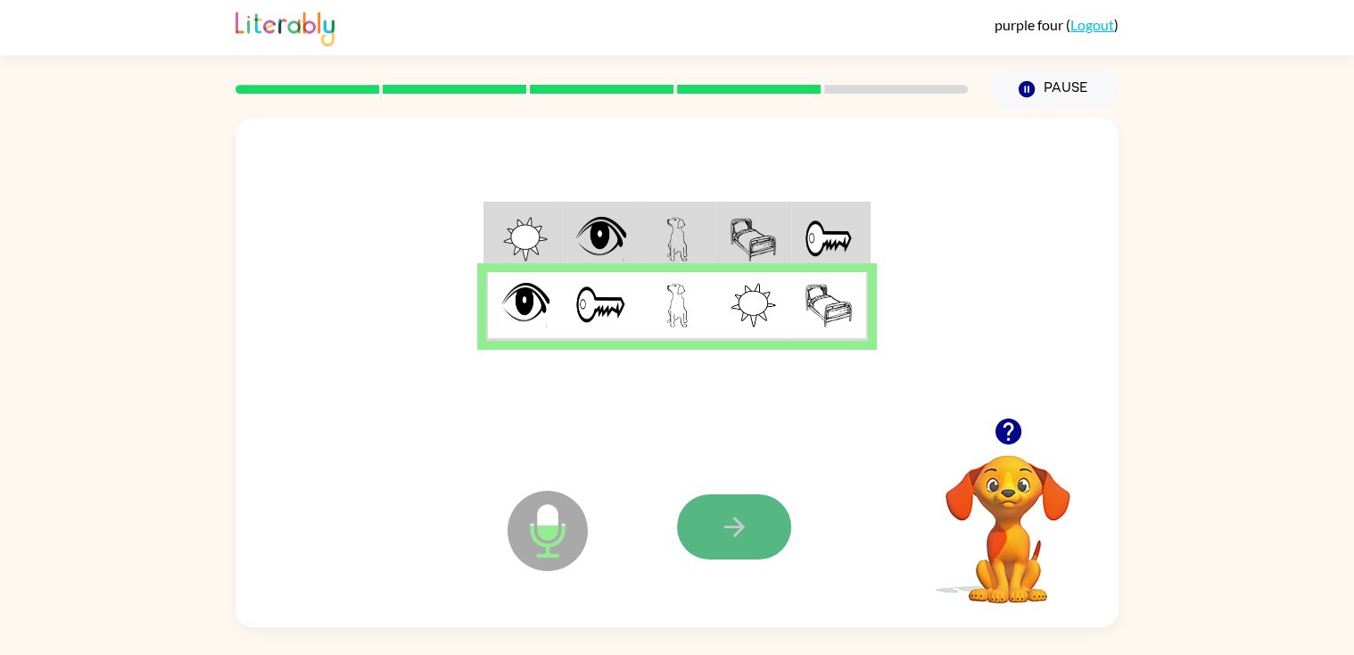
click at [714, 500] on button "button" at bounding box center [734, 526] width 114 height 65
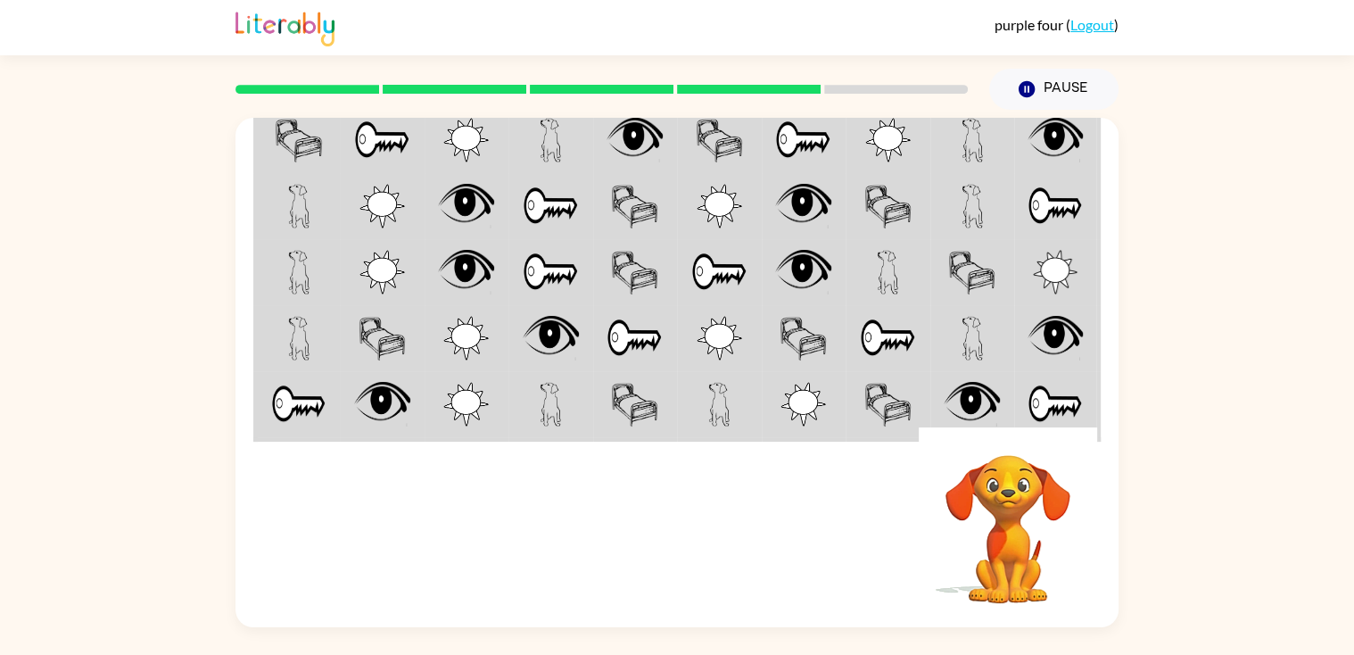
click at [808, 195] on img at bounding box center [803, 206] width 56 height 45
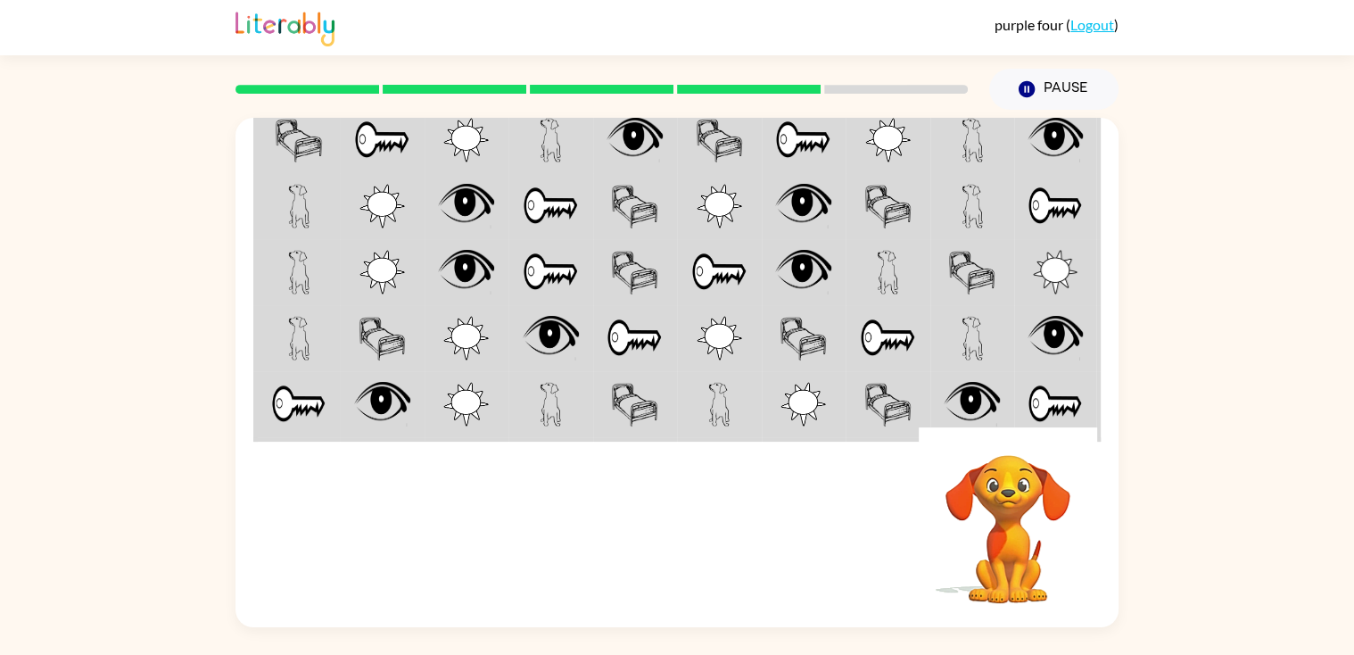
click at [808, 195] on img at bounding box center [803, 206] width 56 height 45
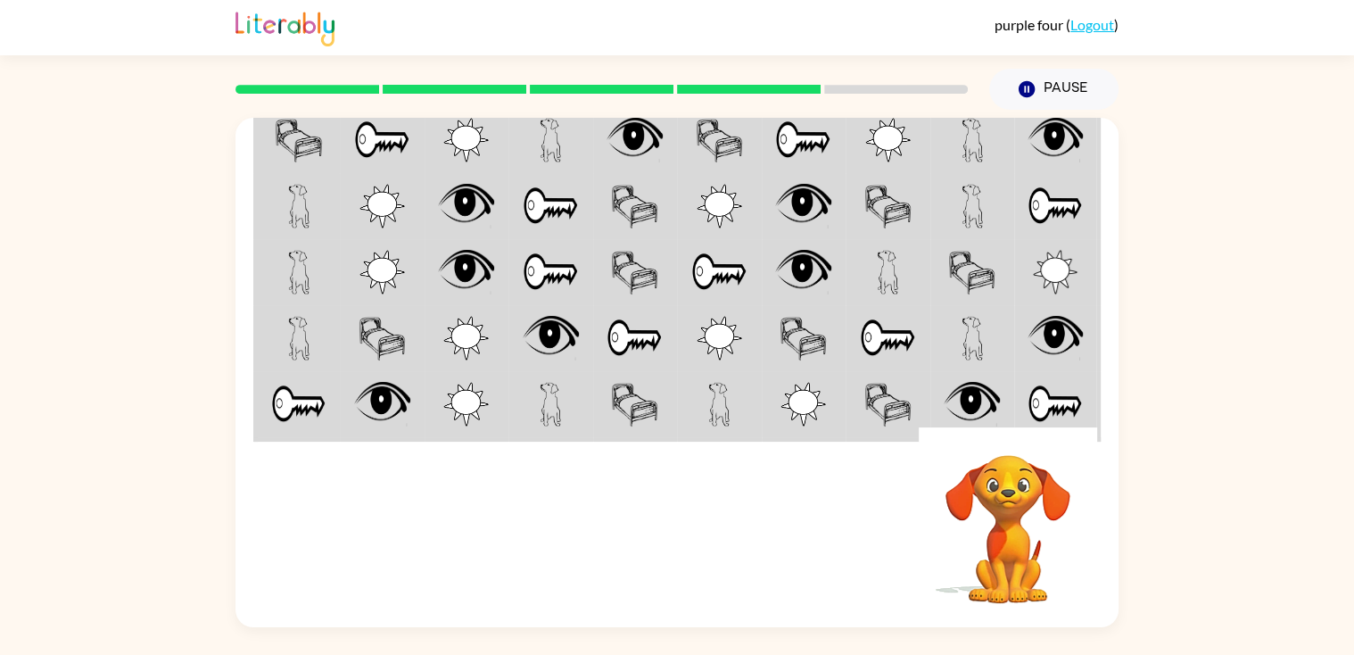
click at [808, 195] on img at bounding box center [803, 206] width 56 height 45
click at [808, 194] on img at bounding box center [803, 206] width 56 height 45
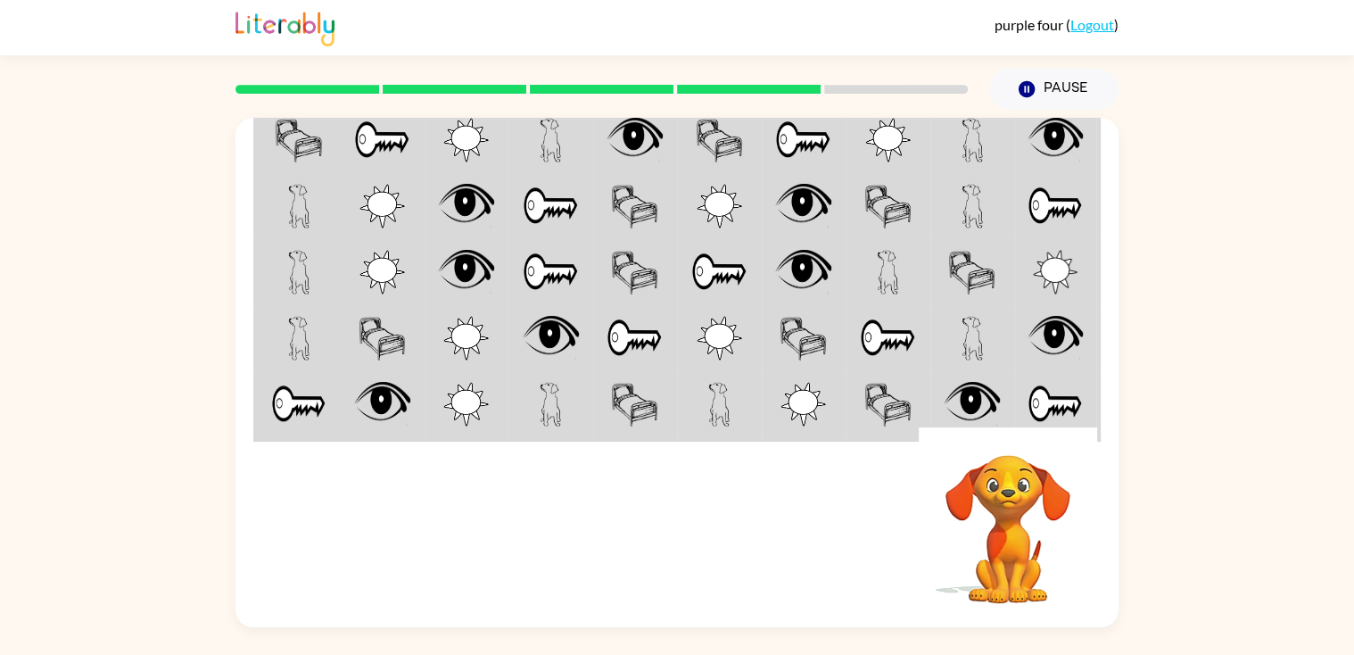
click at [808, 194] on img at bounding box center [803, 206] width 56 height 45
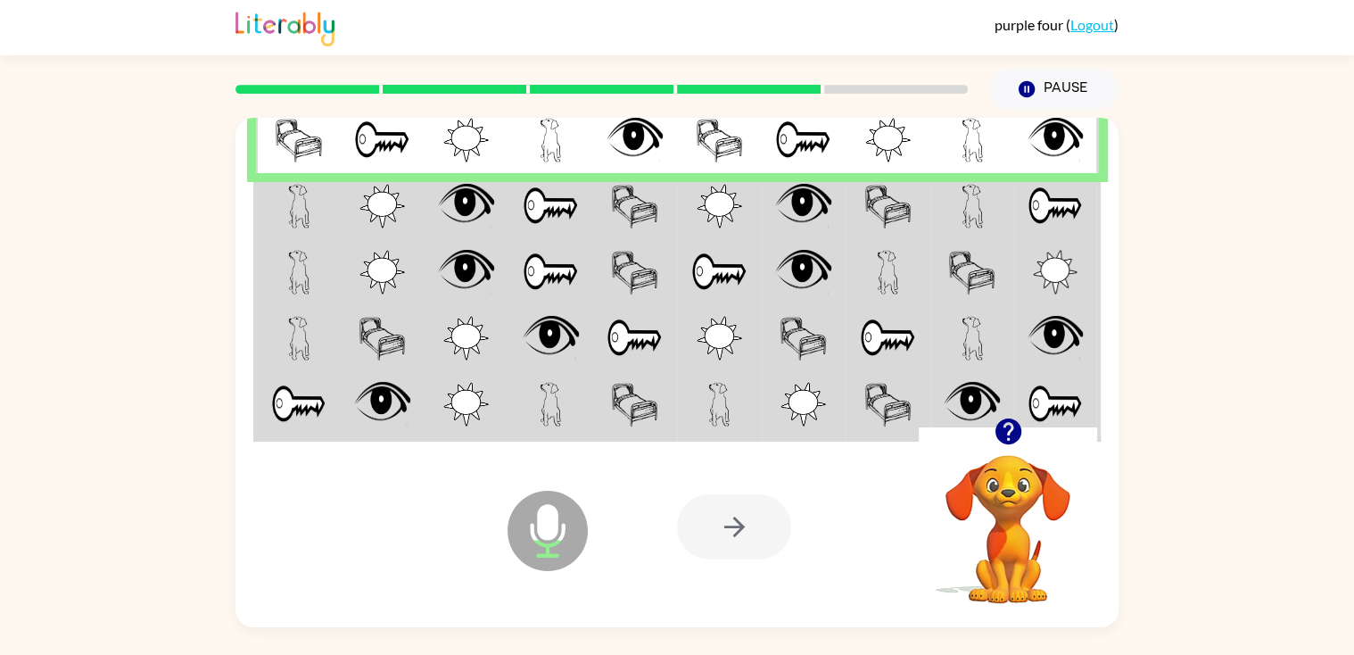
click at [753, 401] on td at bounding box center [719, 405] width 85 height 69
click at [731, 377] on td at bounding box center [719, 405] width 85 height 69
click at [830, 189] on img at bounding box center [803, 206] width 56 height 45
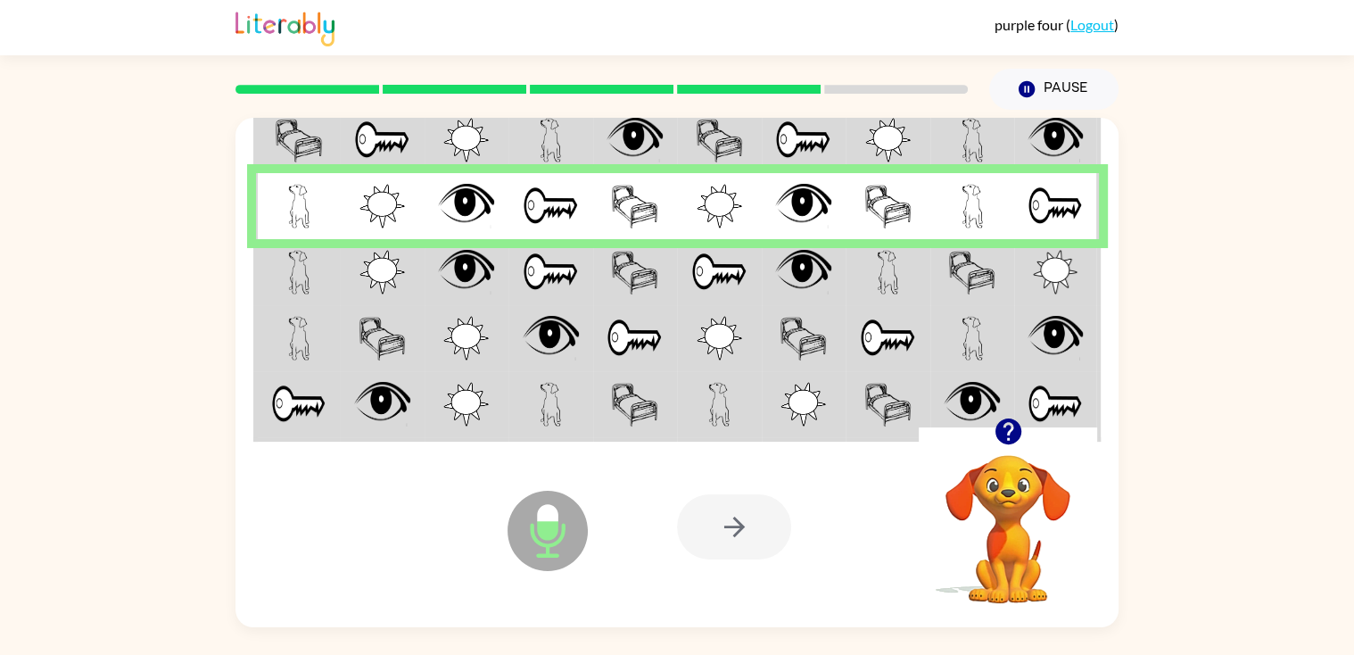
click at [811, 263] on img at bounding box center [803, 272] width 56 height 45
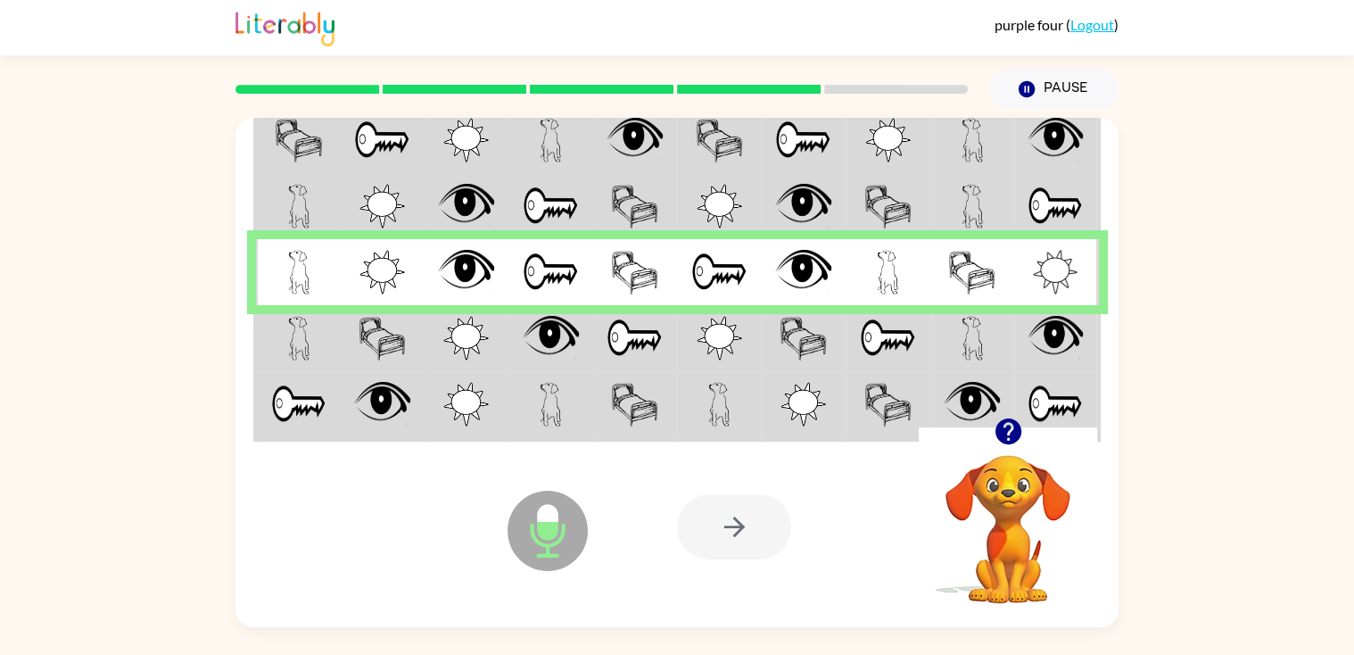
click at [804, 322] on img at bounding box center [803, 338] width 47 height 45
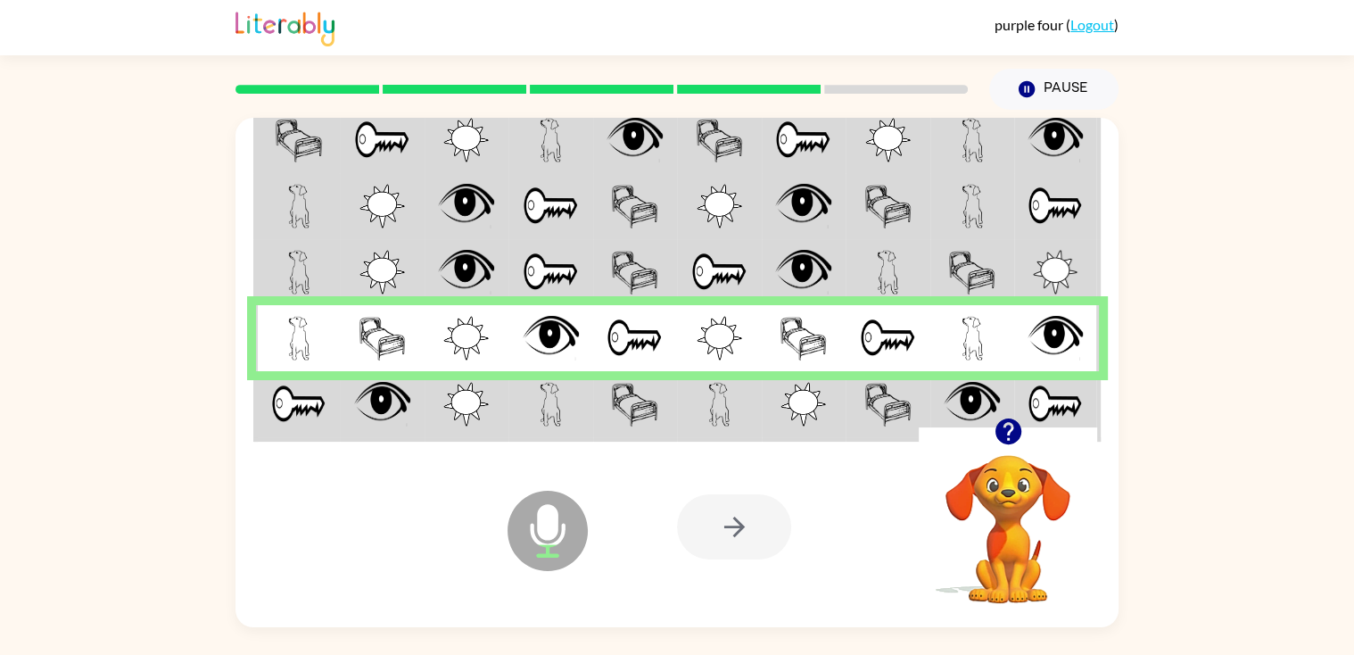
click at [762, 424] on td at bounding box center [804, 405] width 85 height 69
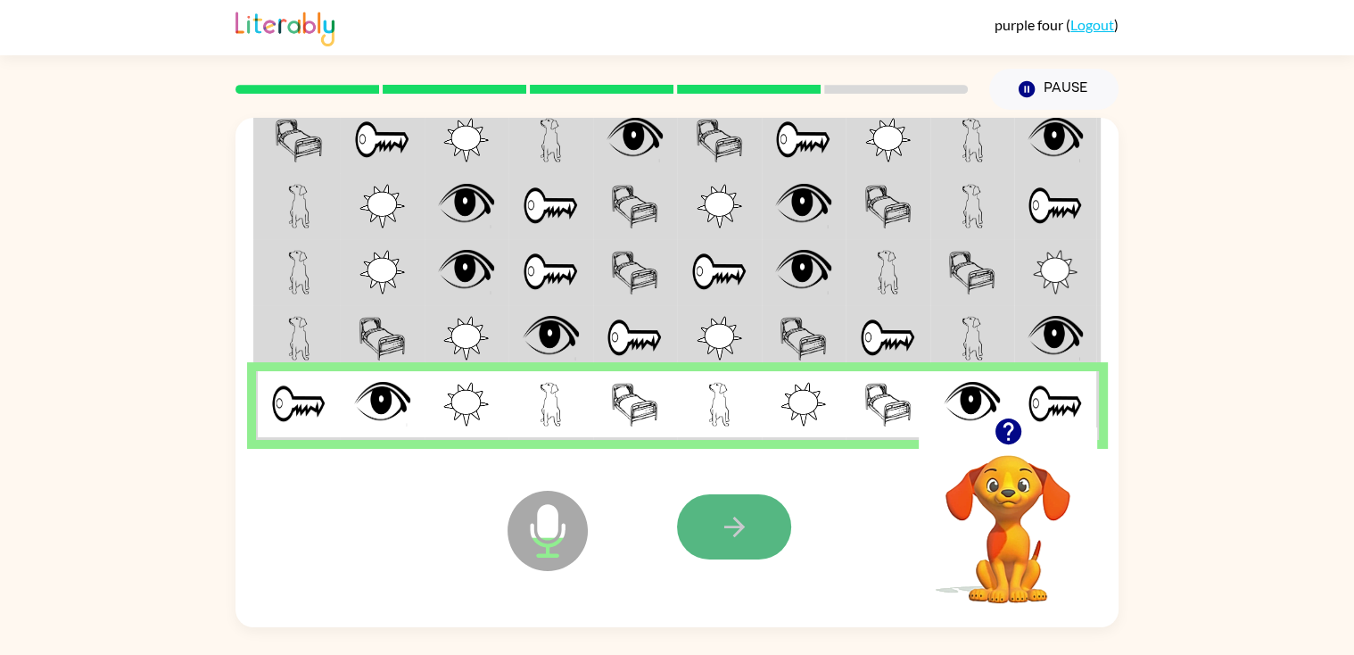
click at [726, 512] on icon "button" at bounding box center [734, 526] width 31 height 31
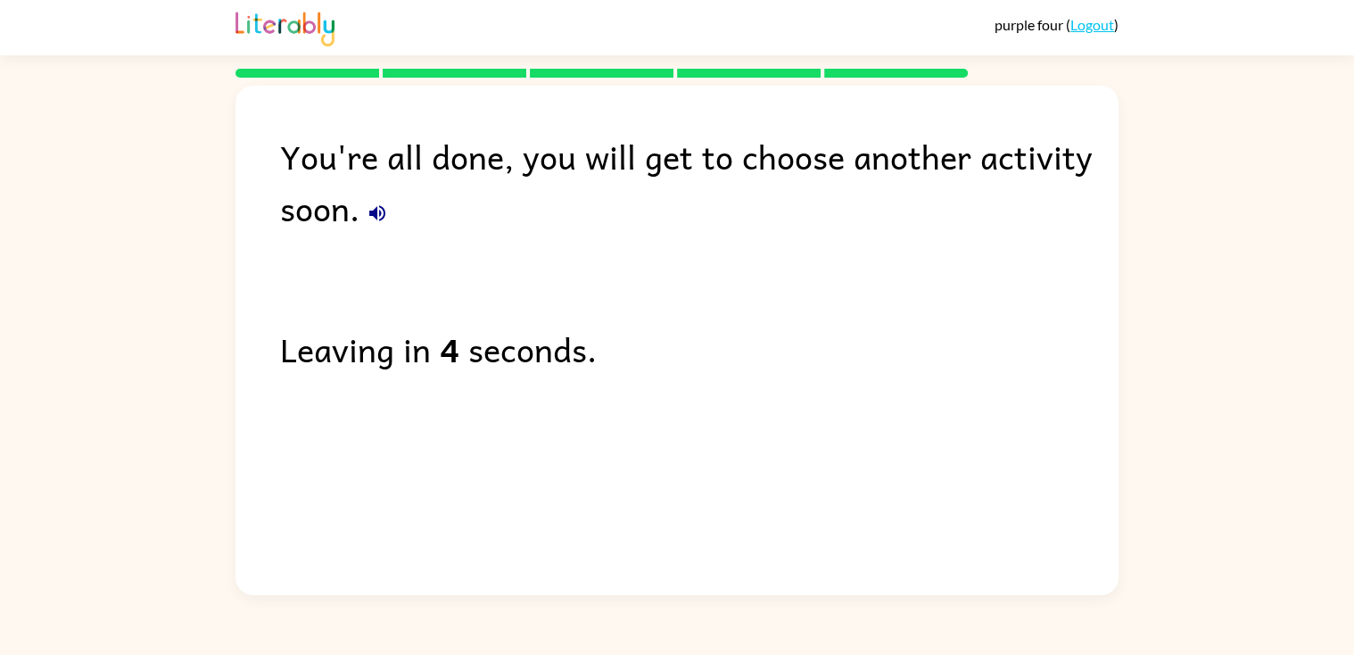
click at [720, 480] on div "You're all done, you will get to choose another activity soon. Leaving in 4 sec…" at bounding box center [676, 336] width 883 height 500
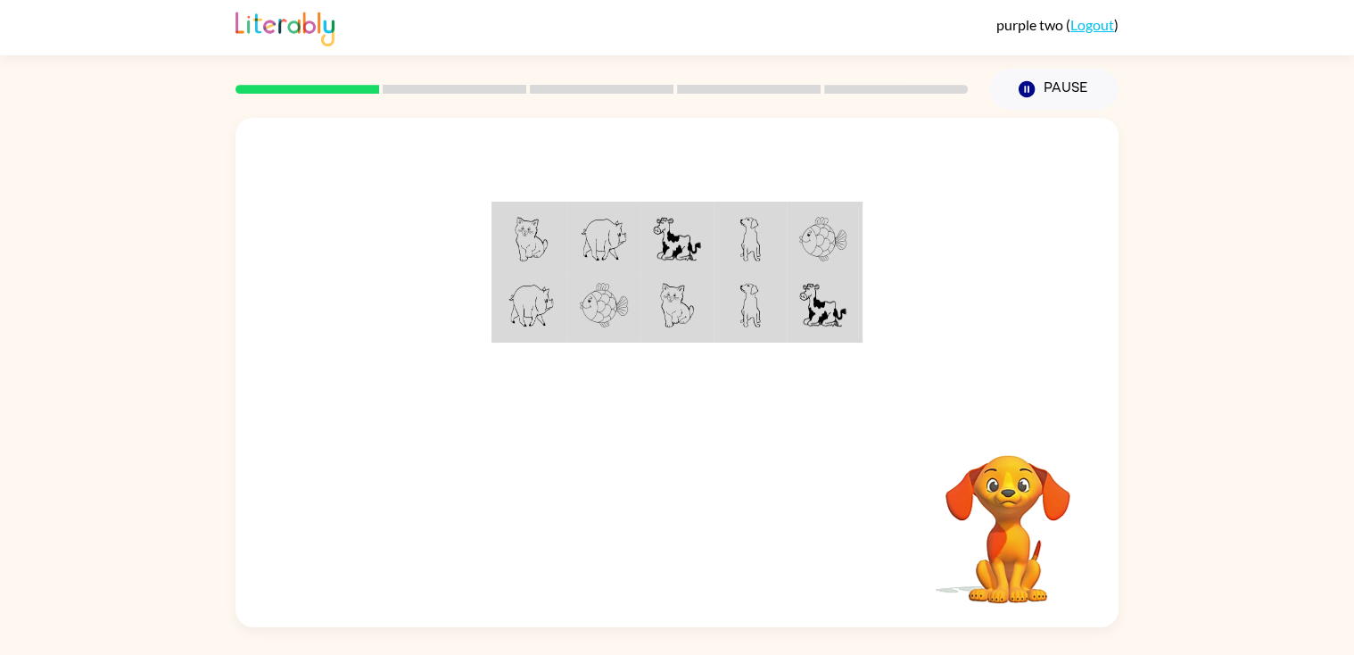
click at [1174, 477] on div "Your browser must support playing .mp4 files to use Literably. Please try using…" at bounding box center [677, 368] width 1354 height 517
click at [1020, 500] on video "Your browser must support playing .mp4 files to use Literably. Please try using…" at bounding box center [1008, 516] width 178 height 178
click at [1019, 502] on video "Your browser must support playing .mp4 files to use Literably. Please try using…" at bounding box center [1008, 516] width 178 height 178
click at [475, 241] on div at bounding box center [676, 268] width 883 height 300
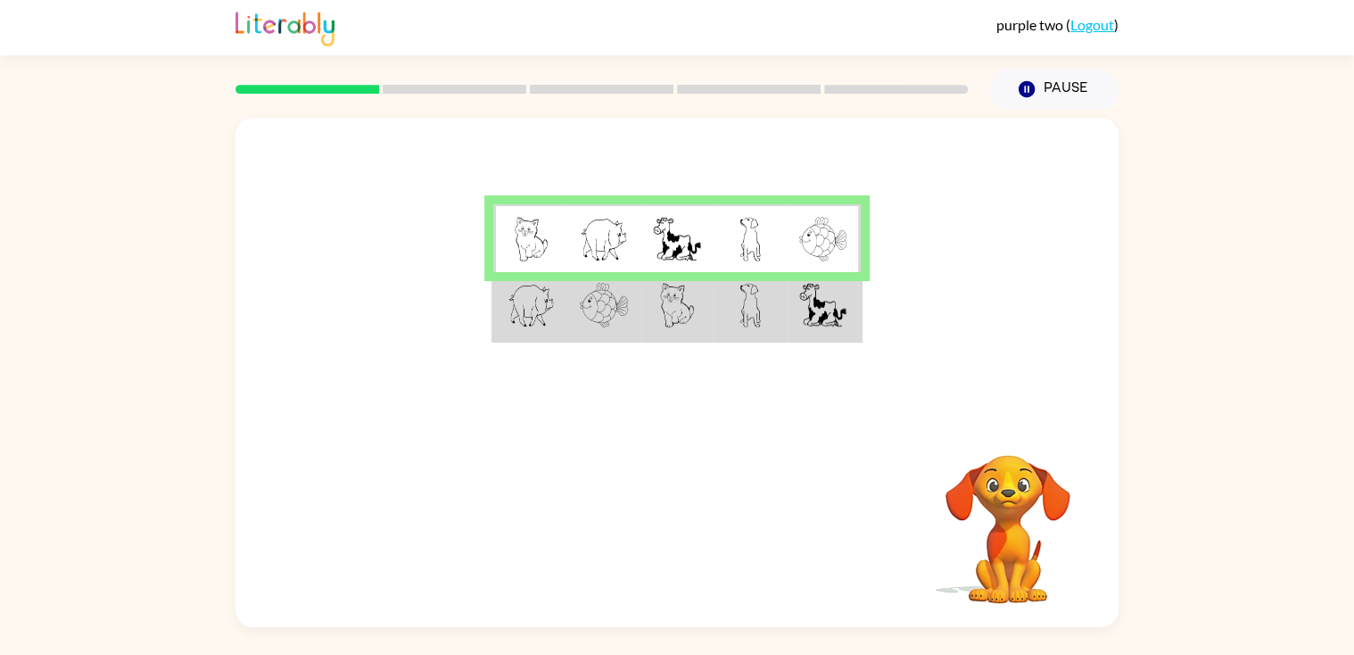
click at [819, 296] on img at bounding box center [822, 305] width 46 height 45
click at [905, 280] on div at bounding box center [676, 268] width 883 height 300
click at [657, 338] on td at bounding box center [676, 306] width 73 height 69
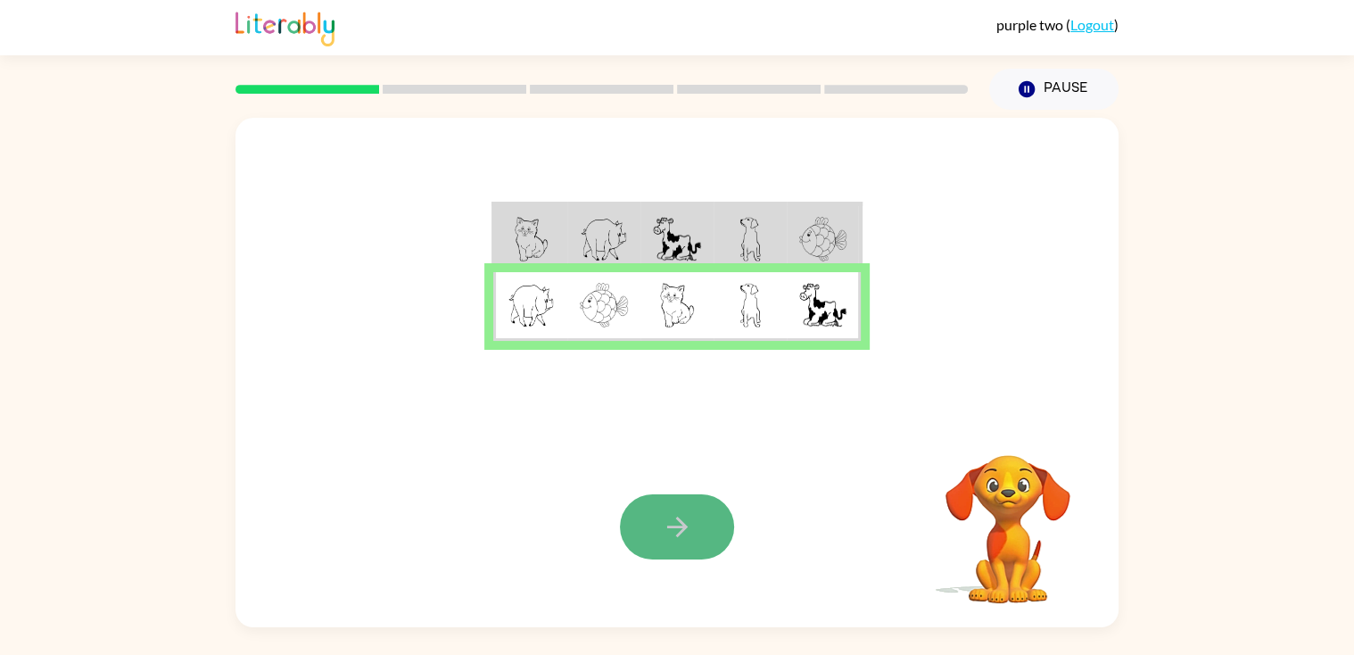
click at [694, 516] on button "button" at bounding box center [677, 526] width 114 height 65
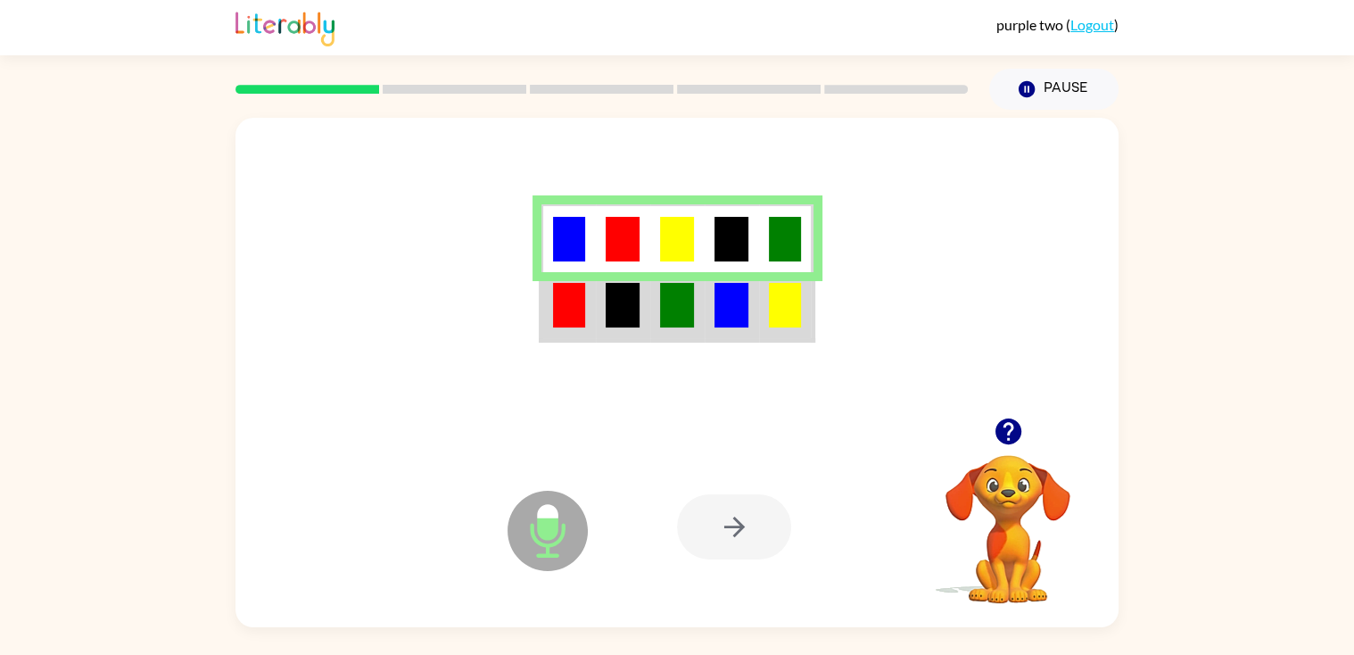
click at [731, 293] on img at bounding box center [731, 305] width 34 height 45
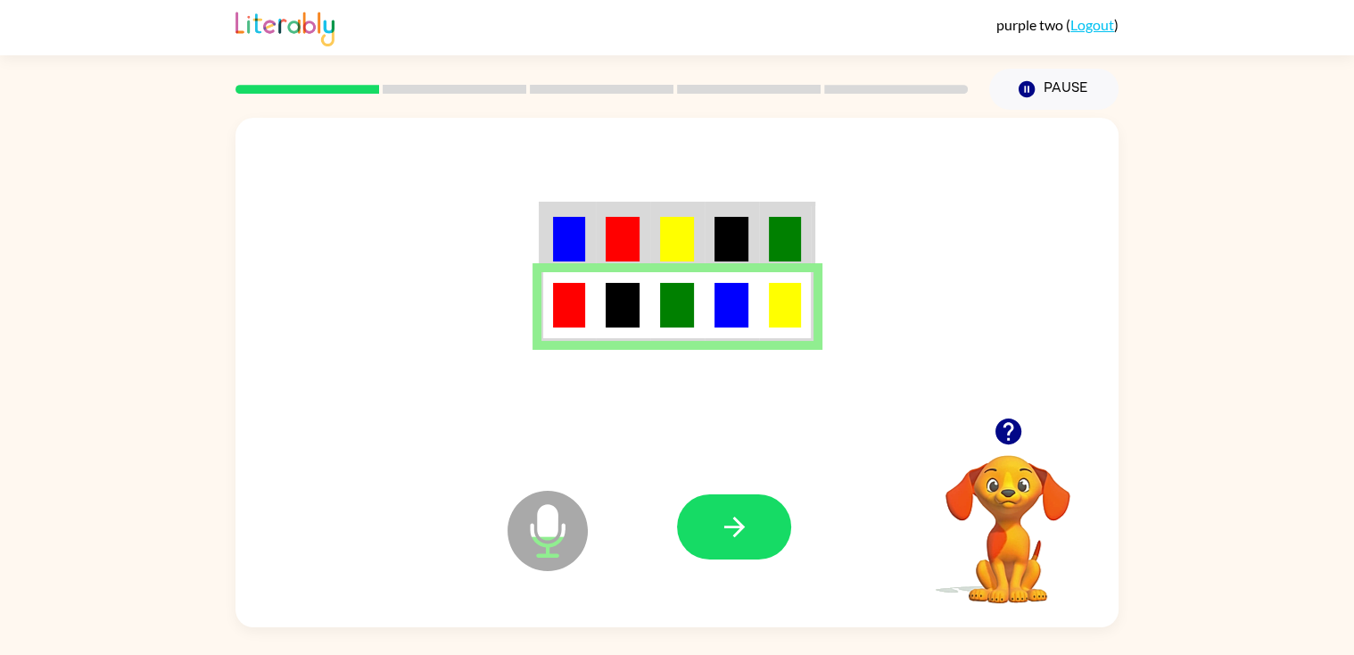
click at [731, 293] on img at bounding box center [731, 305] width 34 height 45
click at [768, 535] on button "button" at bounding box center [734, 526] width 114 height 65
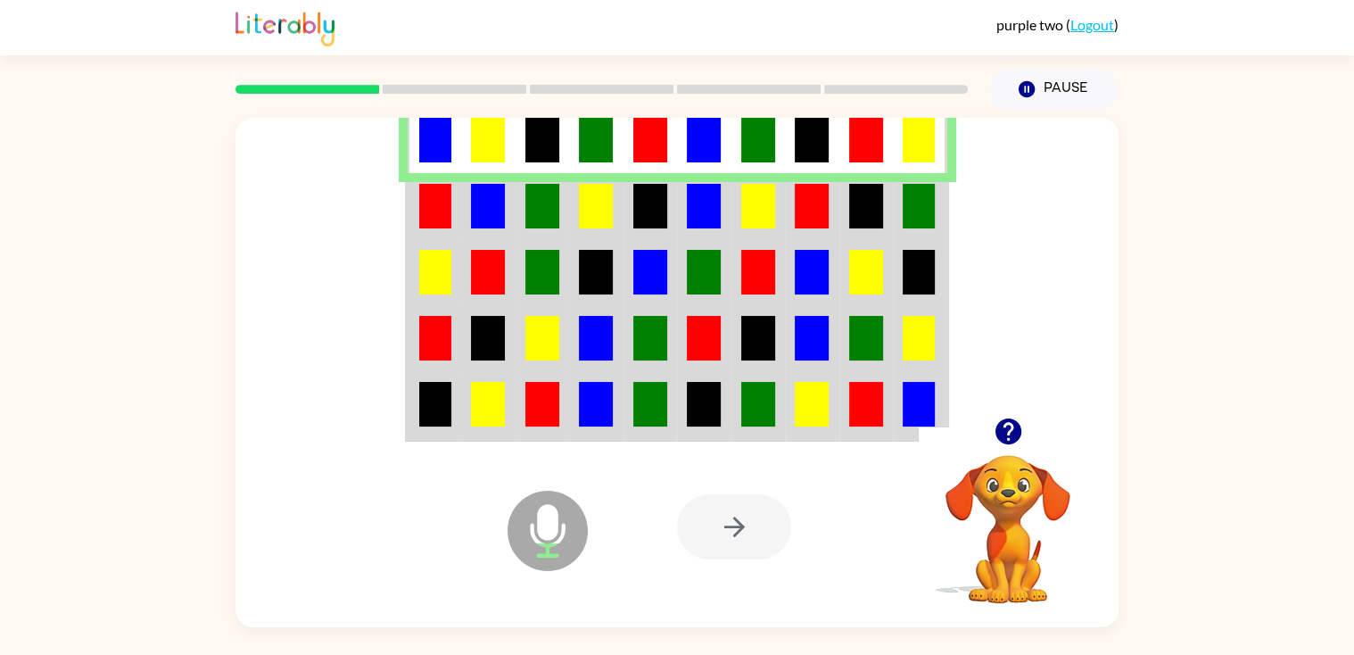
click at [541, 182] on td at bounding box center [543, 206] width 54 height 66
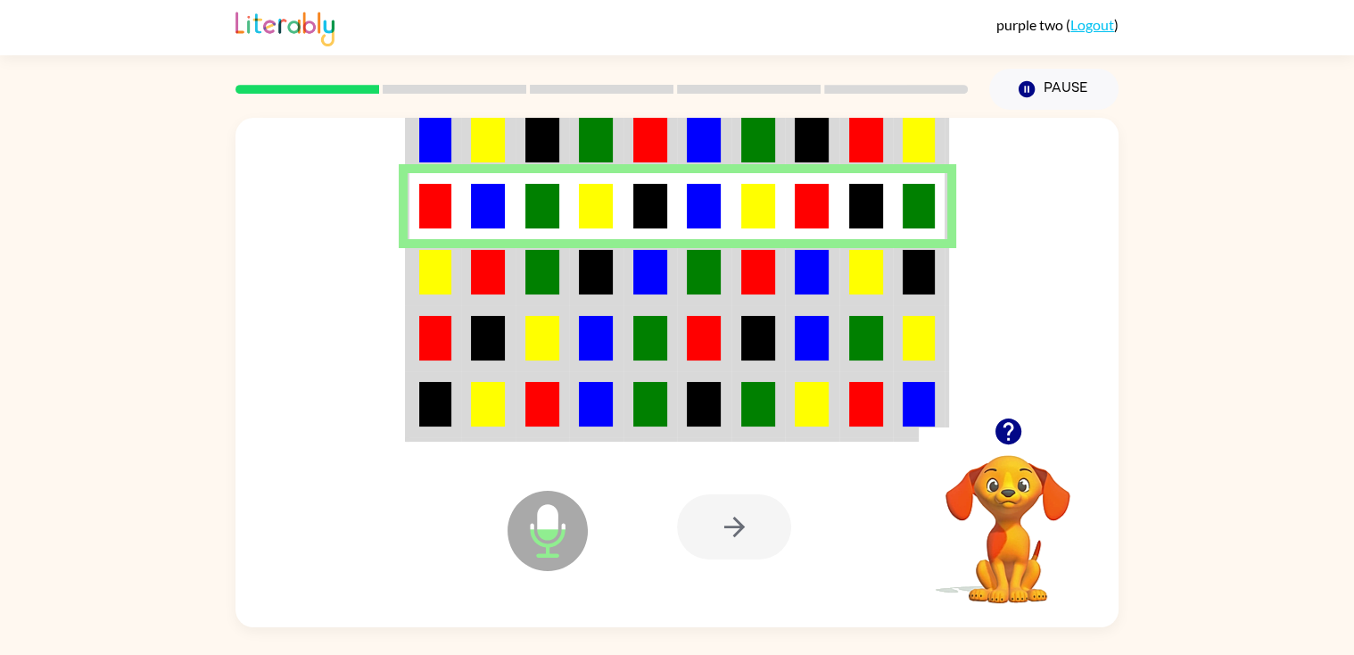
click at [684, 349] on td at bounding box center [704, 338] width 54 height 66
click at [684, 343] on td at bounding box center [704, 338] width 54 height 66
click at [683, 342] on td at bounding box center [704, 338] width 54 height 66
click at [537, 532] on icon "Microphone The Microphone is here when it is your turn to talk" at bounding box center [637, 553] width 268 height 134
click at [650, 392] on img at bounding box center [650, 404] width 34 height 45
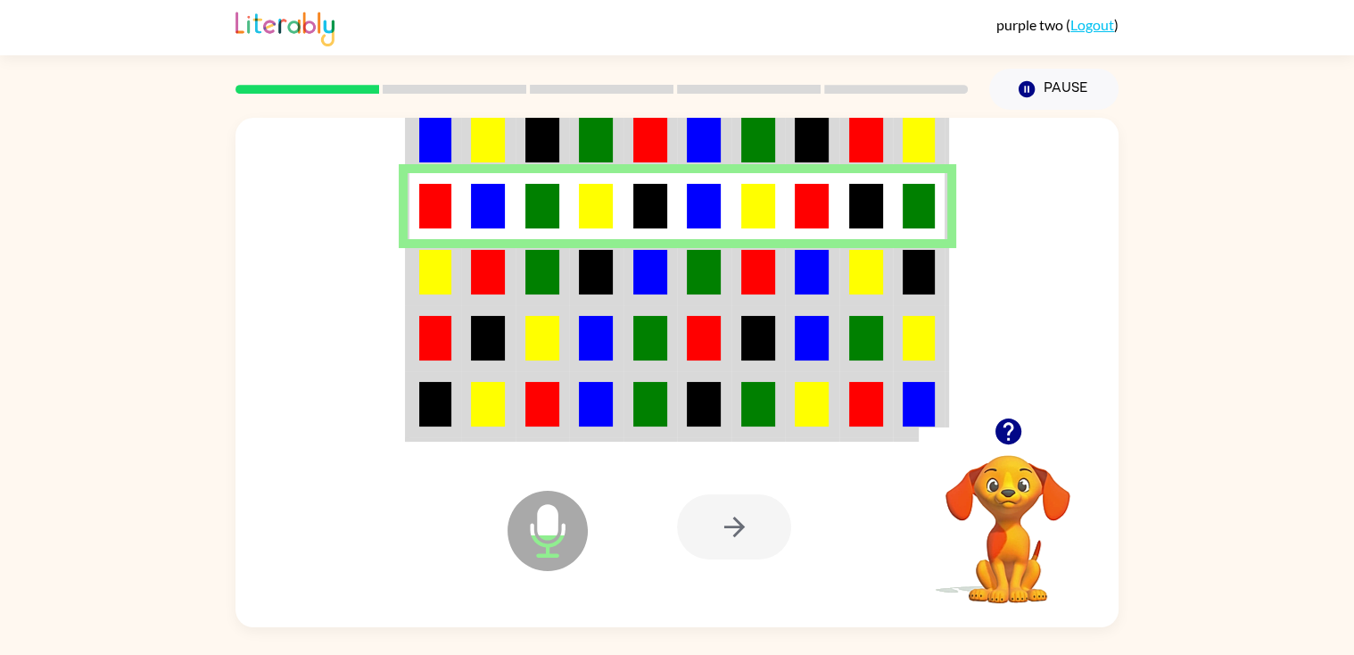
click at [650, 392] on img at bounding box center [650, 404] width 34 height 45
click at [611, 275] on img at bounding box center [596, 272] width 34 height 45
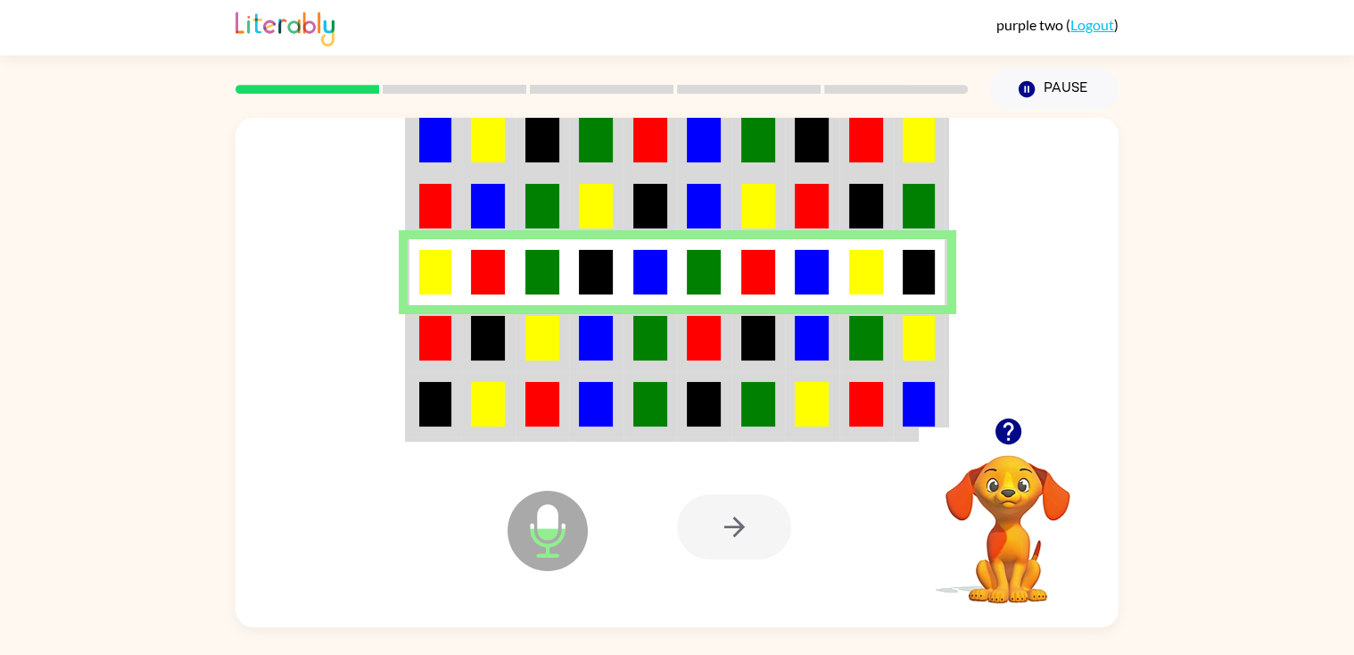
click at [601, 330] on img at bounding box center [596, 338] width 34 height 45
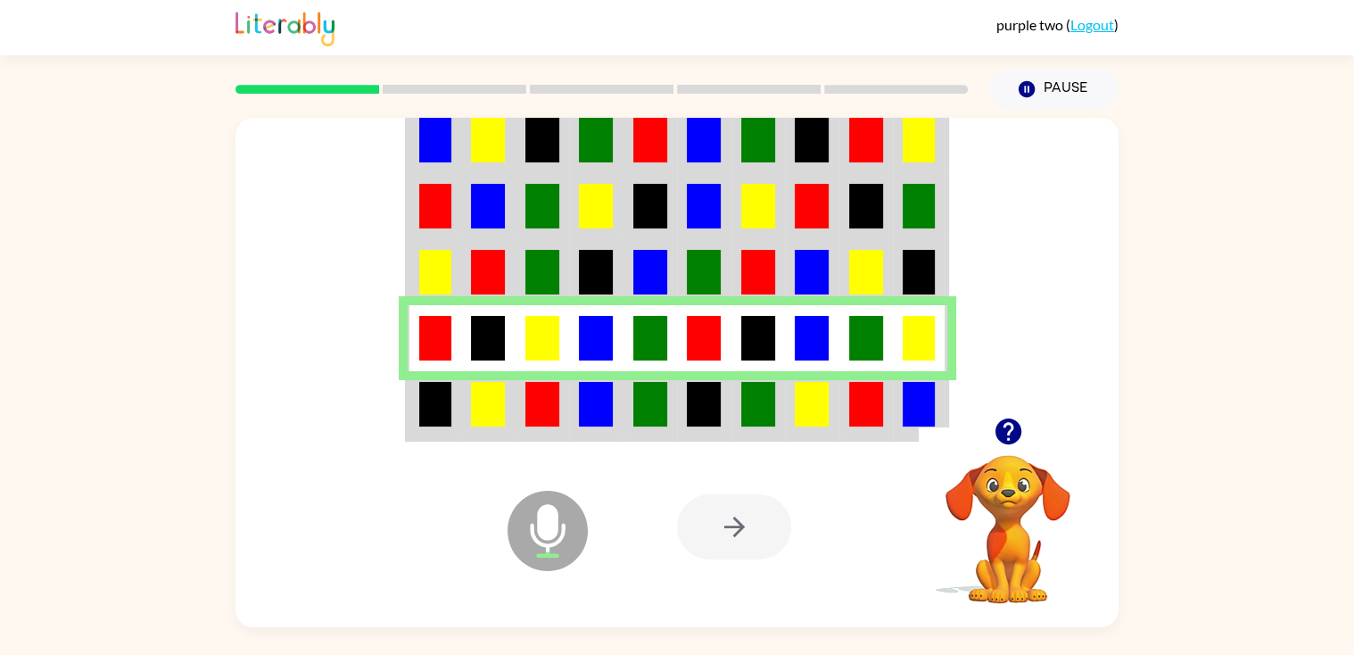
click at [599, 388] on img at bounding box center [596, 404] width 34 height 45
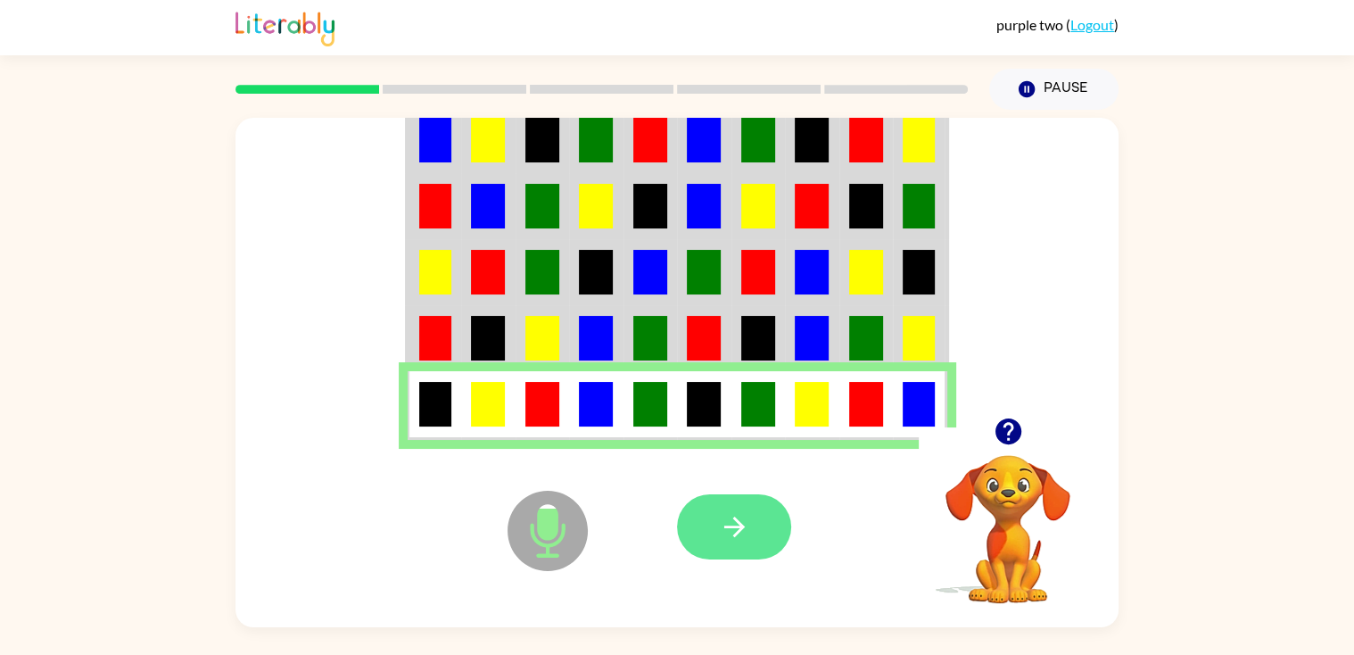
click at [714, 501] on button "button" at bounding box center [734, 526] width 114 height 65
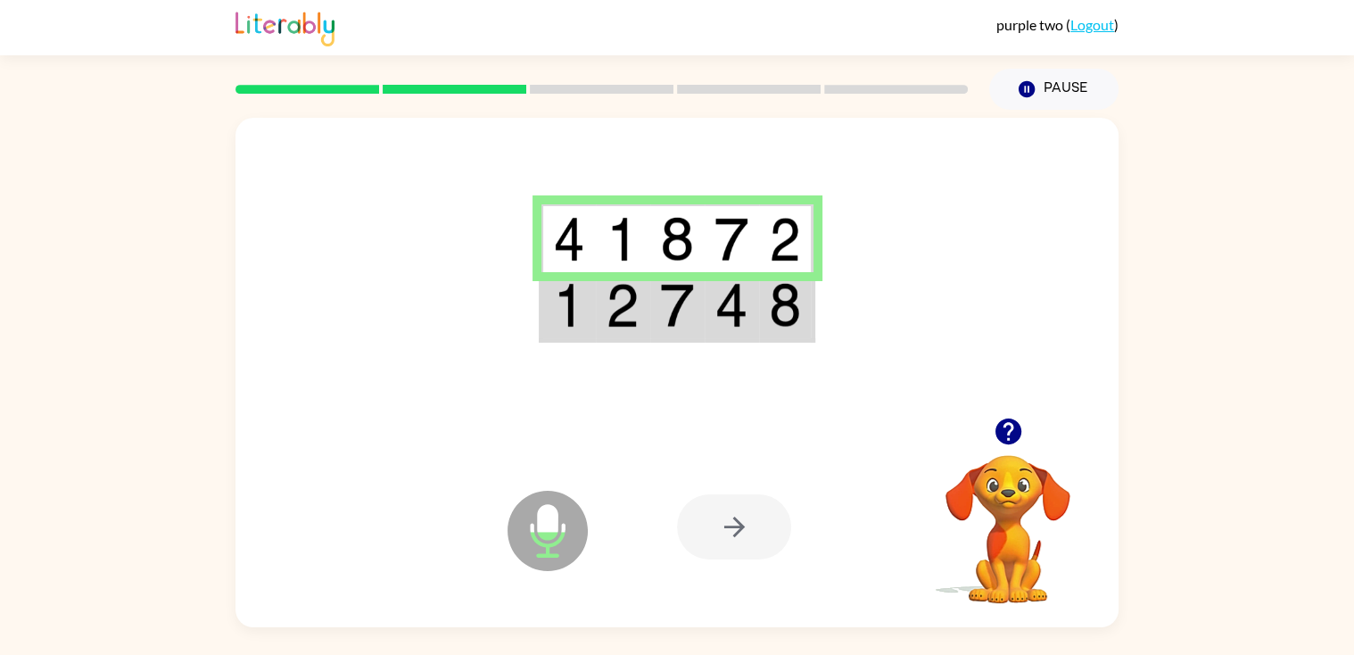
click at [693, 292] on img at bounding box center [677, 305] width 34 height 45
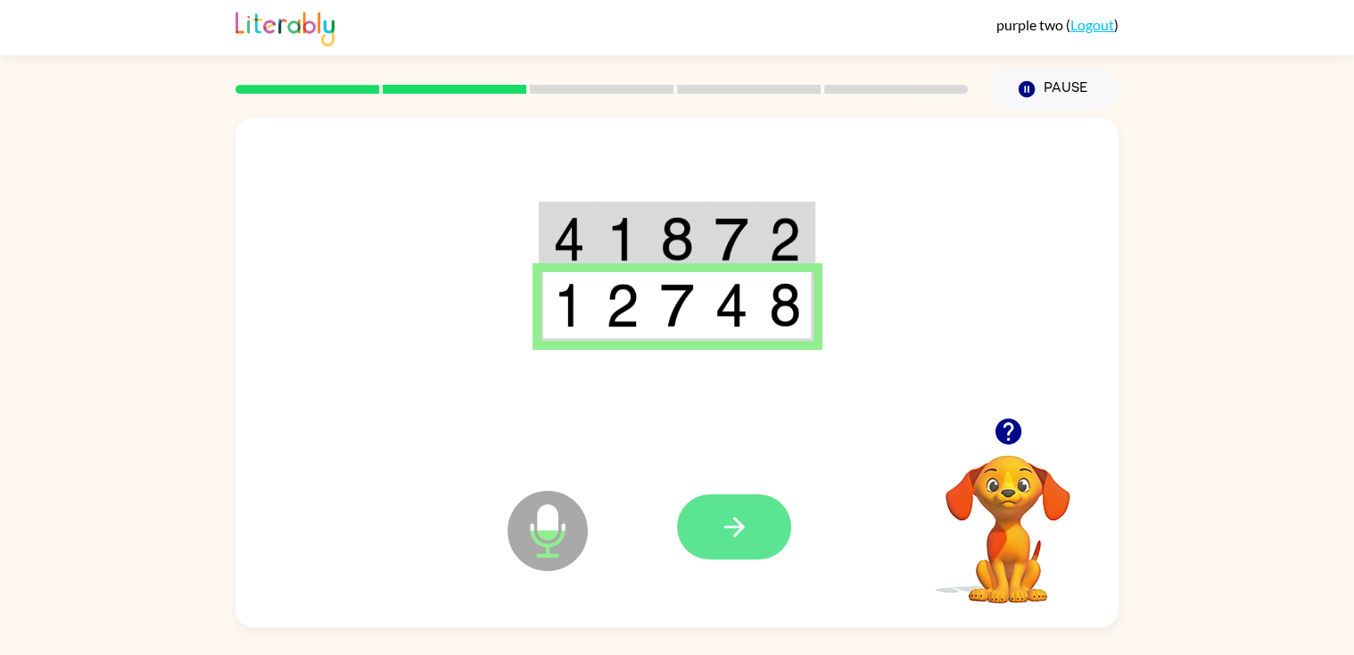
click at [769, 522] on button "button" at bounding box center [734, 526] width 114 height 65
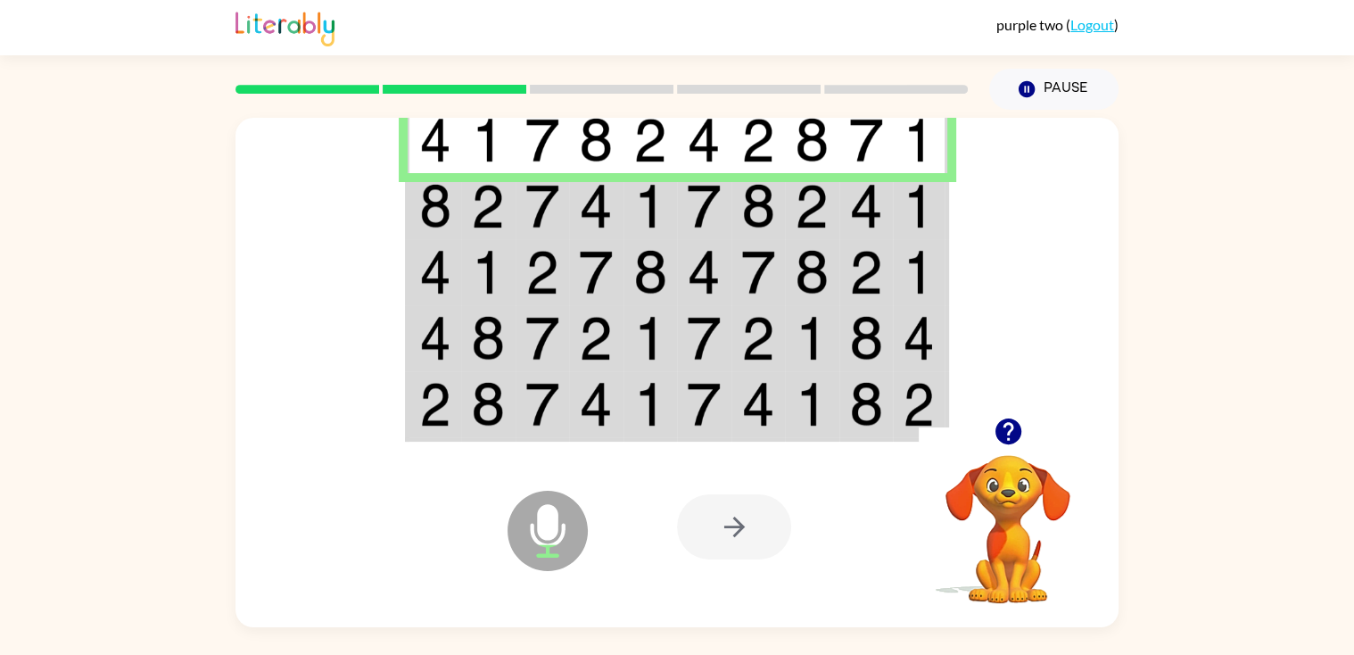
click at [541, 228] on td at bounding box center [543, 206] width 54 height 66
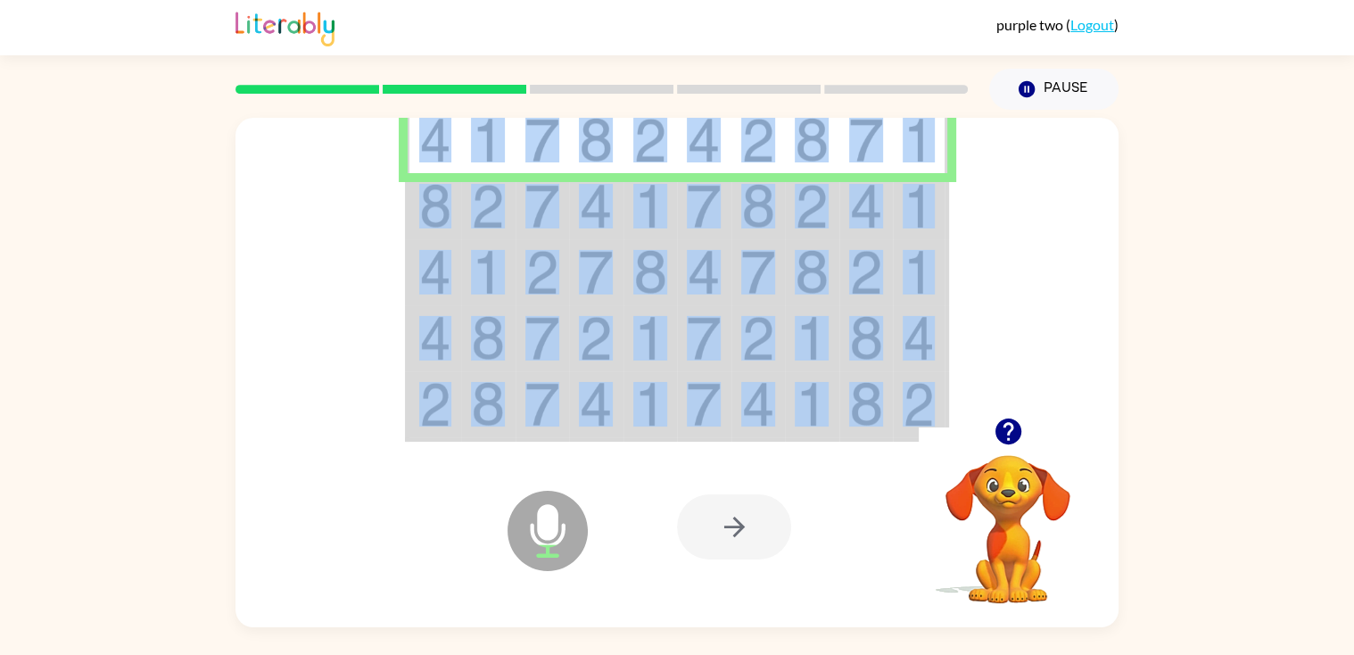
click at [541, 228] on td at bounding box center [543, 206] width 54 height 66
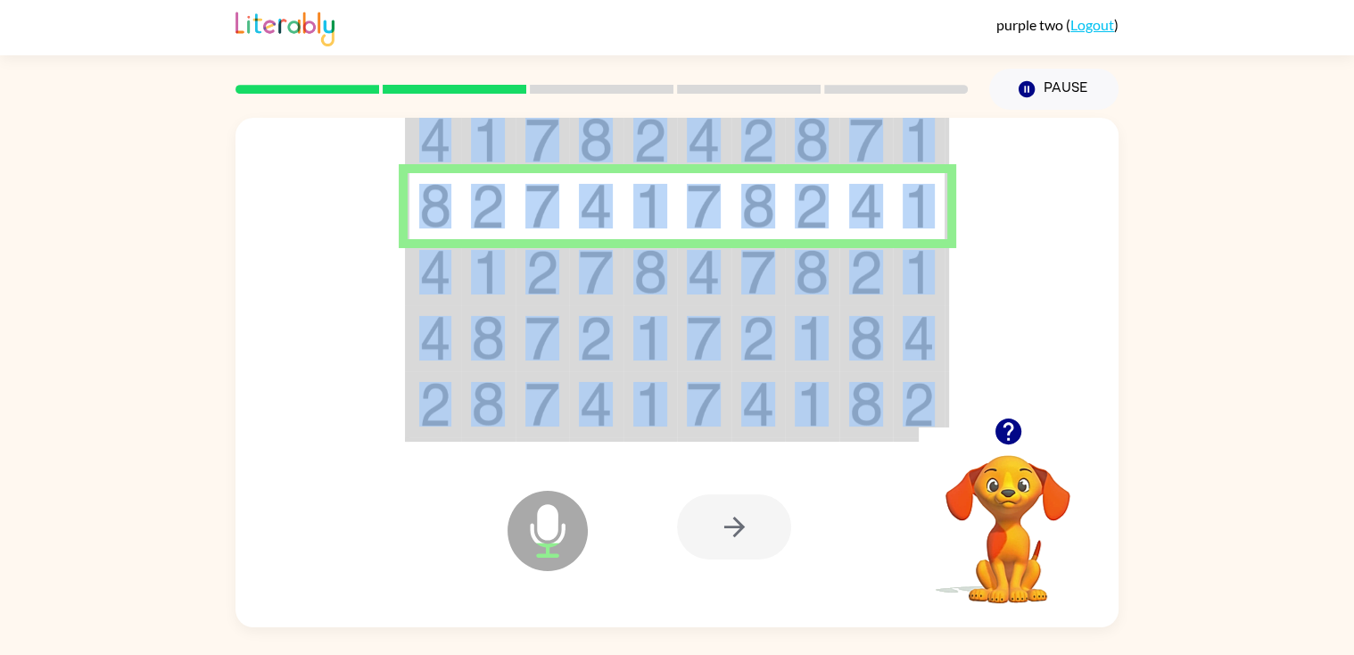
click at [526, 282] on img at bounding box center [542, 272] width 34 height 45
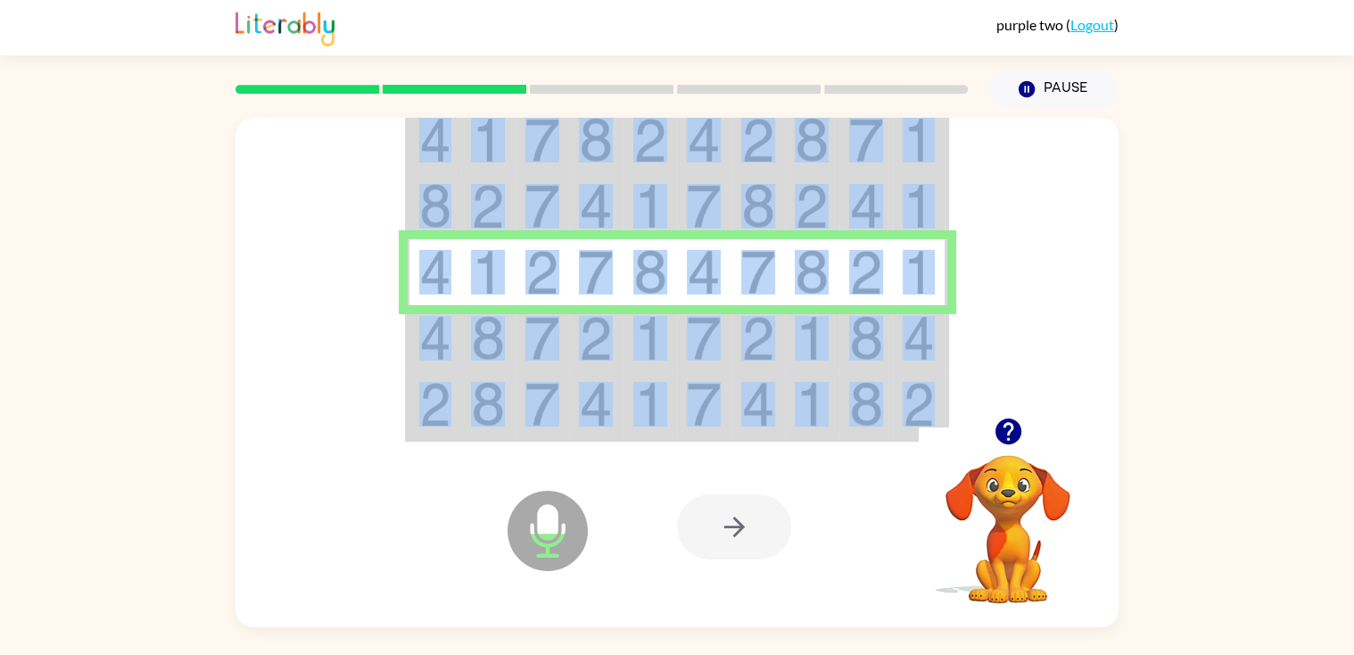
click at [526, 318] on img at bounding box center [542, 338] width 34 height 45
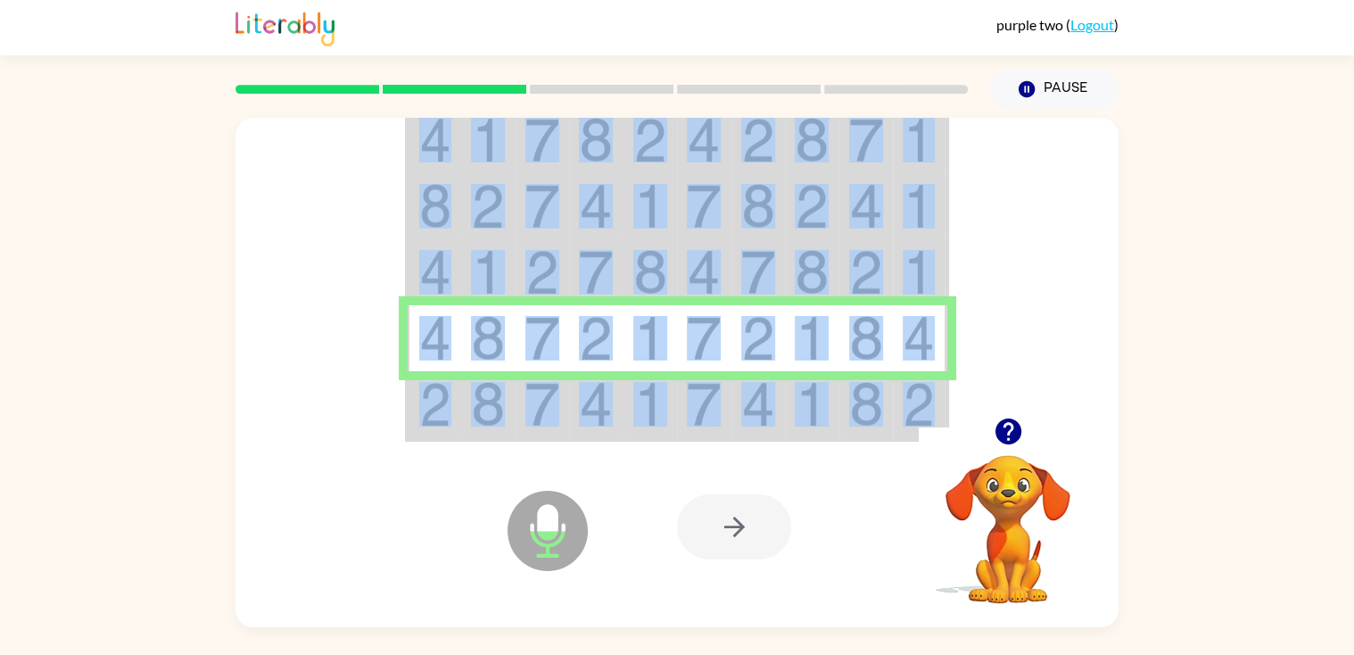
click at [514, 401] on td at bounding box center [488, 405] width 54 height 69
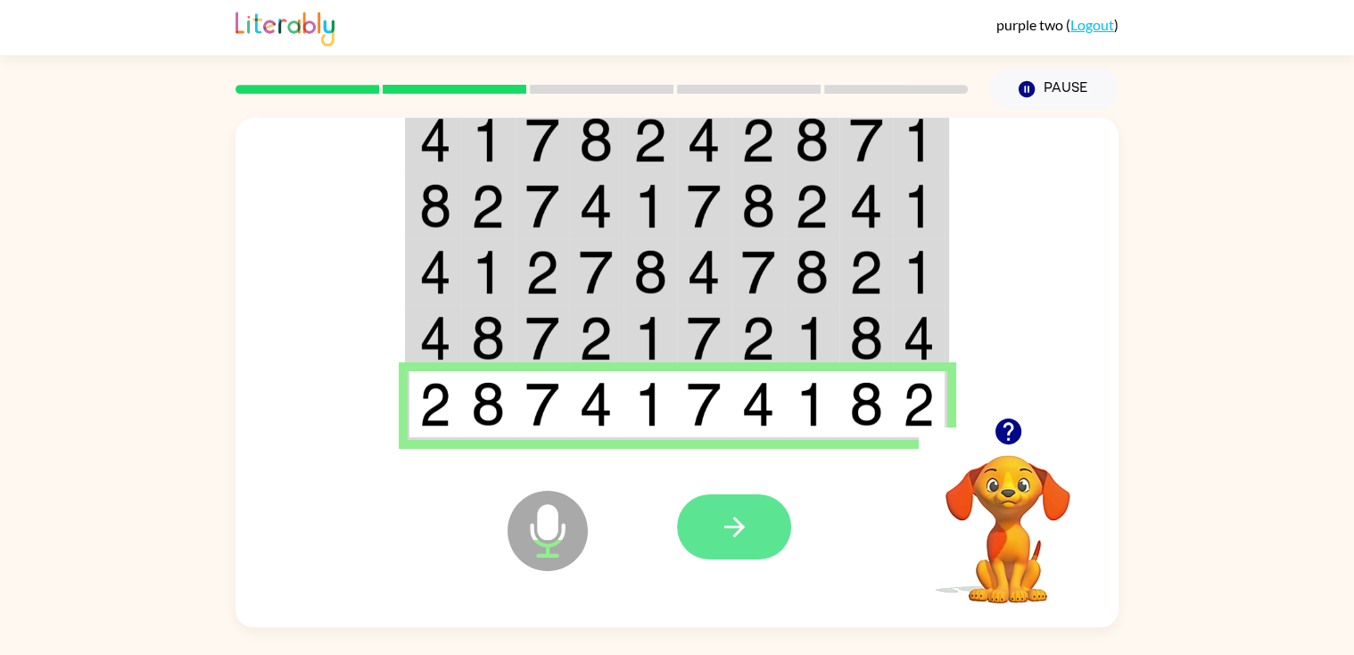
click at [683, 528] on button "button" at bounding box center [734, 526] width 114 height 65
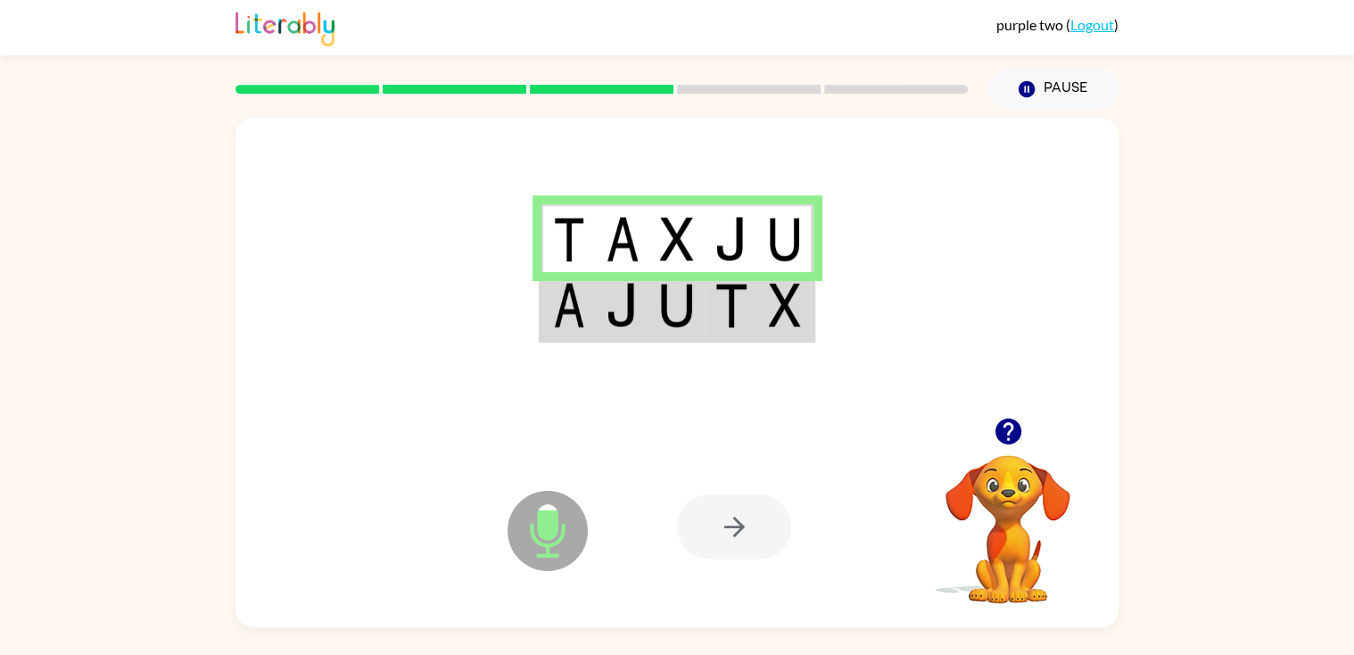
click at [673, 290] on img at bounding box center [677, 305] width 34 height 45
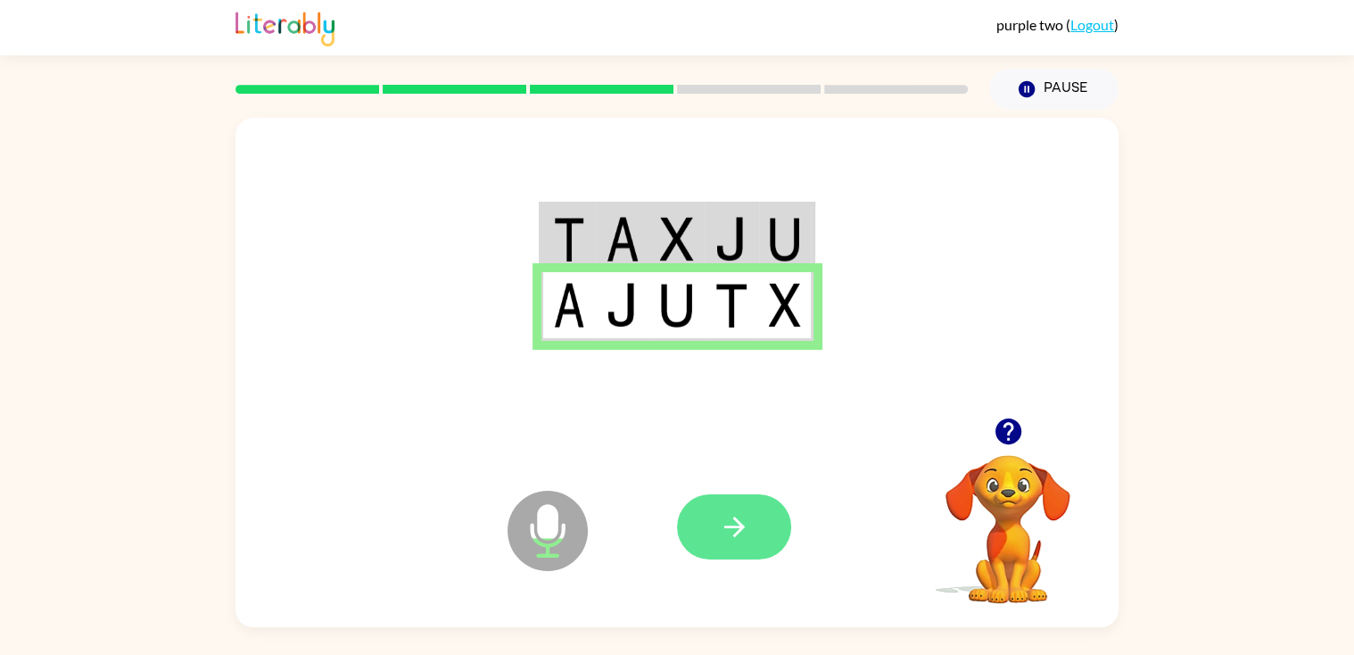
click at [740, 527] on icon "button" at bounding box center [733, 526] width 21 height 21
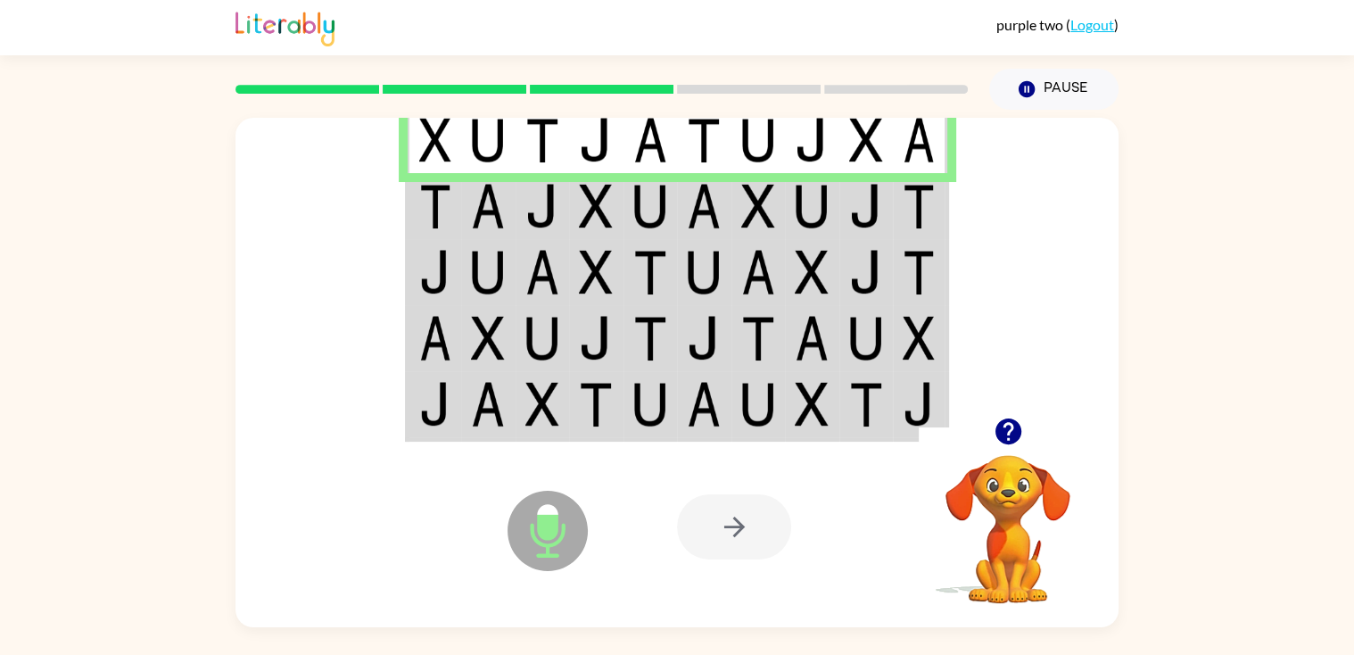
click at [673, 205] on td at bounding box center [650, 206] width 54 height 66
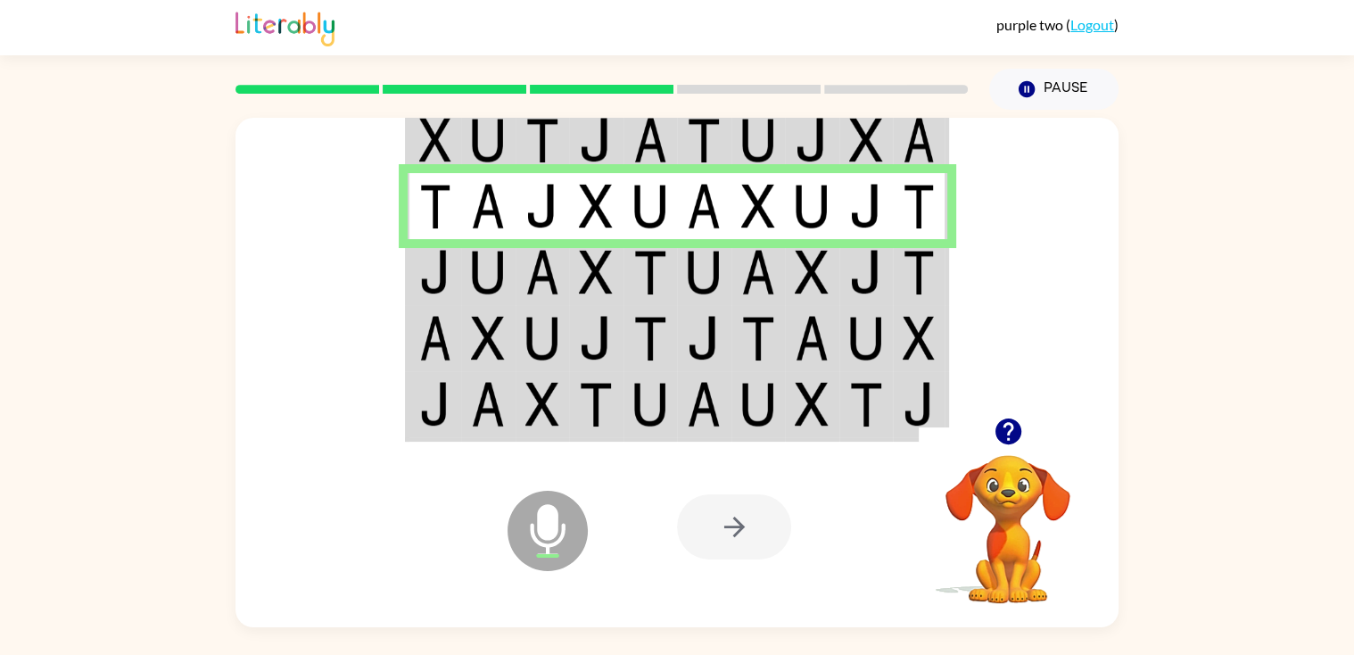
click at [677, 296] on td at bounding box center [704, 272] width 54 height 66
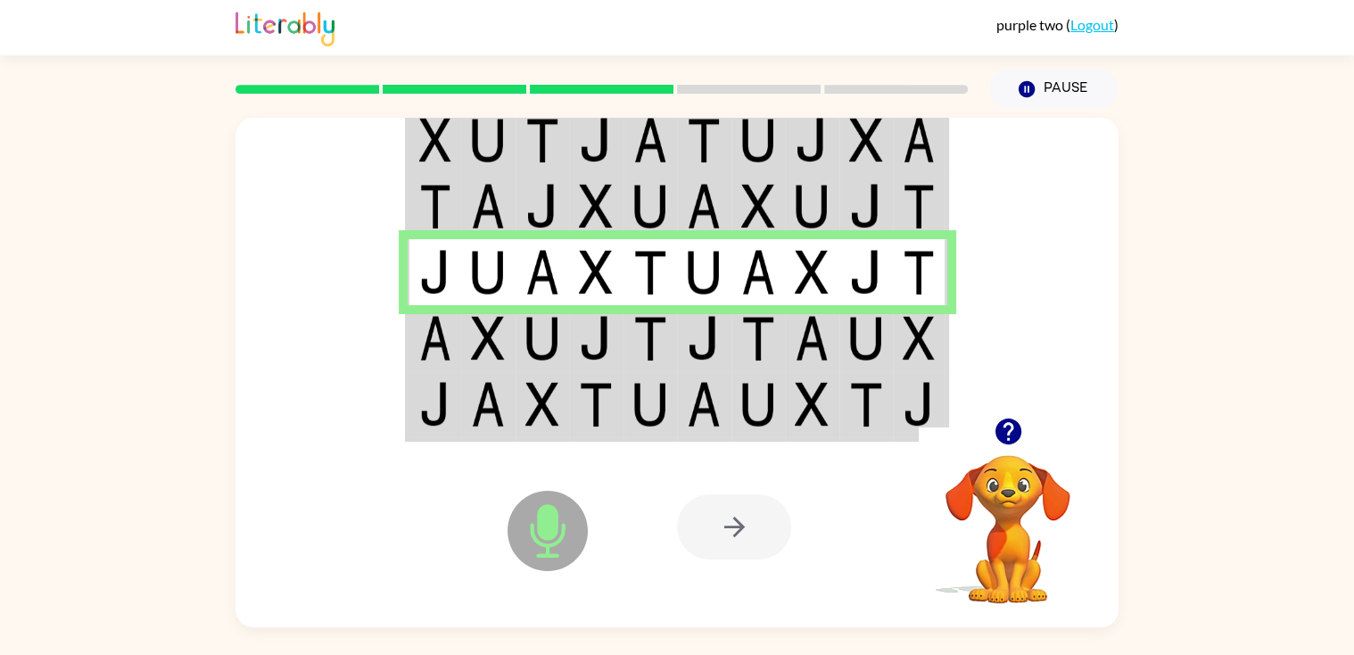
click at [652, 405] on img at bounding box center [650, 404] width 34 height 45
click at [670, 329] on td at bounding box center [650, 338] width 54 height 66
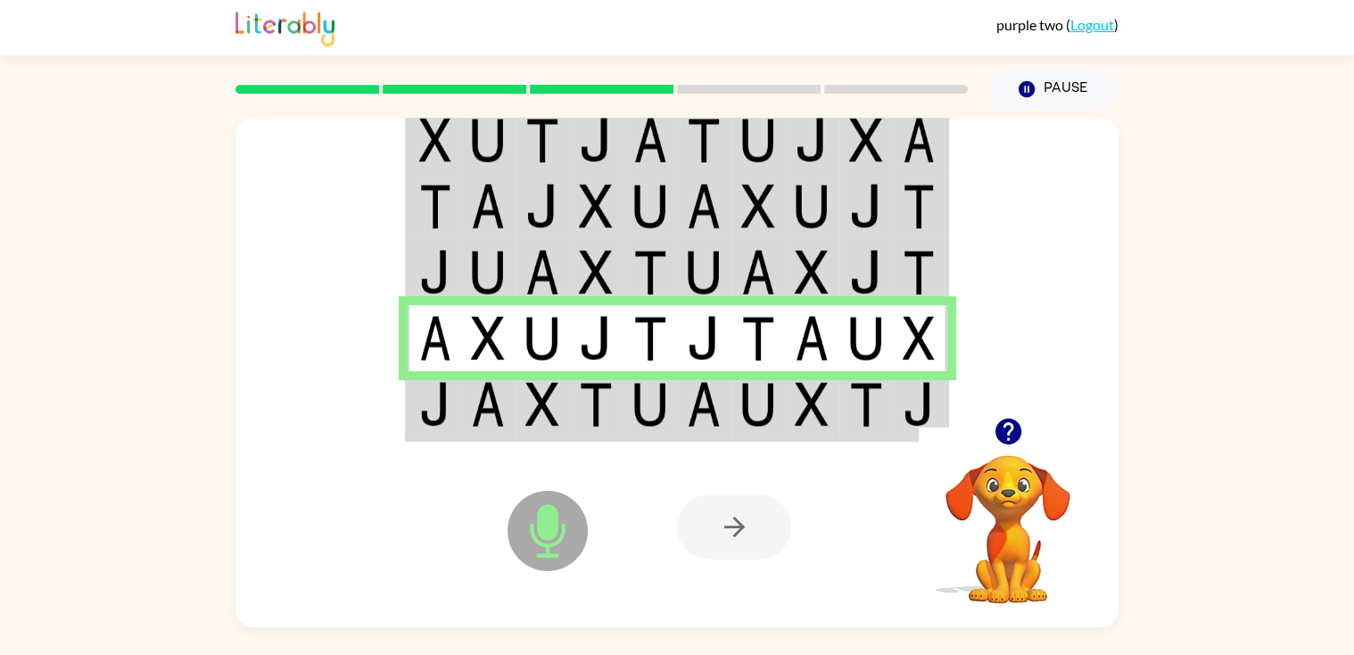
click at [714, 423] on img at bounding box center [704, 404] width 34 height 45
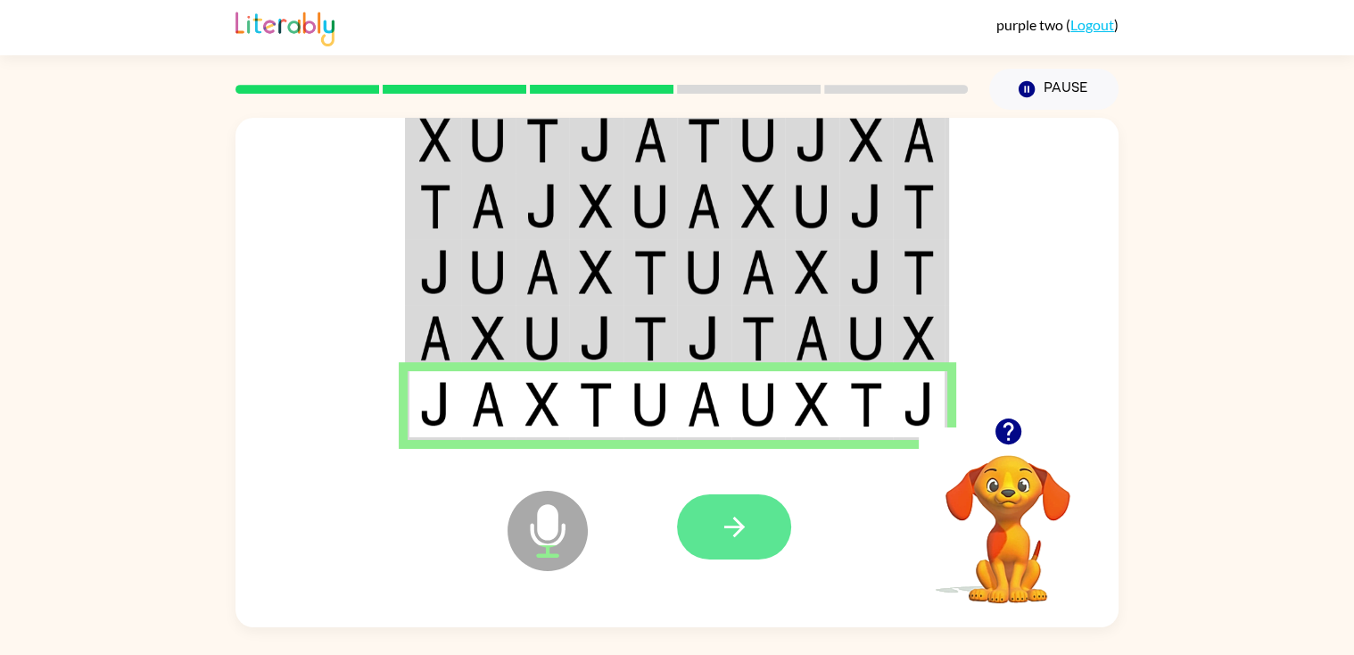
click at [727, 511] on icon "button" at bounding box center [734, 526] width 31 height 31
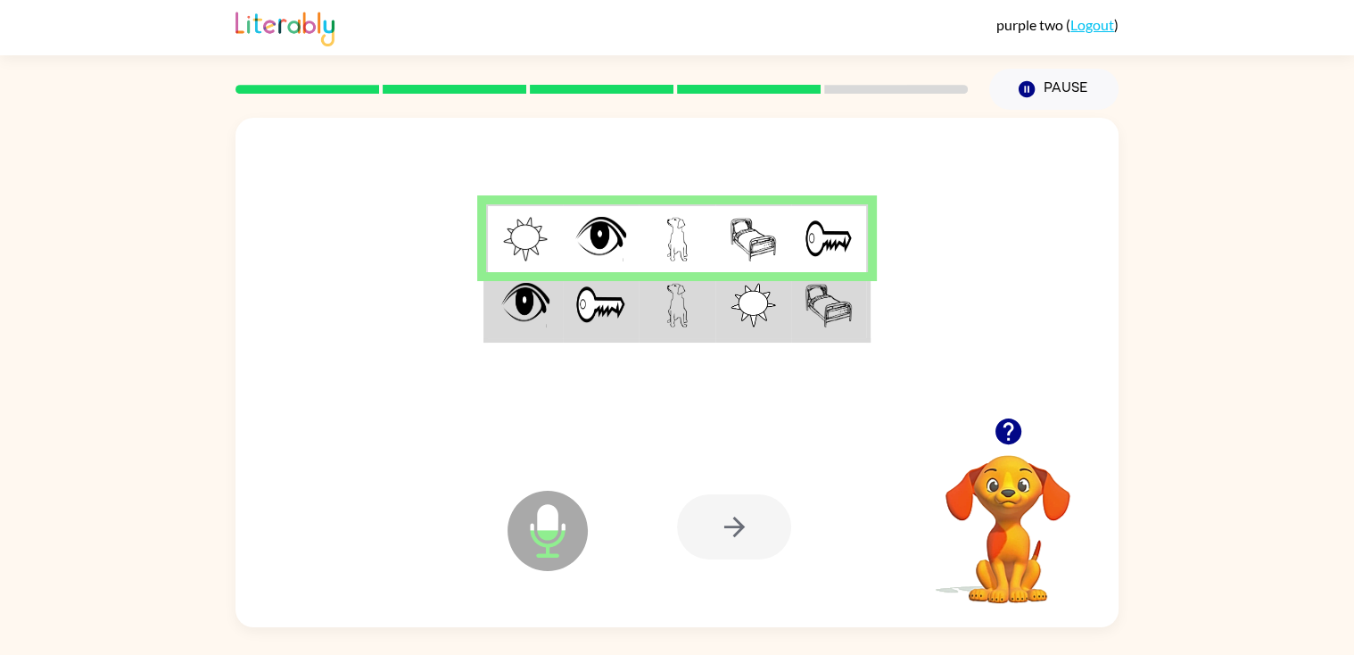
click at [640, 300] on td at bounding box center [677, 306] width 77 height 69
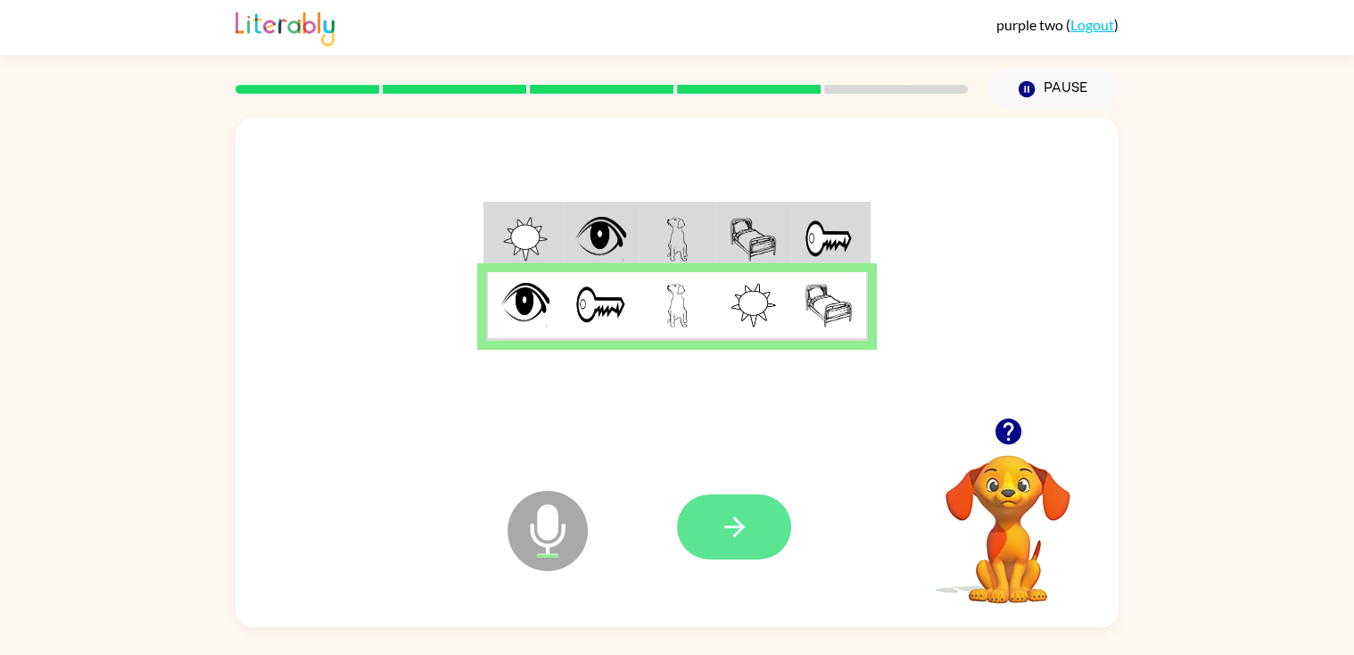
click at [766, 539] on button "button" at bounding box center [734, 526] width 114 height 65
click at [766, 539] on div at bounding box center [734, 526] width 114 height 65
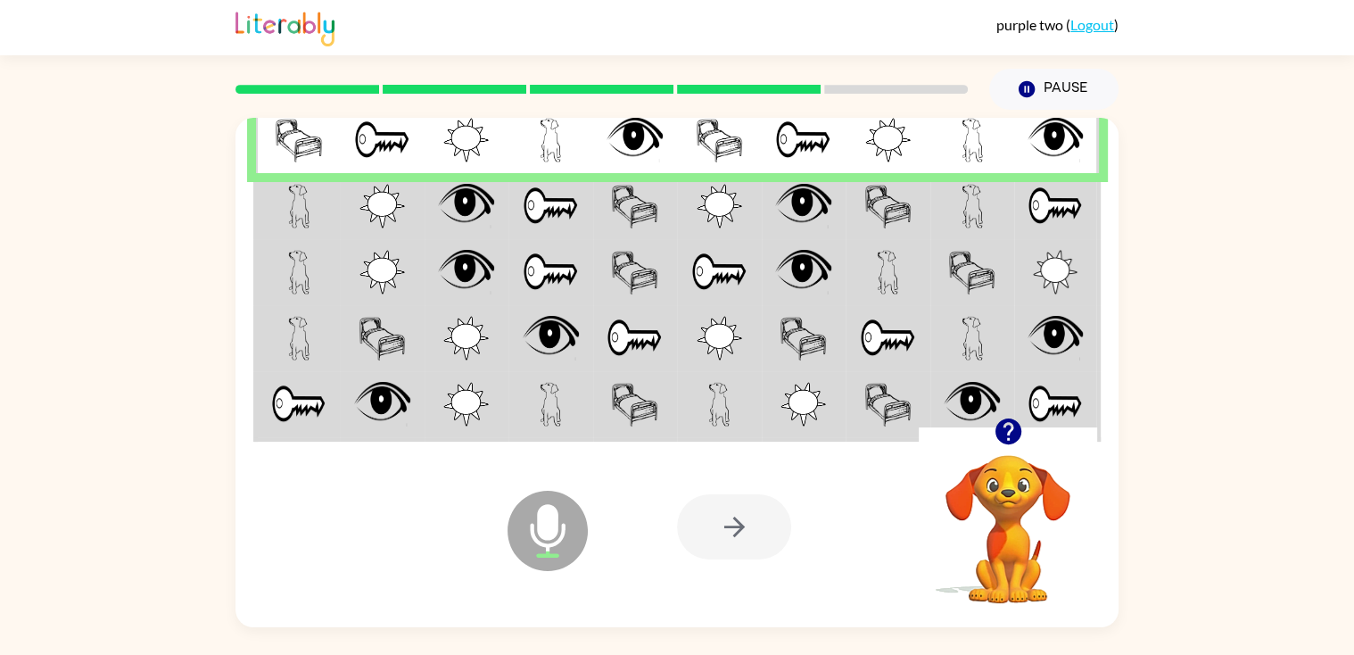
click at [623, 212] on img at bounding box center [634, 206] width 47 height 45
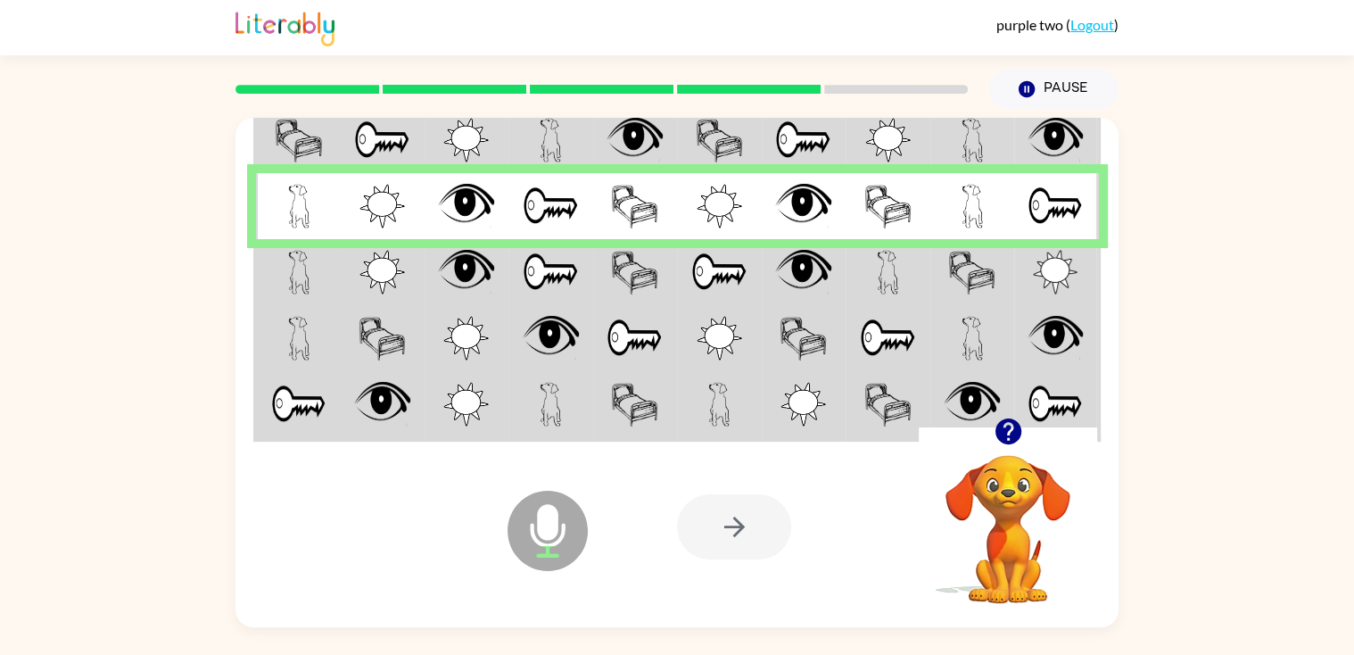
click at [598, 281] on td at bounding box center [635, 272] width 85 height 66
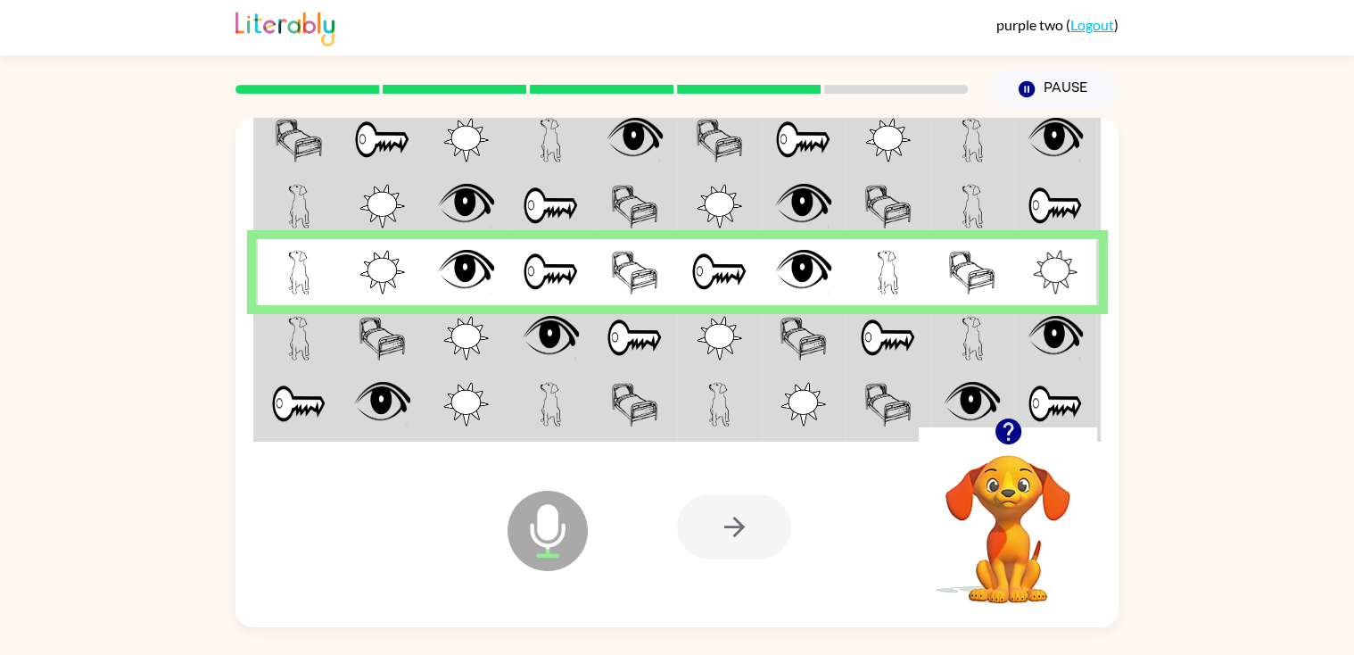
click at [486, 331] on img at bounding box center [465, 338] width 45 height 45
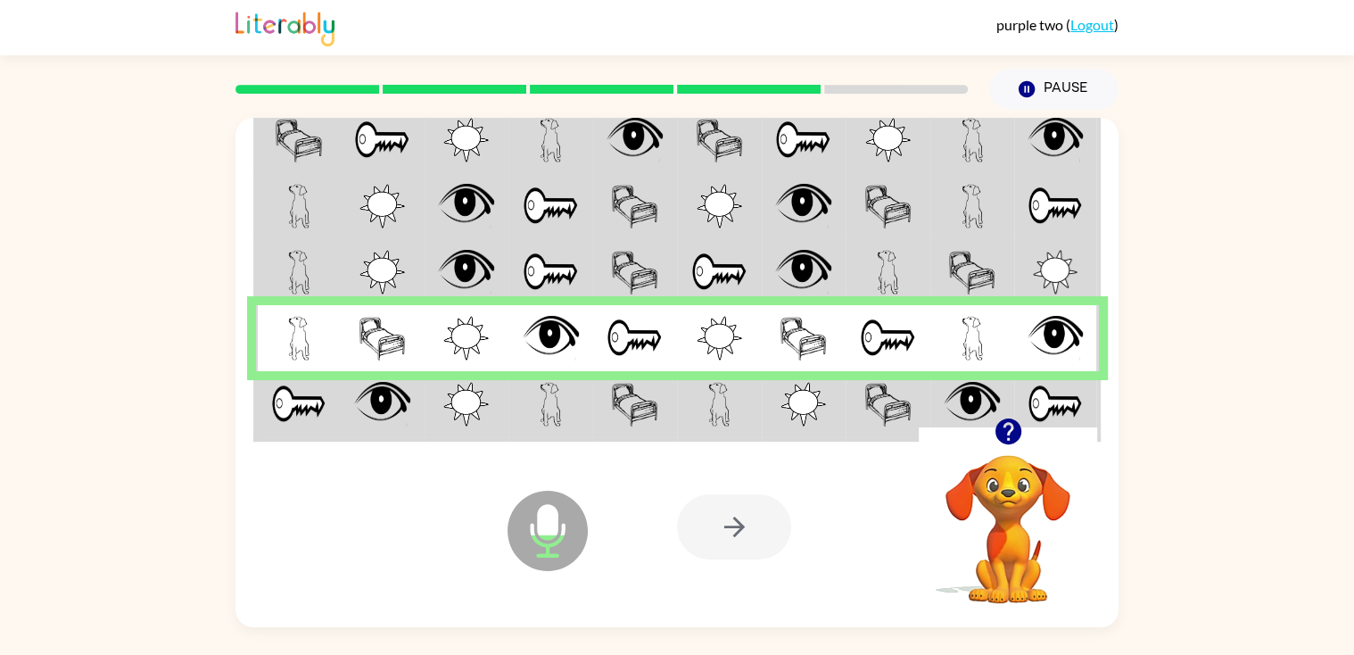
click at [681, 401] on td at bounding box center [719, 405] width 85 height 69
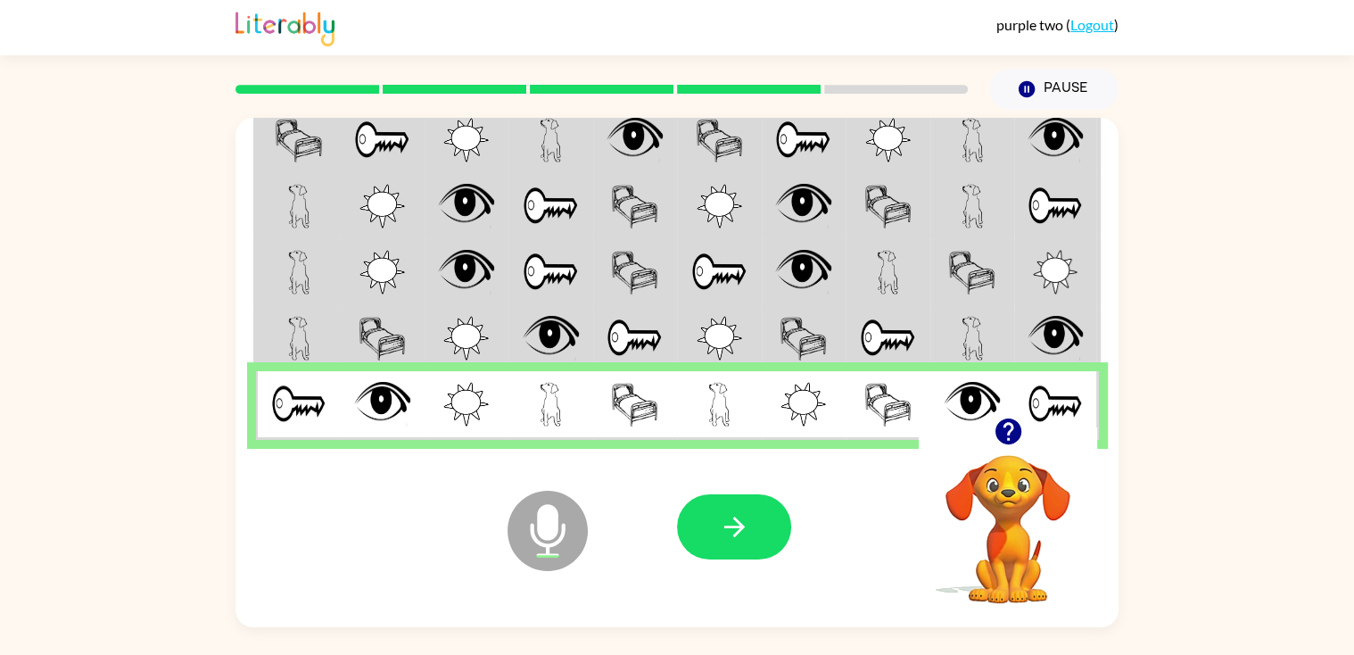
click at [611, 396] on img at bounding box center [634, 404] width 47 height 45
click at [756, 516] on button "button" at bounding box center [734, 526] width 114 height 65
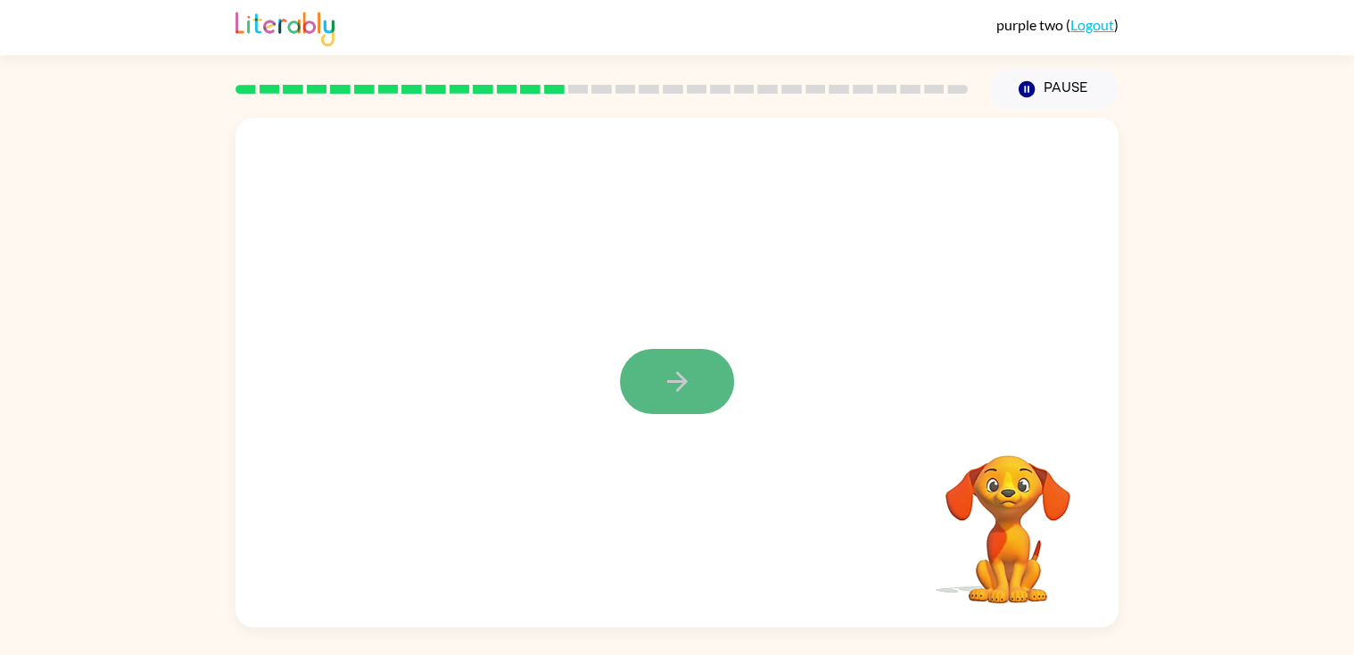
click at [665, 357] on button "button" at bounding box center [677, 381] width 114 height 65
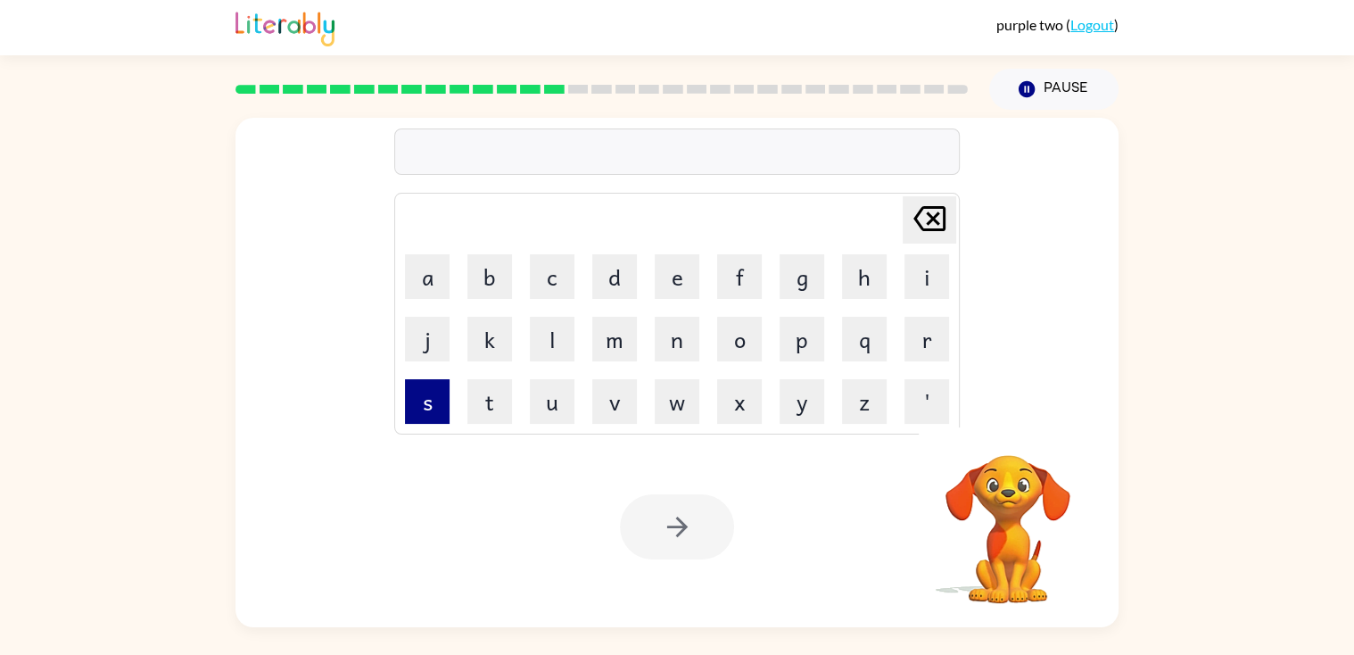
click at [434, 403] on button "s" at bounding box center [427, 401] width 45 height 45
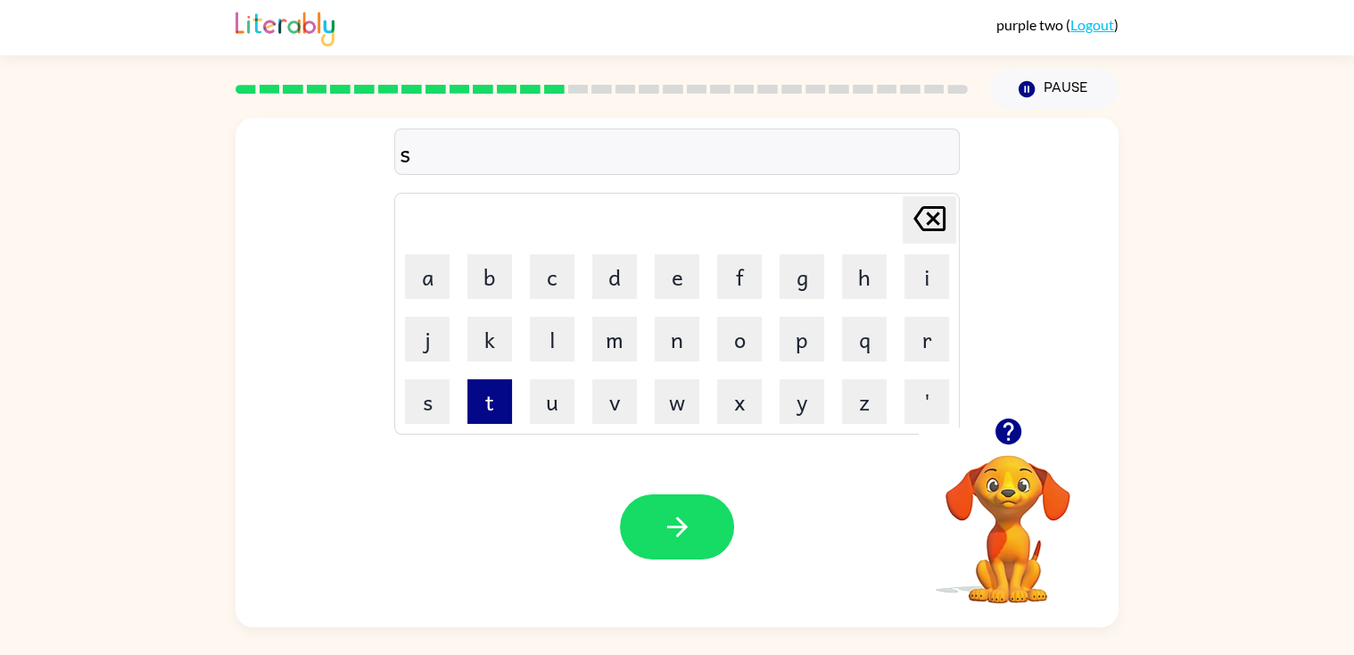
click at [474, 393] on button "t" at bounding box center [489, 401] width 45 height 45
click at [931, 222] on icon at bounding box center [929, 218] width 32 height 25
click at [739, 348] on button "o" at bounding box center [739, 339] width 45 height 45
click at [562, 405] on button "u" at bounding box center [552, 401] width 45 height 45
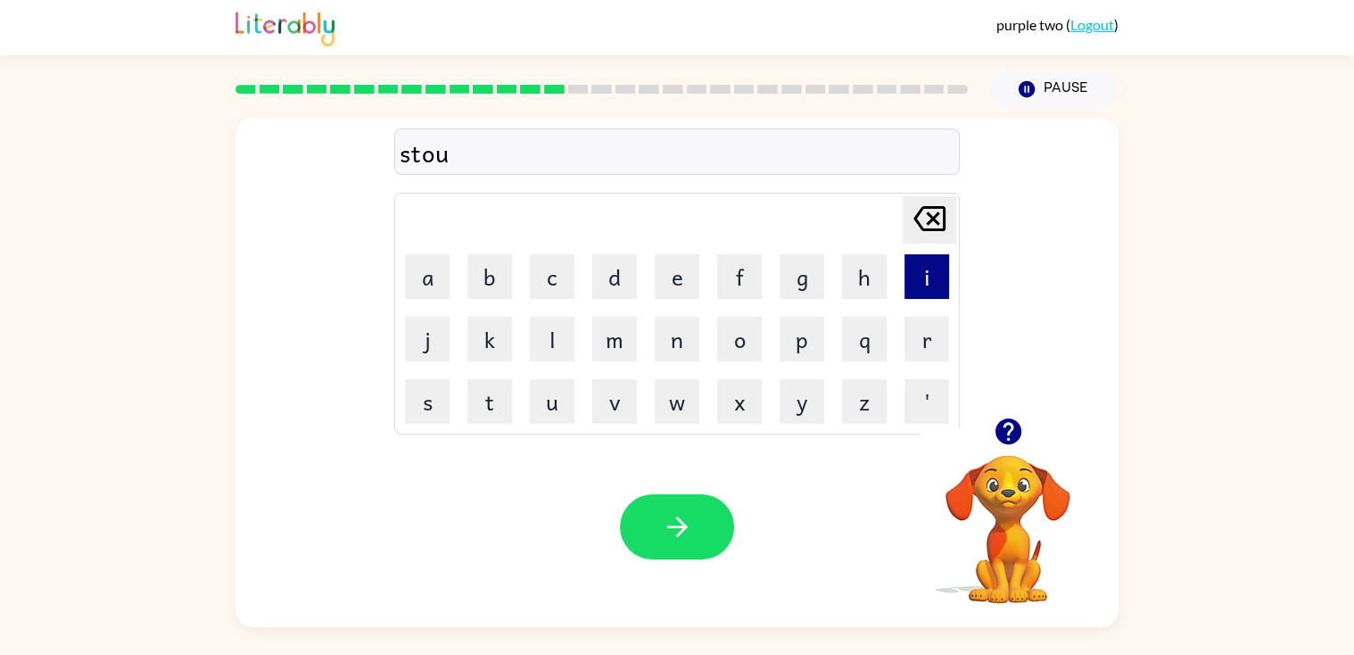
click at [924, 272] on button "i" at bounding box center [926, 276] width 45 height 45
click at [923, 218] on icon "Delete Delete last character input" at bounding box center [929, 218] width 43 height 43
click at [566, 400] on button "u" at bounding box center [552, 401] width 45 height 45
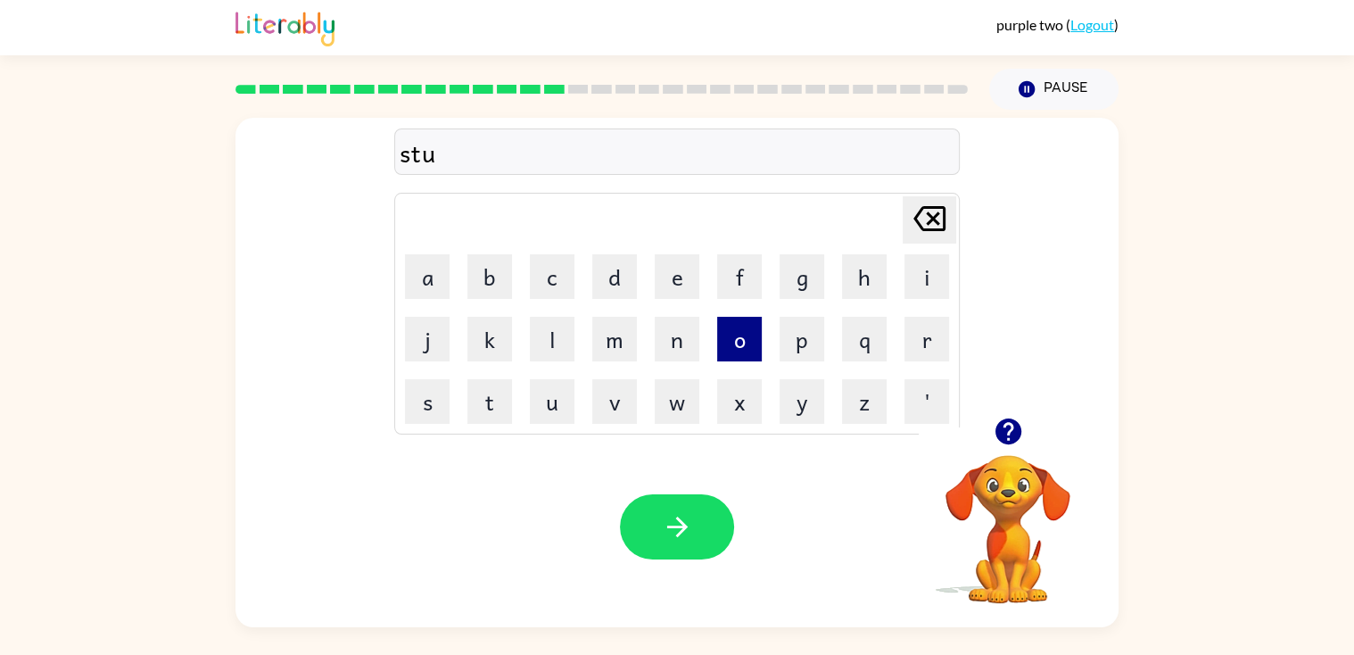
click at [752, 335] on button "o" at bounding box center [739, 339] width 45 height 45
click at [938, 279] on button "i" at bounding box center [926, 276] width 45 height 45
click at [502, 392] on button "t" at bounding box center [489, 401] width 45 height 45
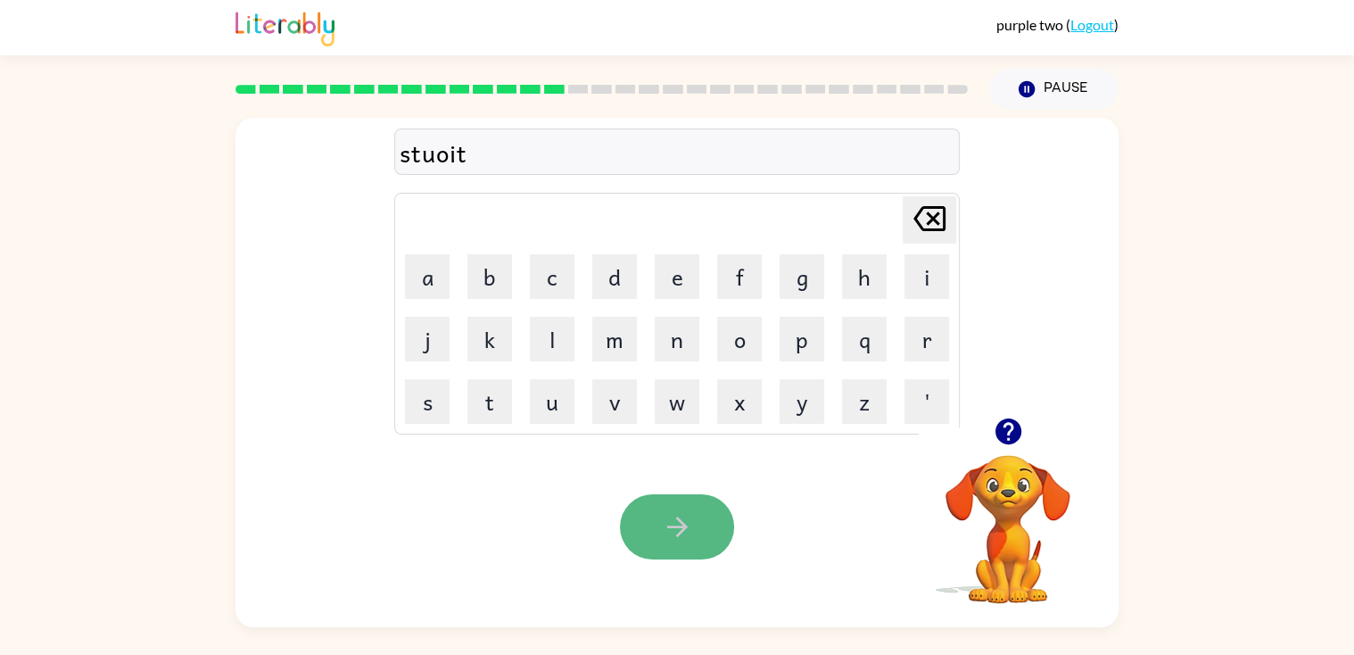
click at [703, 513] on button "button" at bounding box center [677, 526] width 114 height 65
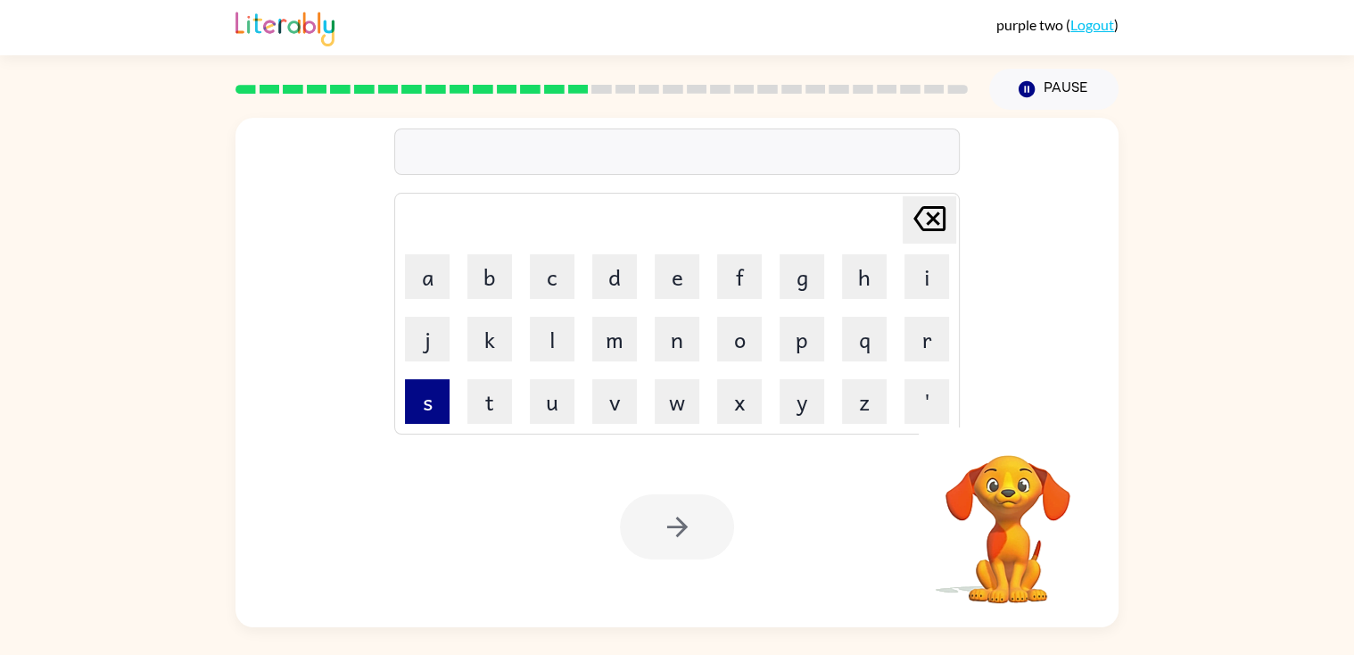
click at [423, 387] on button "s" at bounding box center [427, 401] width 45 height 45
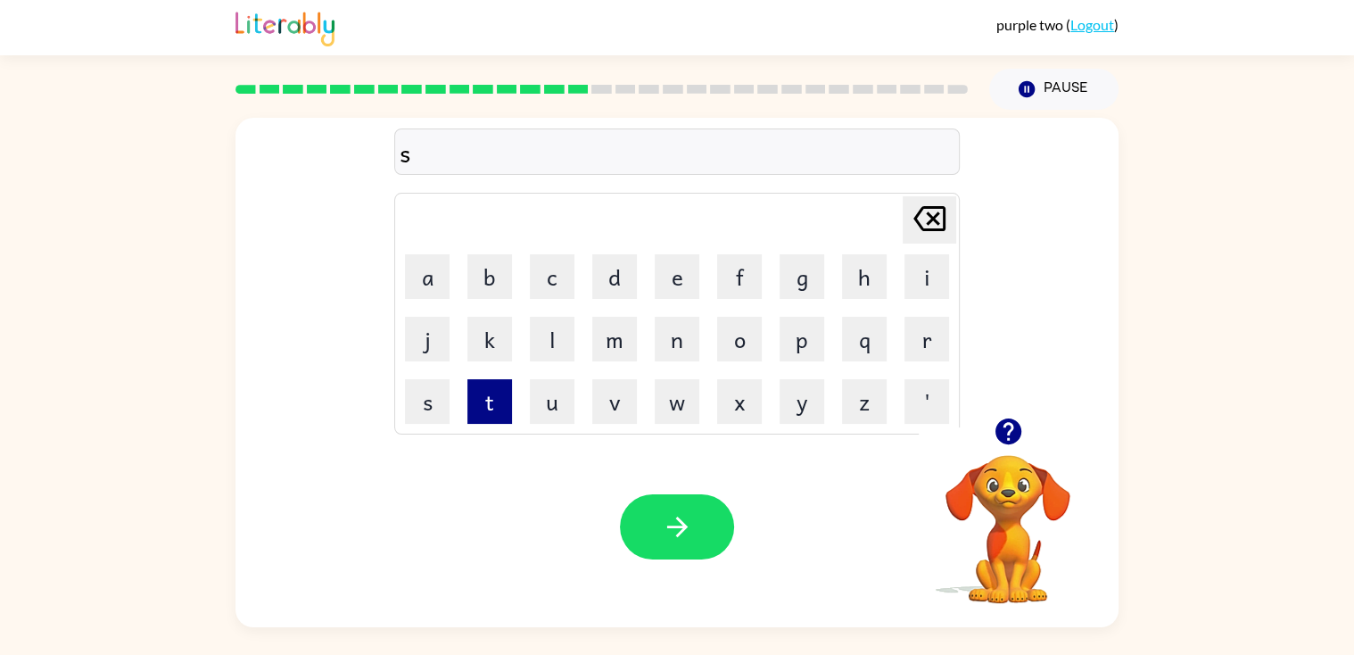
click at [470, 401] on button "t" at bounding box center [489, 401] width 45 height 45
click at [915, 340] on button "r" at bounding box center [926, 339] width 45 height 45
click at [423, 280] on button "a" at bounding box center [427, 276] width 45 height 45
click at [934, 221] on icon "Delete Delete last character input" at bounding box center [929, 218] width 43 height 43
click at [941, 210] on icon at bounding box center [929, 218] width 32 height 25
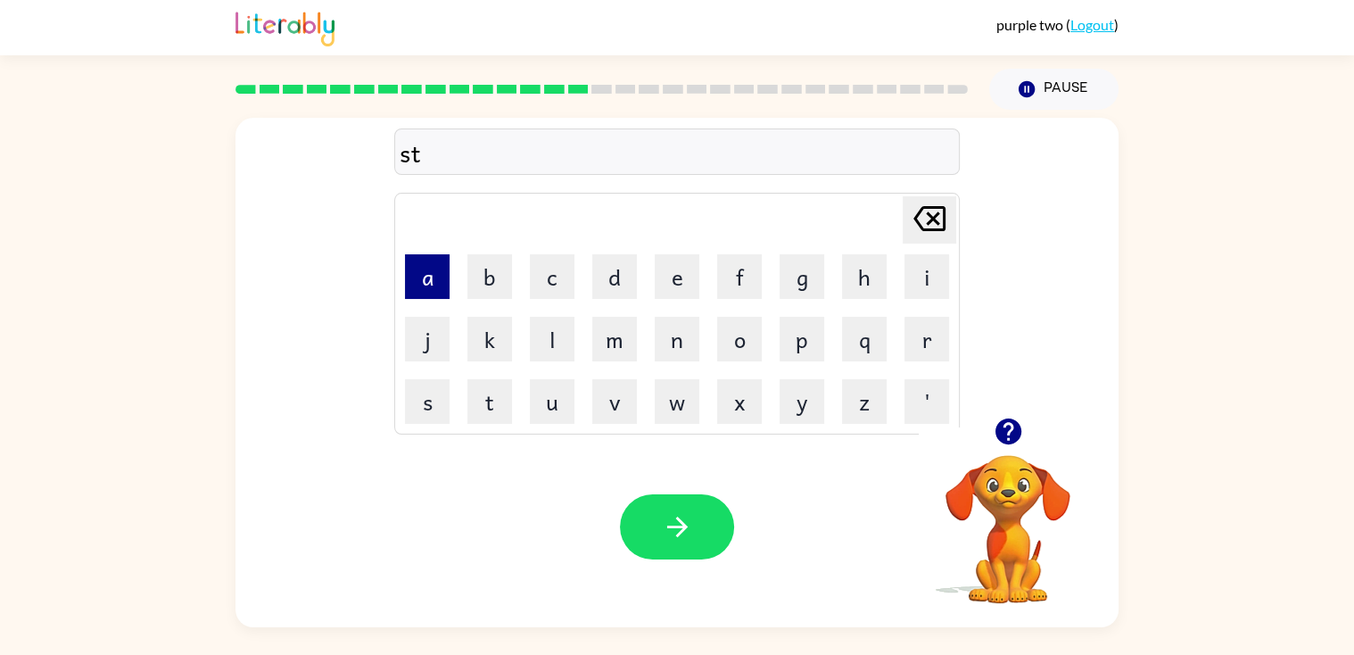
click at [431, 275] on button "a" at bounding box center [427, 276] width 45 height 45
click at [908, 349] on button "r" at bounding box center [926, 339] width 45 height 45
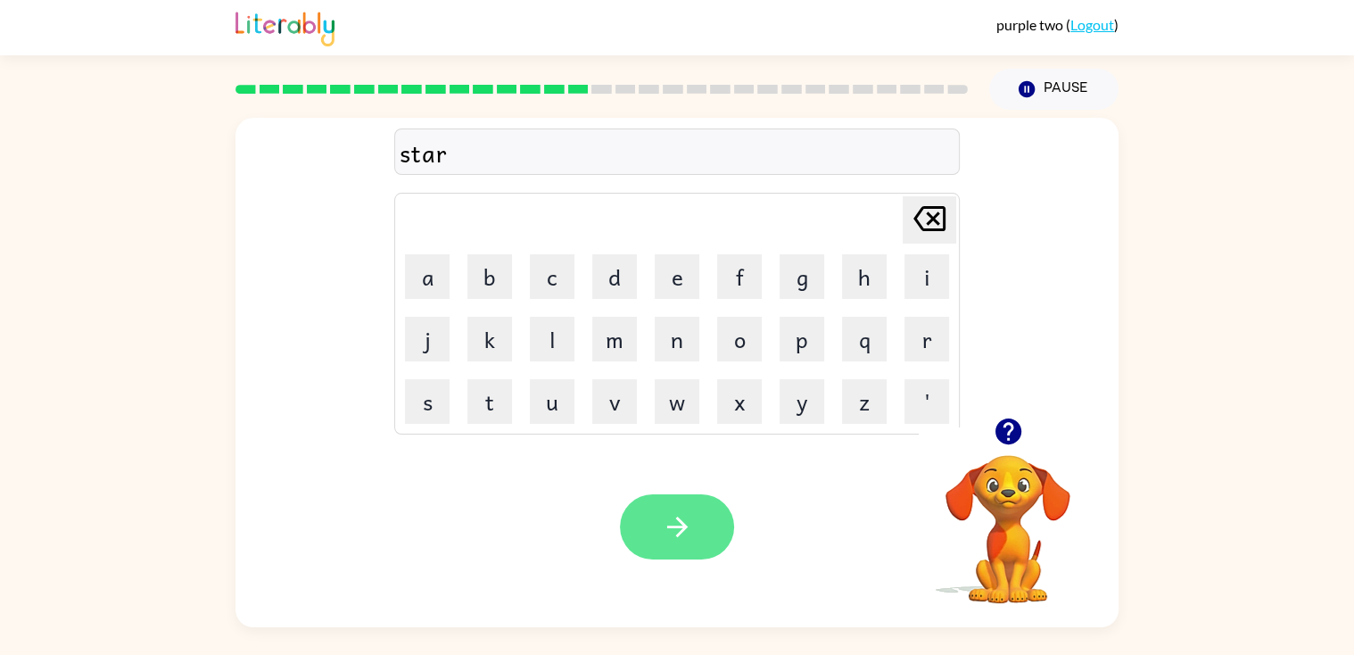
click at [663, 517] on icon "button" at bounding box center [677, 526] width 31 height 31
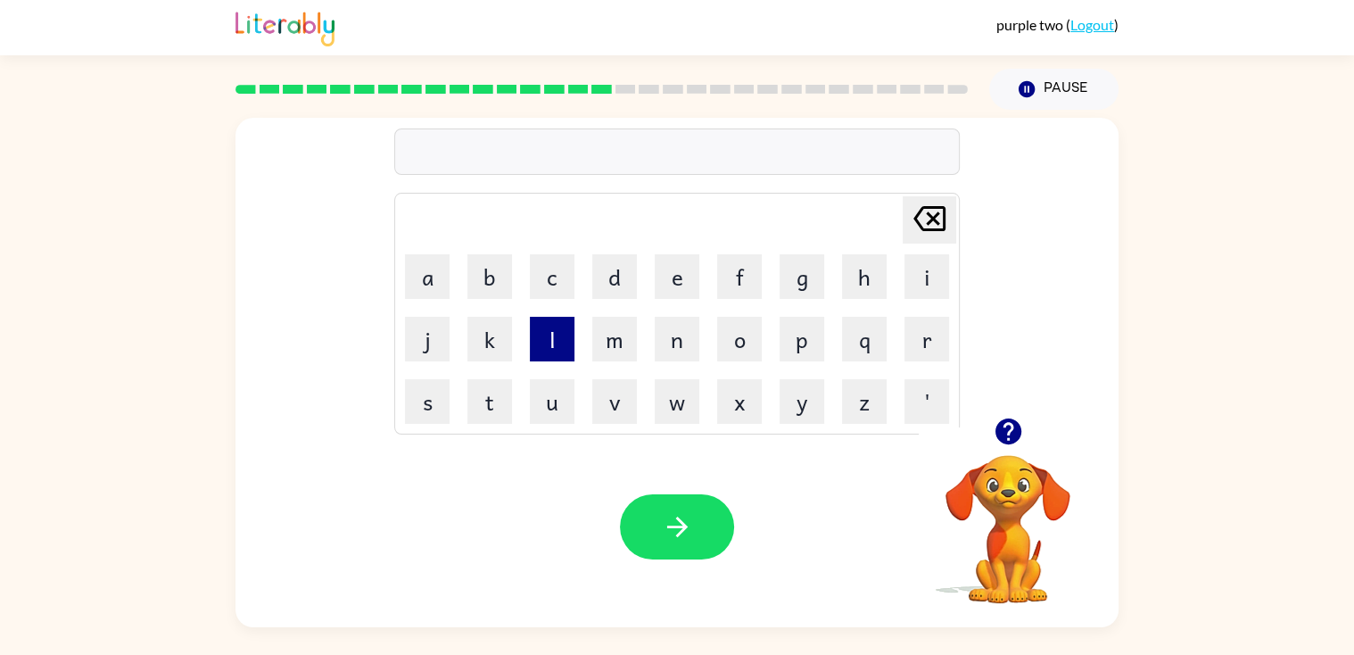
click at [561, 354] on button "l" at bounding box center [552, 339] width 45 height 45
click at [904, 285] on button "i" at bounding box center [926, 276] width 45 height 45
click at [500, 403] on button "t" at bounding box center [489, 401] width 45 height 45
click at [922, 219] on icon "Delete Delete last character input" at bounding box center [929, 218] width 43 height 43
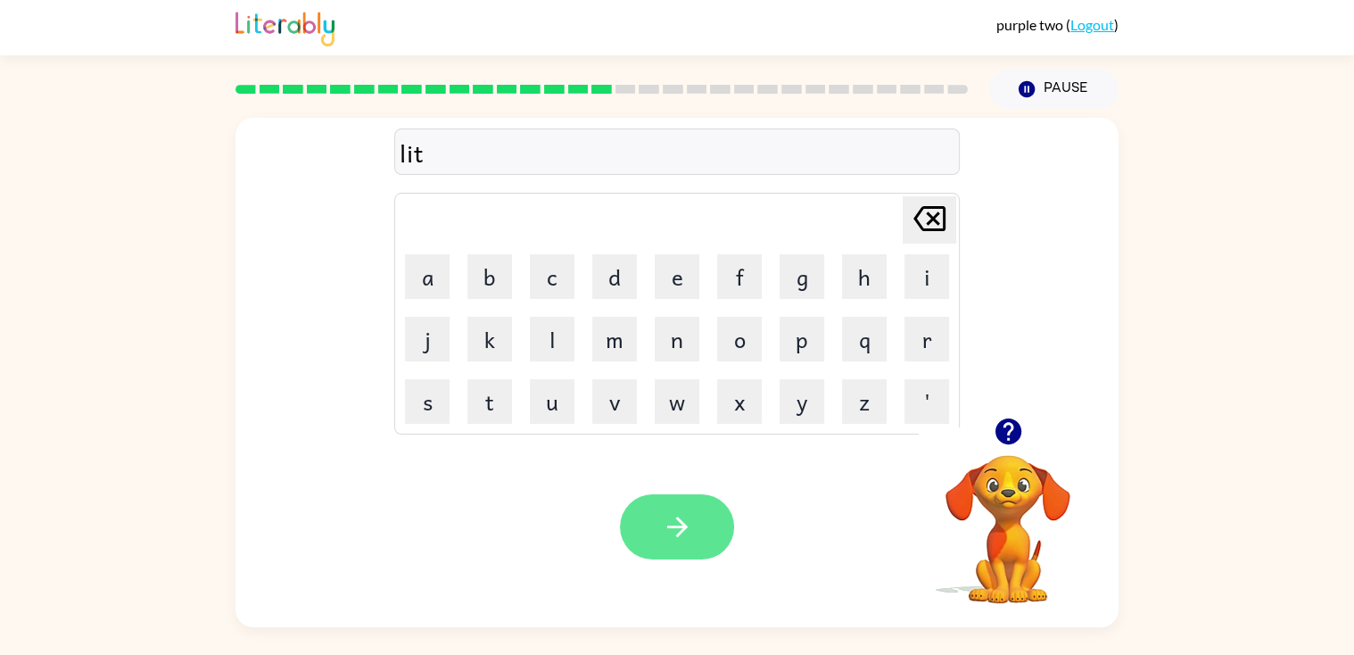
click at [723, 533] on button "button" at bounding box center [677, 526] width 114 height 65
click at [723, 533] on div at bounding box center [677, 526] width 114 height 65
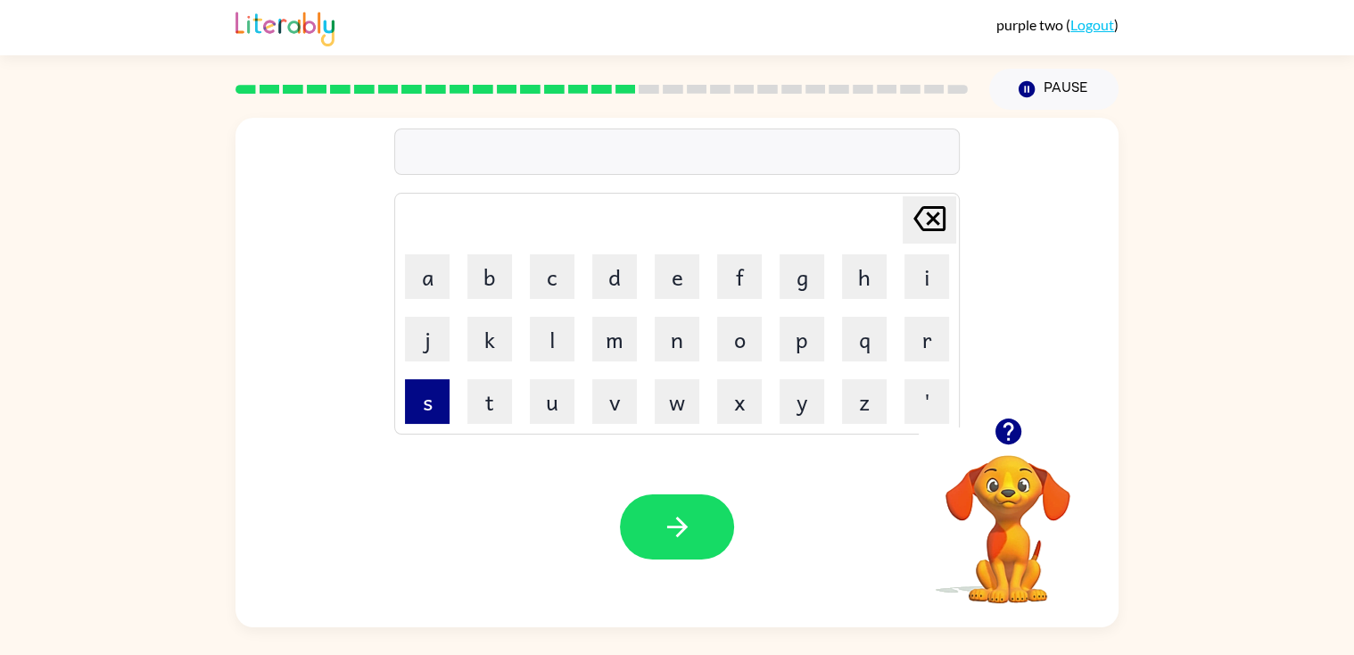
click at [418, 392] on button "s" at bounding box center [427, 401] width 45 height 45
click at [667, 401] on button "w" at bounding box center [677, 401] width 45 height 45
click at [739, 352] on button "o" at bounding box center [739, 339] width 45 height 45
click at [927, 268] on button "i" at bounding box center [926, 276] width 45 height 45
click at [475, 419] on button "t" at bounding box center [489, 401] width 45 height 45
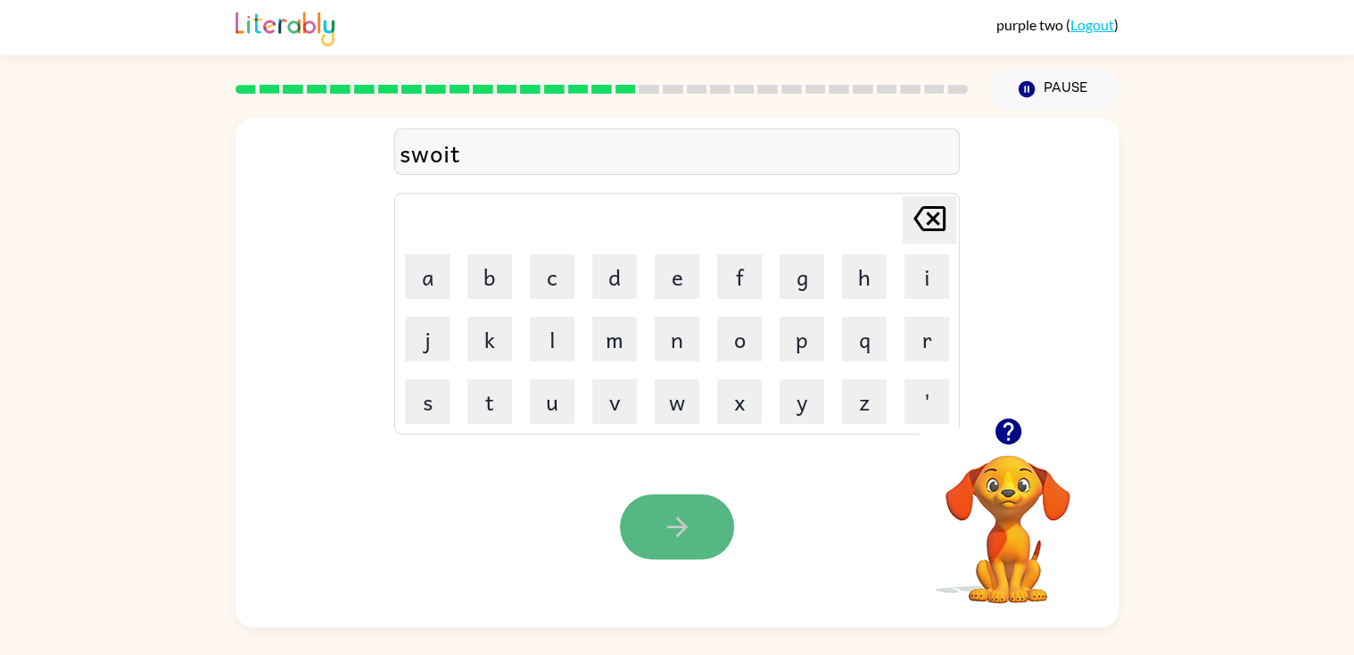
click at [670, 504] on button "button" at bounding box center [677, 526] width 114 height 65
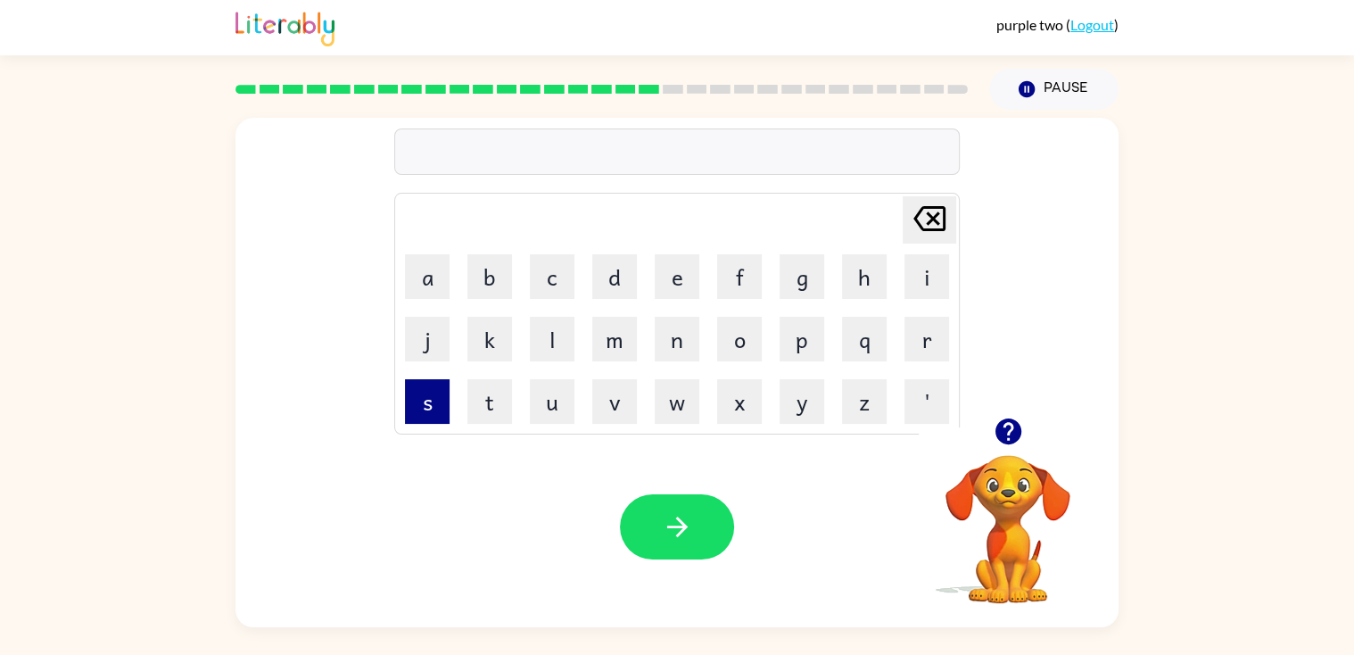
click at [445, 402] on button "s" at bounding box center [427, 401] width 45 height 45
click at [497, 412] on button "t" at bounding box center [489, 401] width 45 height 45
click at [439, 268] on button "a" at bounding box center [427, 276] width 45 height 45
click at [503, 392] on button "t" at bounding box center [489, 401] width 45 height 45
click at [922, 343] on button "r" at bounding box center [926, 339] width 45 height 45
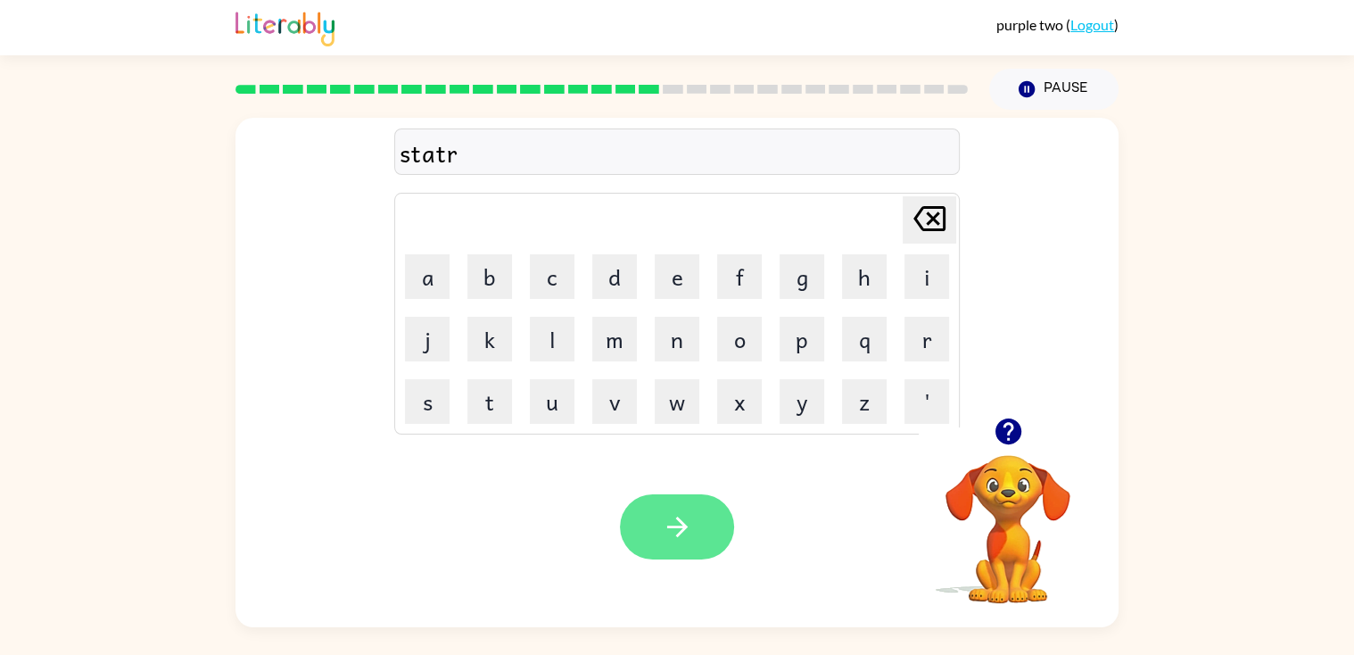
click at [652, 516] on button "button" at bounding box center [677, 526] width 114 height 65
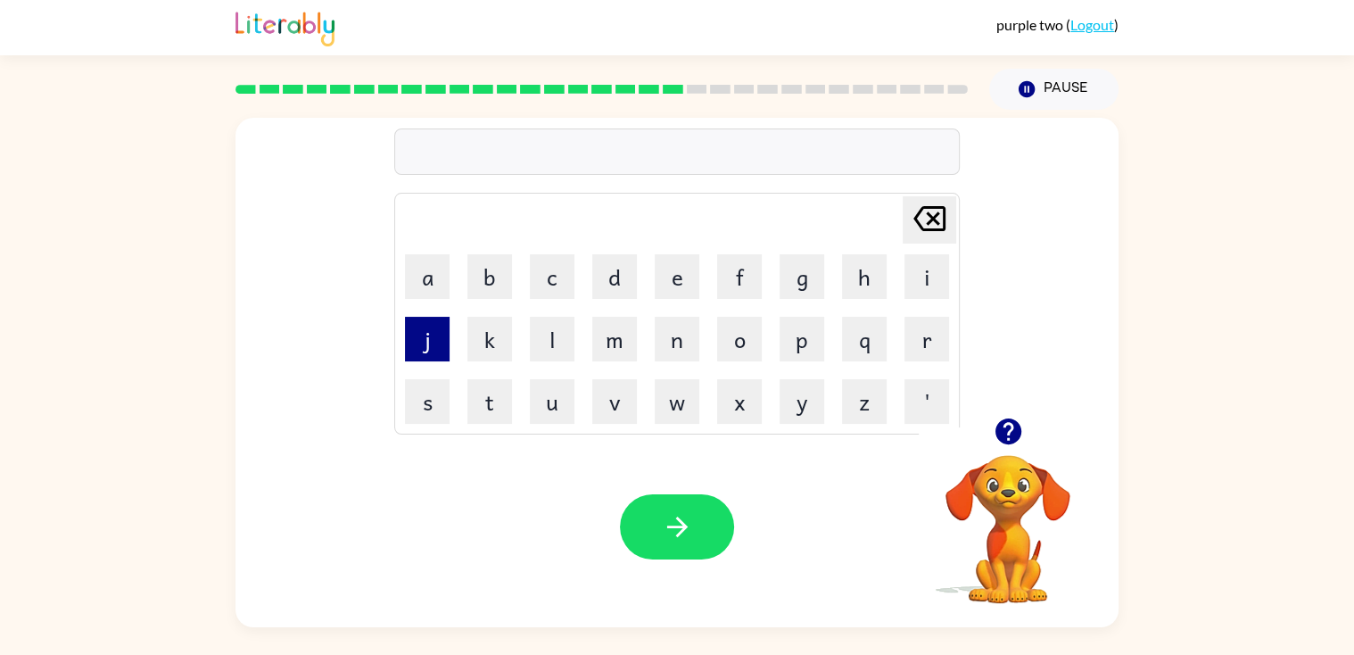
click at [418, 354] on button "j" at bounding box center [427, 339] width 45 height 45
click at [751, 324] on button "o" at bounding box center [739, 339] width 45 height 45
click at [478, 290] on button "b" at bounding box center [489, 276] width 45 height 45
click at [919, 216] on icon "Delete Delete last character input" at bounding box center [929, 218] width 43 height 43
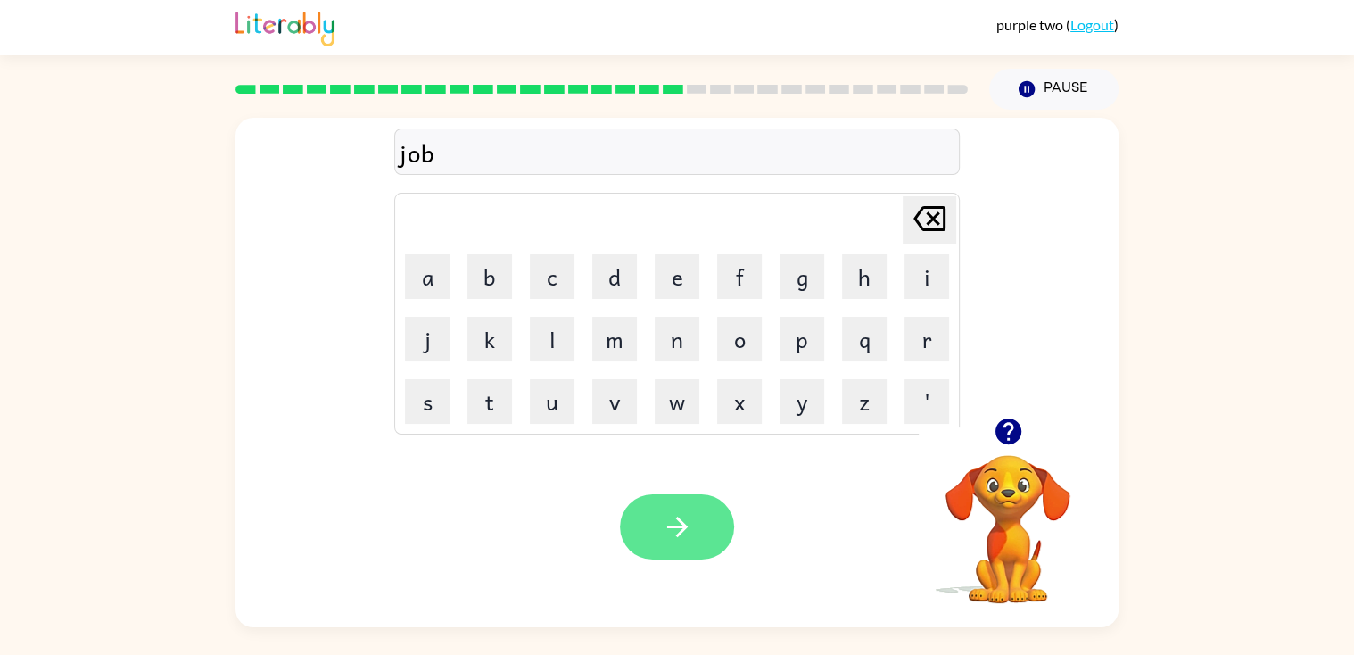
click at [692, 509] on button "button" at bounding box center [677, 526] width 114 height 65
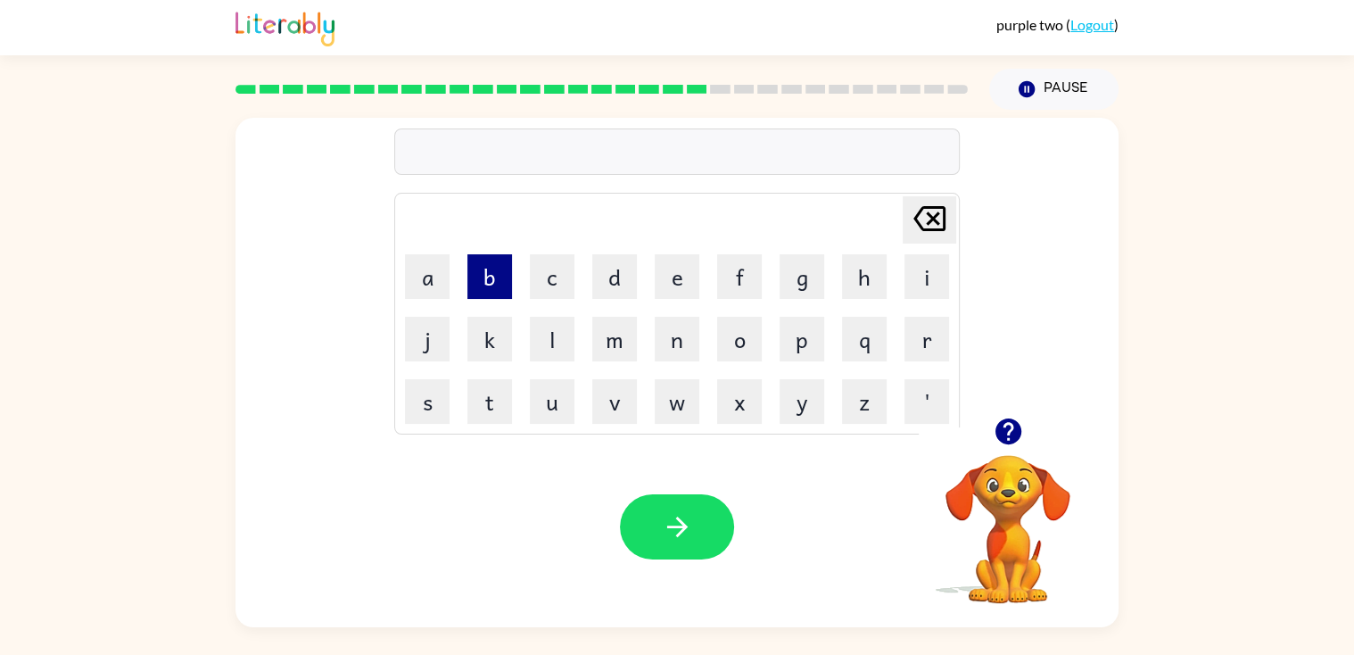
click at [480, 279] on button "b" at bounding box center [489, 276] width 45 height 45
click at [753, 329] on button "o" at bounding box center [739, 339] width 45 height 45
click at [746, 397] on button "x" at bounding box center [739, 401] width 45 height 45
click at [413, 398] on button "s" at bounding box center [427, 401] width 45 height 45
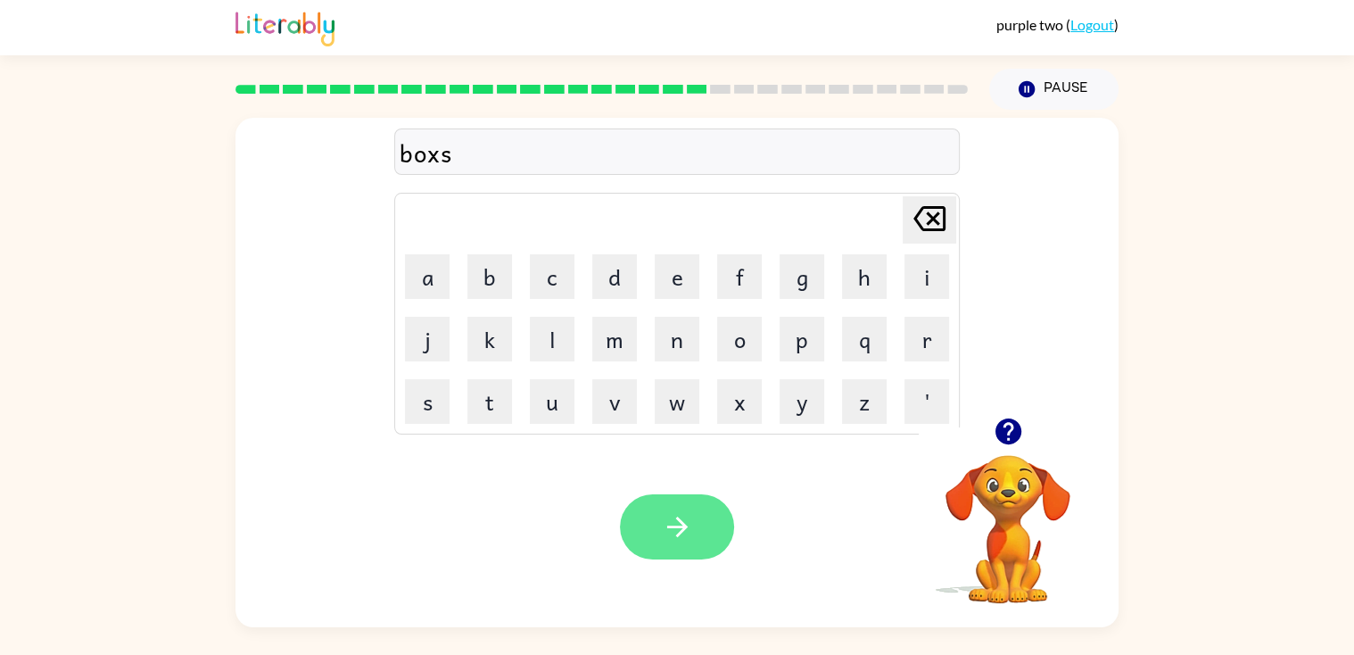
click at [712, 539] on button "button" at bounding box center [677, 526] width 114 height 65
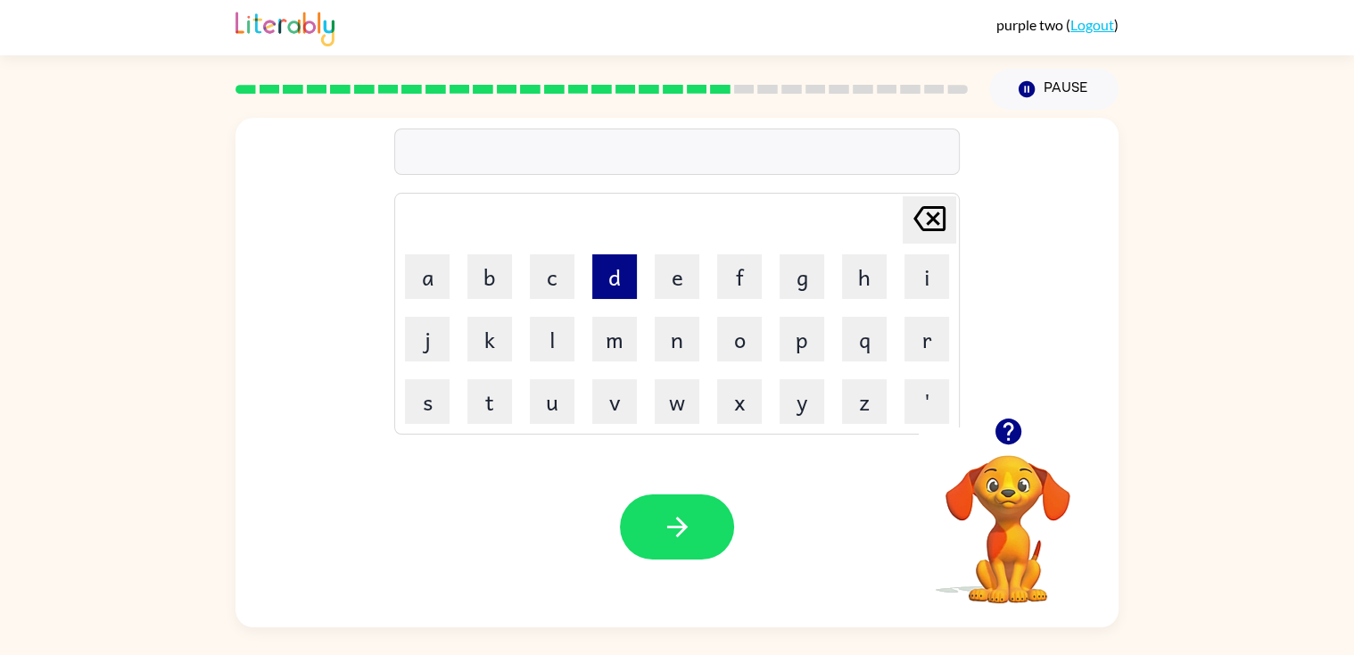
click at [611, 293] on button "d" at bounding box center [614, 276] width 45 height 45
click at [448, 268] on button "a" at bounding box center [427, 276] width 45 height 45
click at [929, 289] on button "i" at bounding box center [926, 276] width 45 height 45
click at [624, 392] on button "v" at bounding box center [614, 401] width 45 height 45
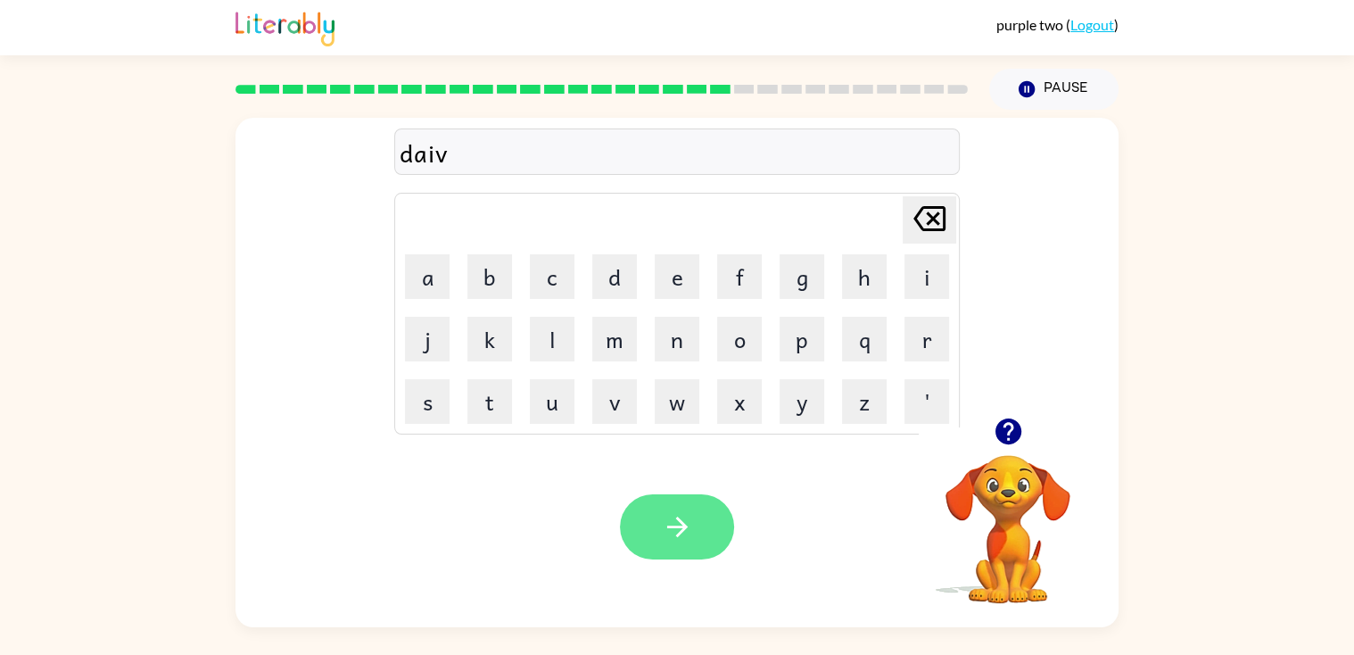
click at [669, 538] on icon "button" at bounding box center [677, 526] width 31 height 31
